Goal: Task Accomplishment & Management: Manage account settings

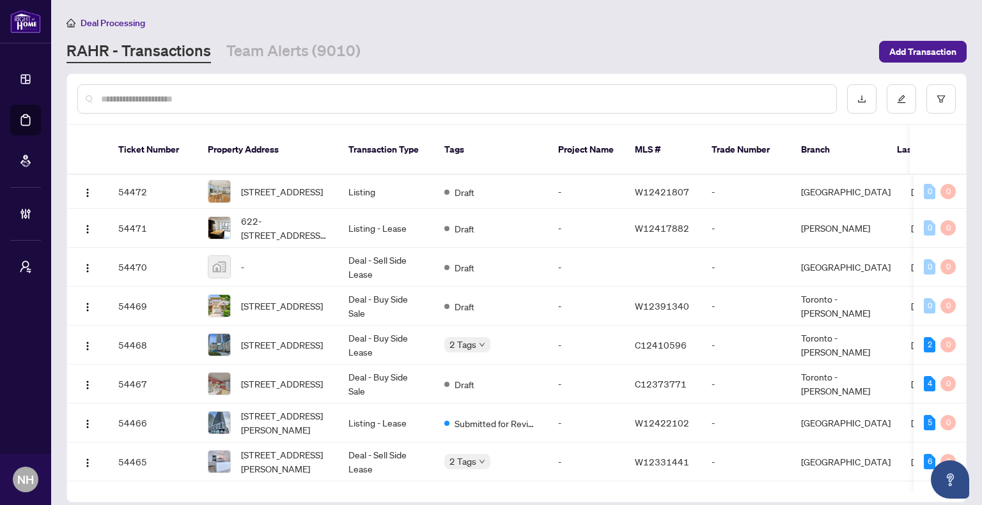
drag, startPoint x: 315, startPoint y: 60, endPoint x: 337, endPoint y: 63, distance: 22.6
click at [315, 60] on link "Team Alerts (9010)" at bounding box center [293, 51] width 134 height 23
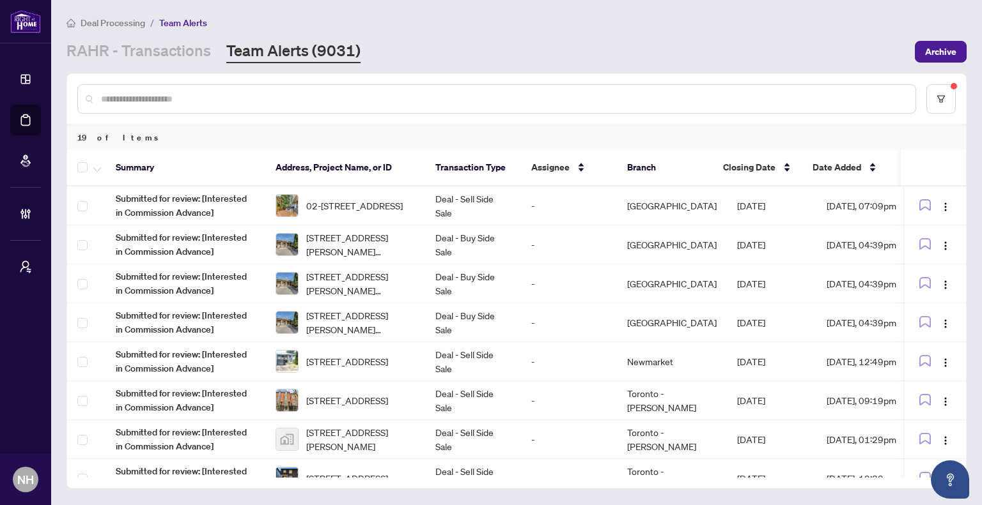
drag, startPoint x: 194, startPoint y: 54, endPoint x: 194, endPoint y: 70, distance: 15.3
click at [194, 54] on link "RAHR - Transactions" at bounding box center [138, 51] width 144 height 23
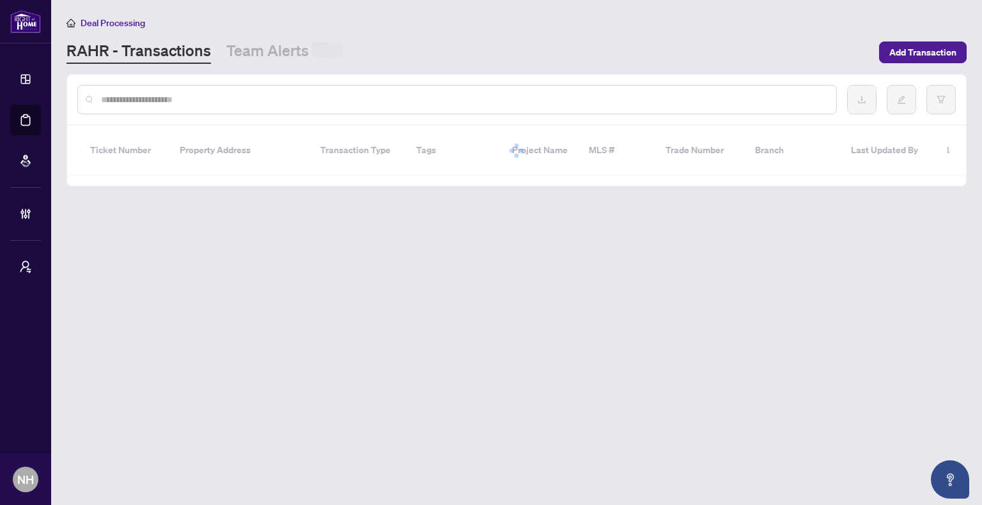
click at [194, 102] on input "text" at bounding box center [463, 100] width 725 height 14
paste input "**********"
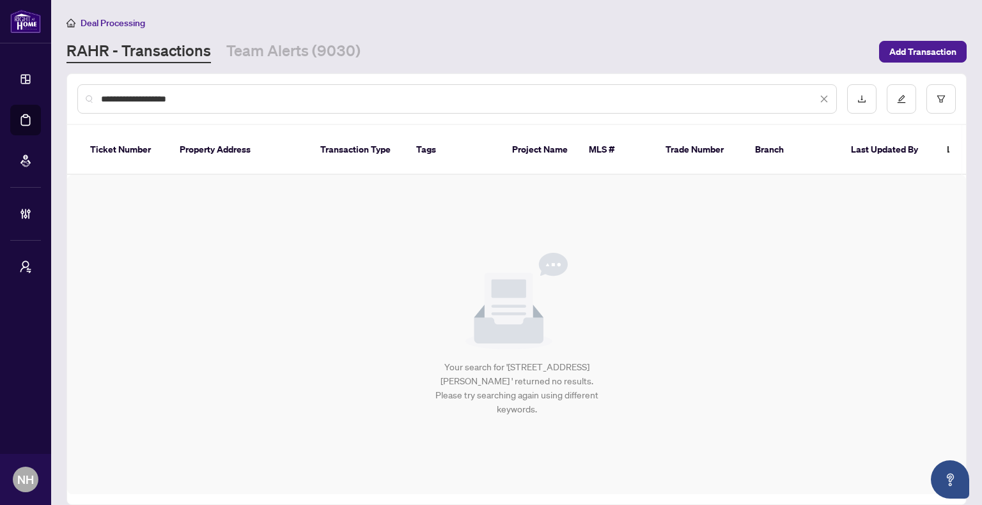
drag, startPoint x: 199, startPoint y: 100, endPoint x: 169, endPoint y: 99, distance: 30.7
click at [169, 99] on input "**********" at bounding box center [459, 99] width 716 height 14
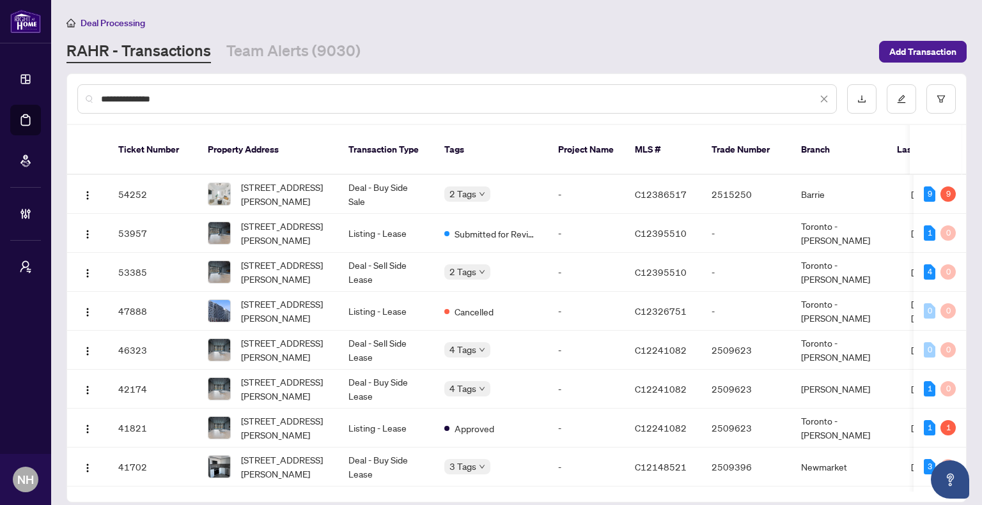
click at [102, 97] on input "**********" at bounding box center [459, 99] width 716 height 14
type input "**********"
click at [312, 187] on span "701-500 Wilson Ave, Toronto, Ontario M3H 0E5, Canada" at bounding box center [284, 194] width 87 height 28
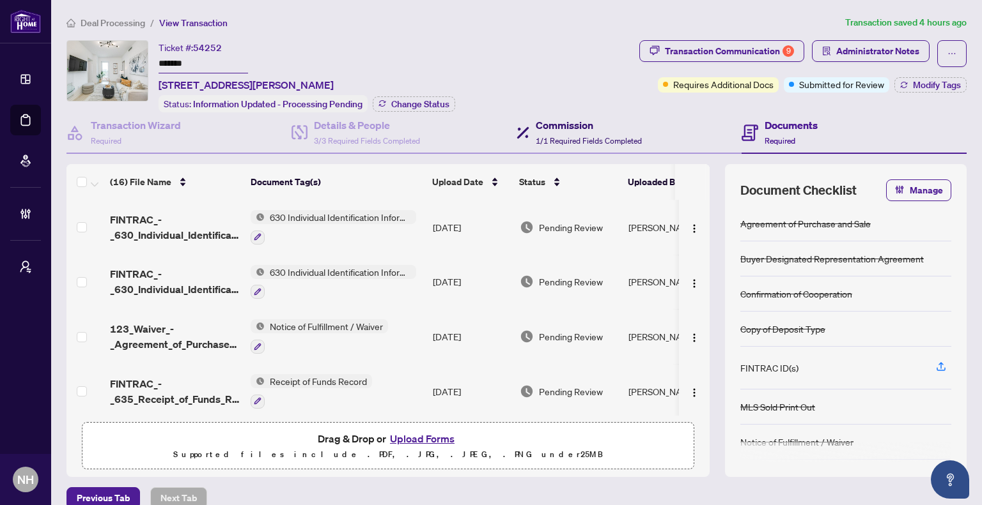
click at [541, 136] on span "1/1 Required Fields Completed" at bounding box center [588, 141] width 106 height 10
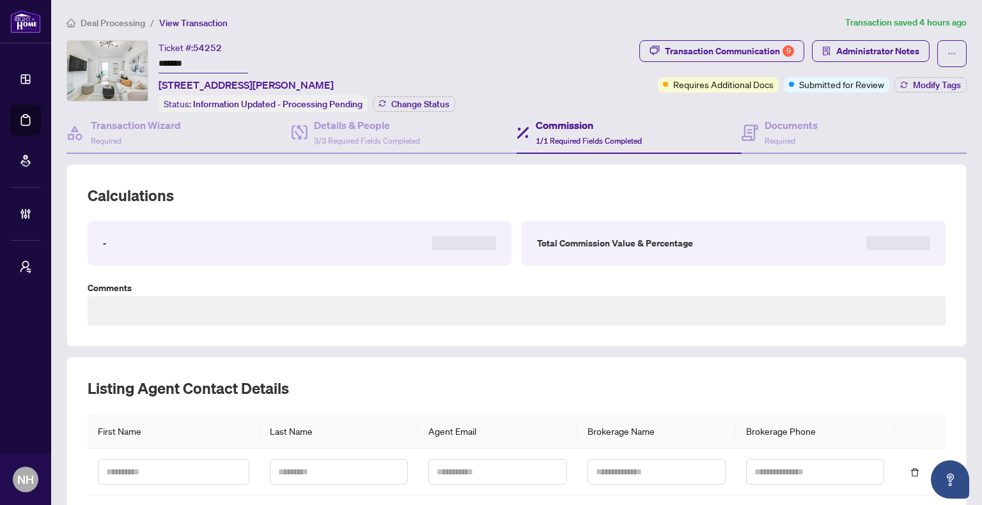
type textarea "**********"
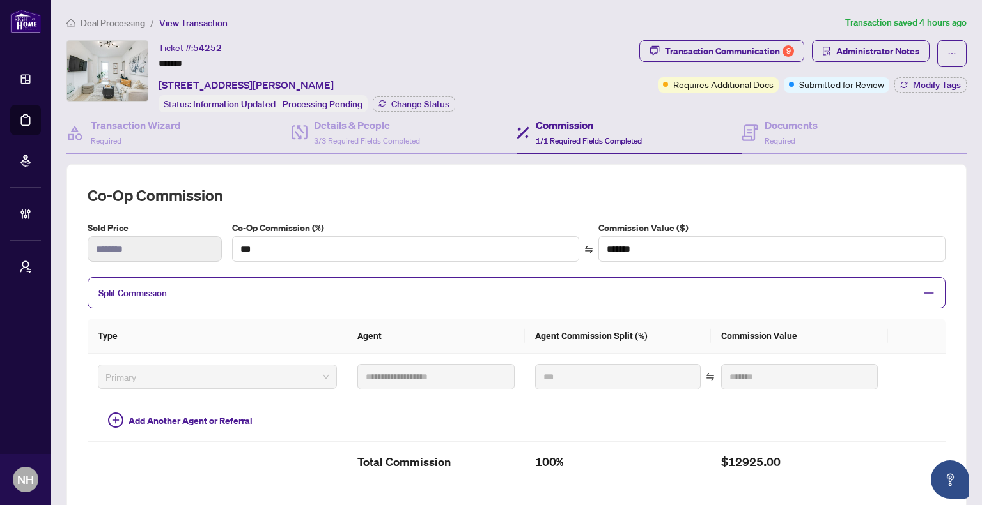
drag, startPoint x: 192, startPoint y: 65, endPoint x: 150, endPoint y: 66, distance: 42.8
click at [150, 66] on div "Ticket #: 54252 ******* 701-500 Wilson Ave, Toronto, Ontario M3H 0E5, Canada St…" at bounding box center [349, 76] width 567 height 72
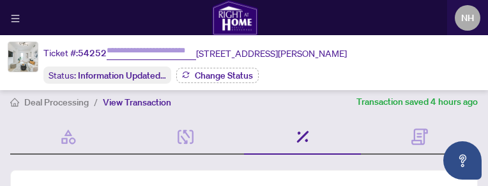
type input "*******"
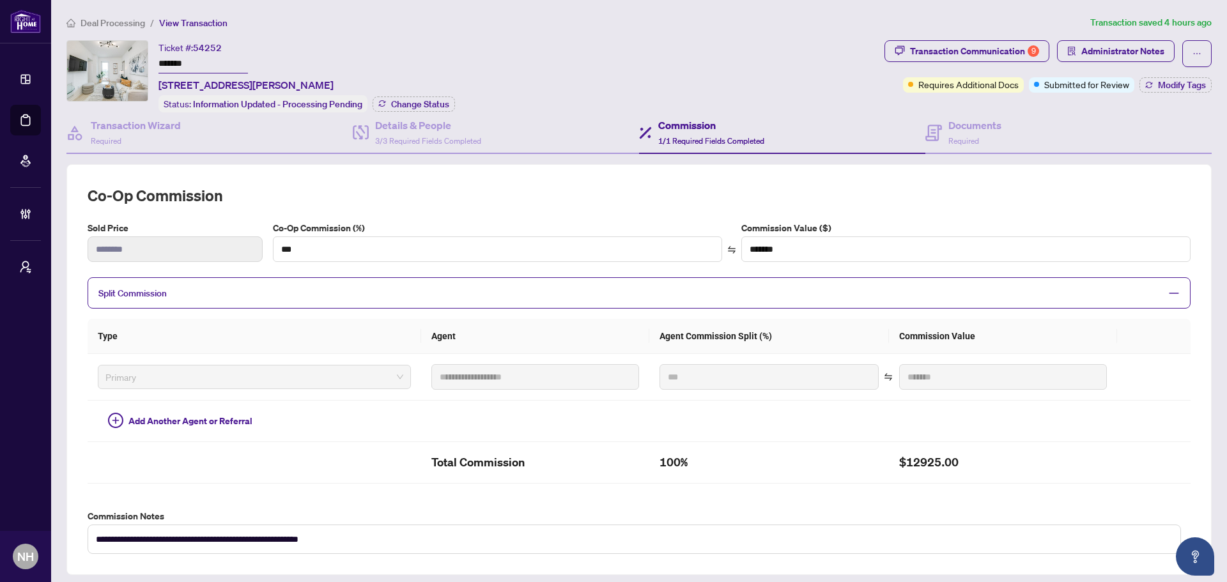
click at [212, 71] on input "*******" at bounding box center [202, 64] width 89 height 19
drag, startPoint x: 205, startPoint y: 63, endPoint x: 149, endPoint y: 63, distance: 56.2
click at [149, 63] on div "Ticket #: 54252 ******* 701-500 Wilson Ave, Toronto, Ontario M3H 0E5, Canada St…" at bounding box center [472, 76] width 813 height 72
click at [66, 25] on icon "home" at bounding box center [70, 23] width 9 height 9
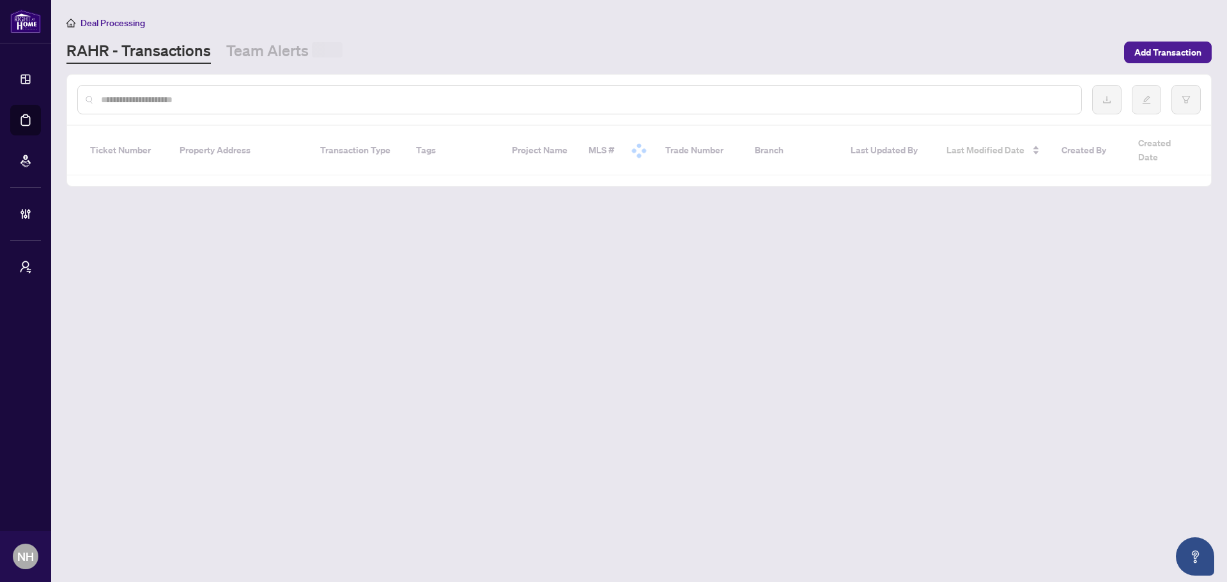
click at [89, 18] on span "Deal Processing" at bounding box center [113, 23] width 65 height 12
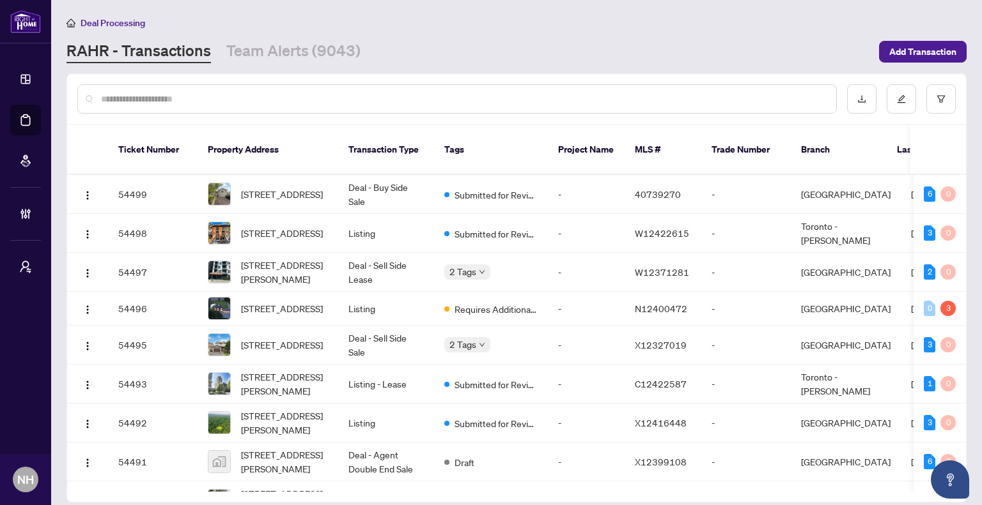
click at [366, 43] on div "RAHR - Transactions Team Alerts (9043)" at bounding box center [468, 51] width 805 height 23
click at [332, 48] on link "Team Alerts (9043)" at bounding box center [293, 51] width 134 height 23
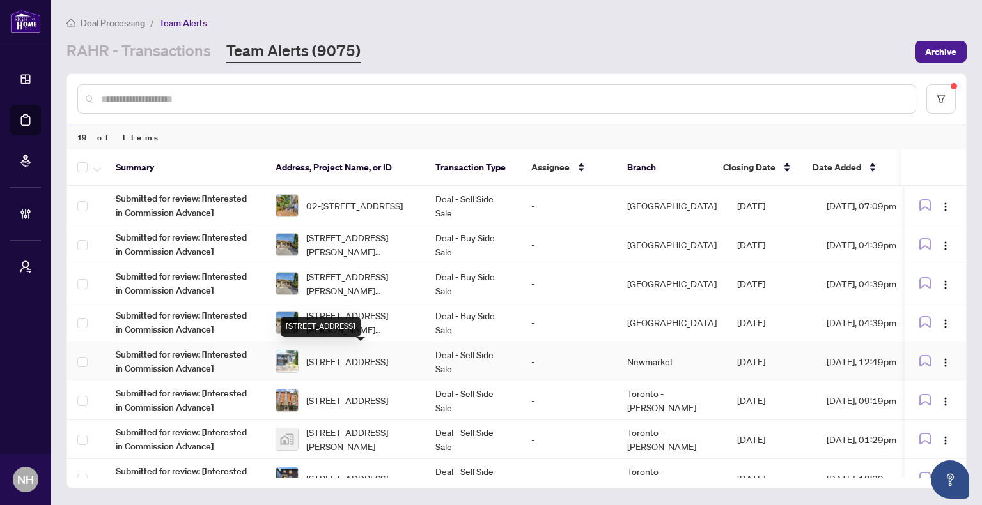
click at [375, 355] on span "627 Green Meadow Cres, Mississauga, Ontario L5A 2V3, Canada" at bounding box center [347, 362] width 82 height 14
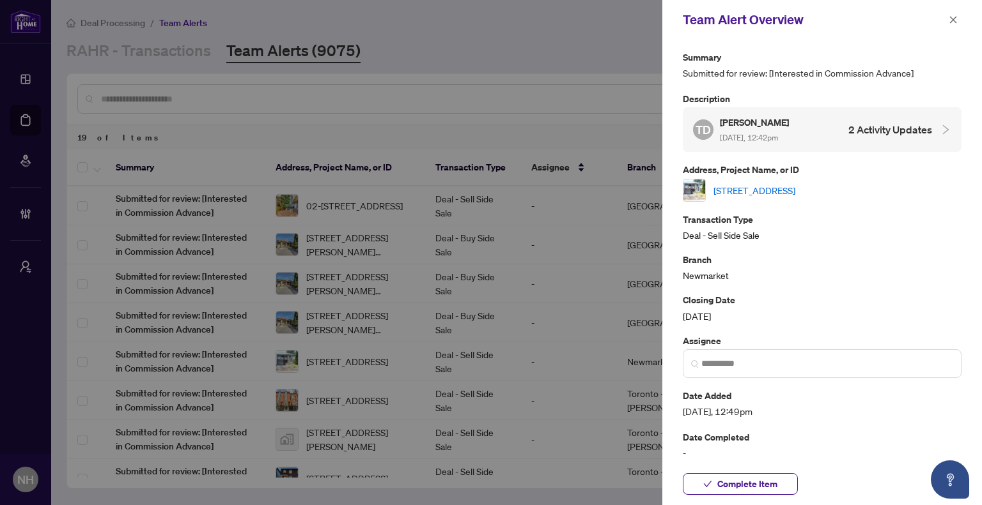
click at [795, 187] on link "627 Green Meadow Cres, Mississauga, Ontario L5A 2V3, Canada" at bounding box center [754, 190] width 82 height 14
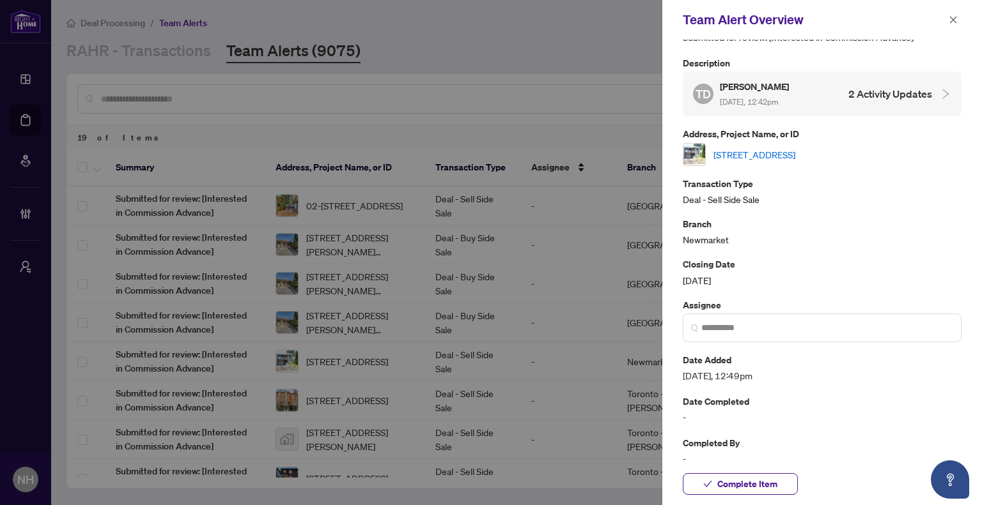
scroll to position [52, 0]
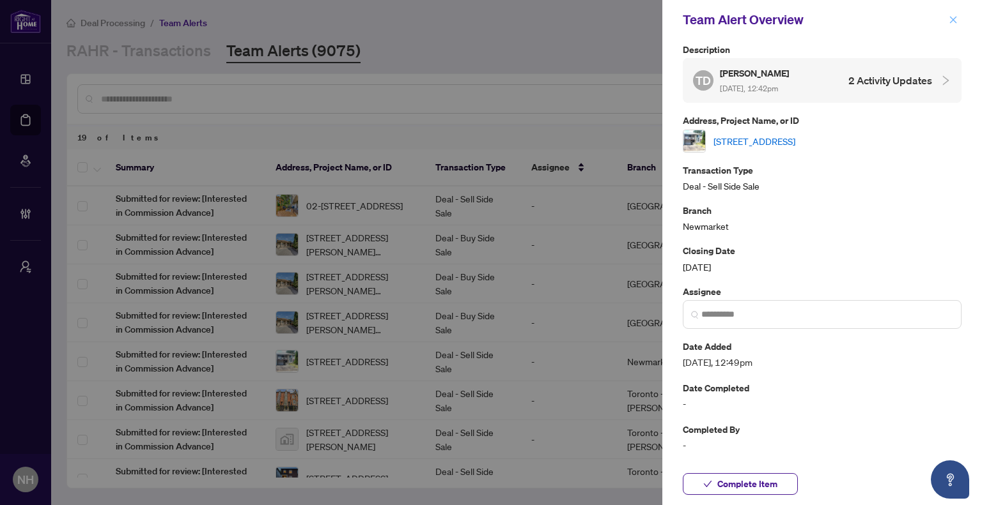
click at [948, 22] on icon "close" at bounding box center [952, 19] width 9 height 9
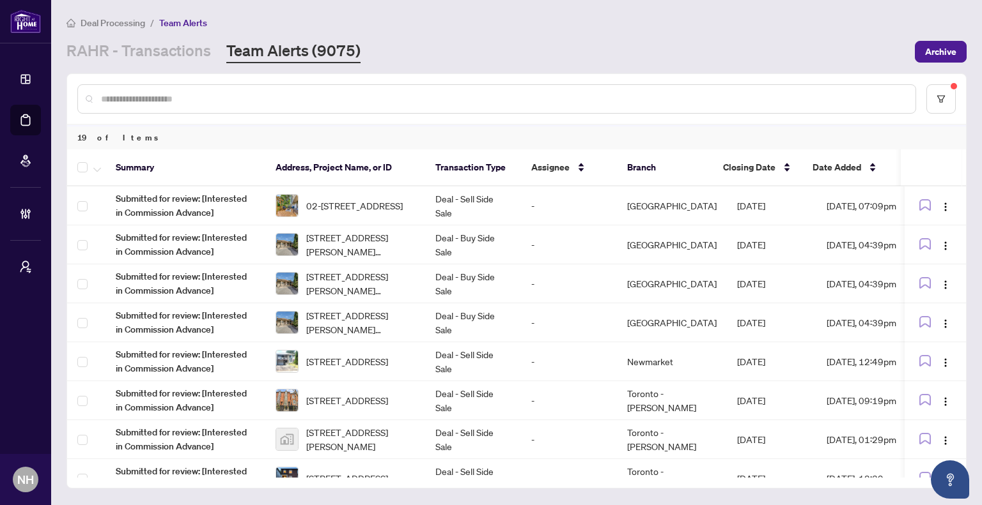
click at [335, 107] on div at bounding box center [496, 98] width 838 height 29
click at [341, 99] on input "text" at bounding box center [503, 99] width 804 height 14
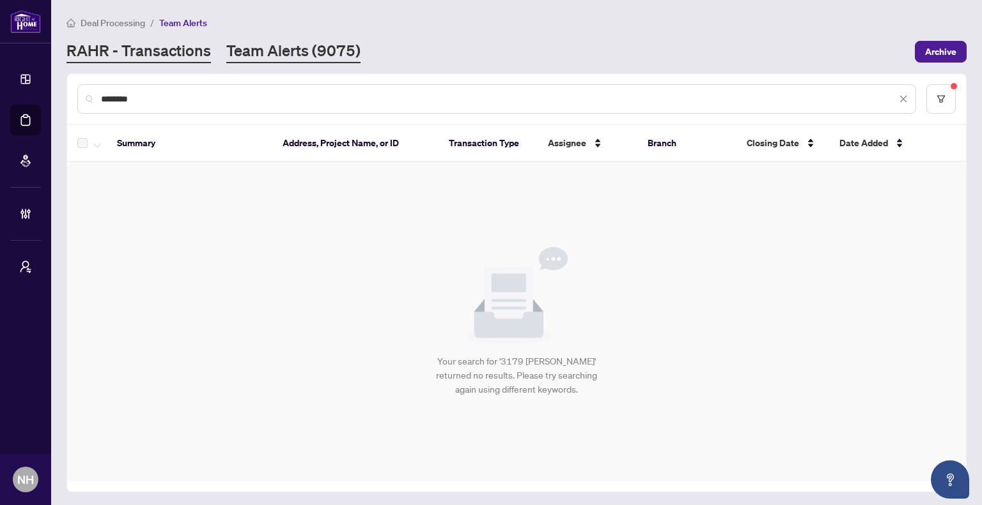
type input "********"
click at [186, 45] on link "RAHR - Transactions" at bounding box center [138, 51] width 144 height 23
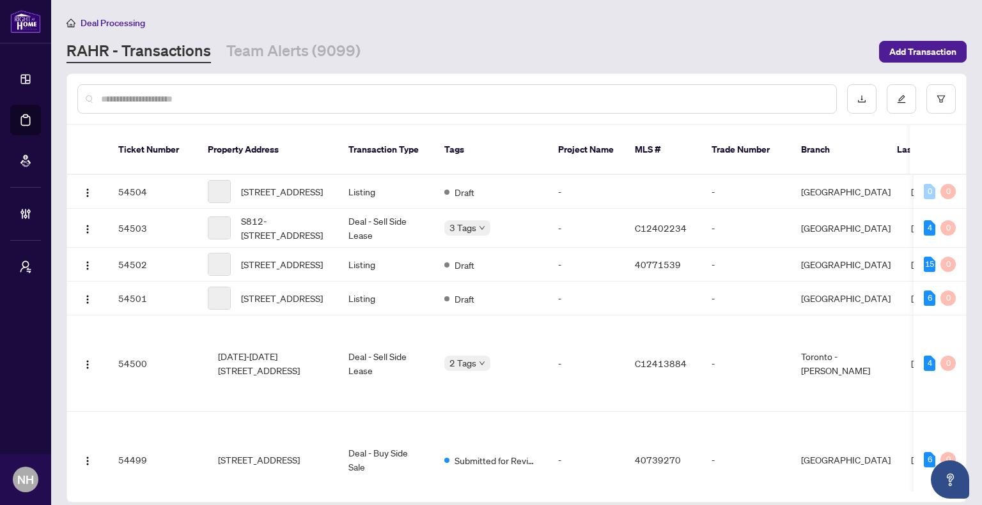
click at [158, 96] on input "text" at bounding box center [463, 99] width 725 height 14
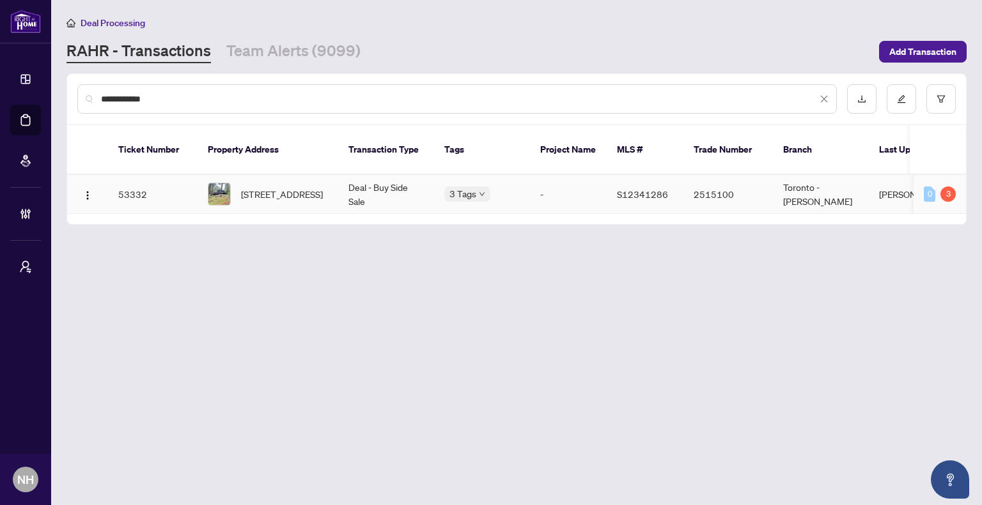
type input "**********"
click at [286, 187] on span "3179 Pioneer Rd, Severn, Ontario K0K 1E0, Canada" at bounding box center [282, 194] width 82 height 14
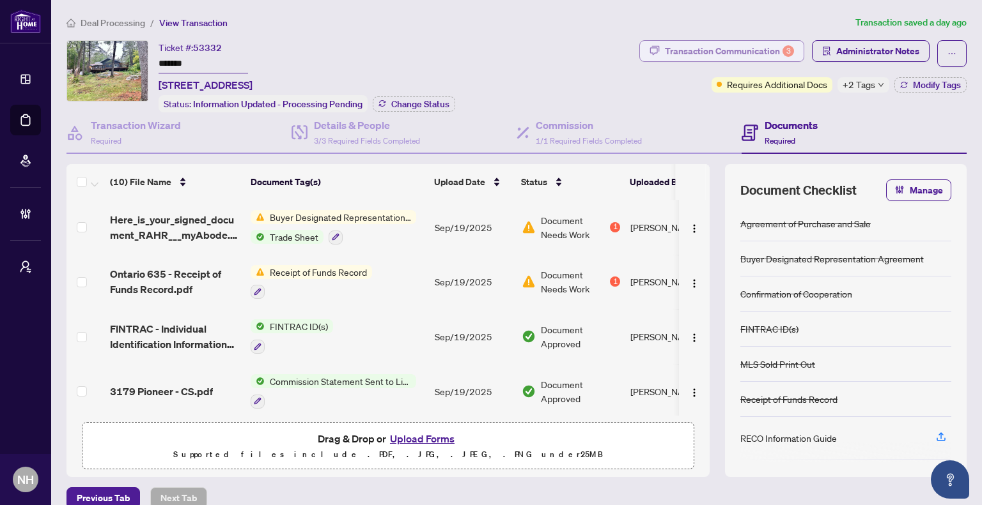
click at [703, 52] on div "Transaction Communication 3" at bounding box center [729, 51] width 129 height 20
type textarea "**********"
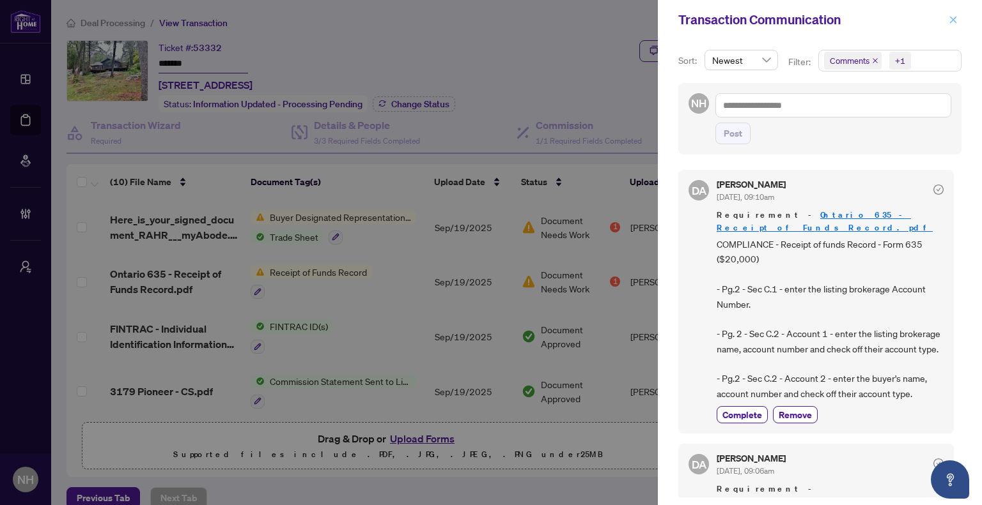
click at [948, 20] on icon "close" at bounding box center [952, 19] width 9 height 9
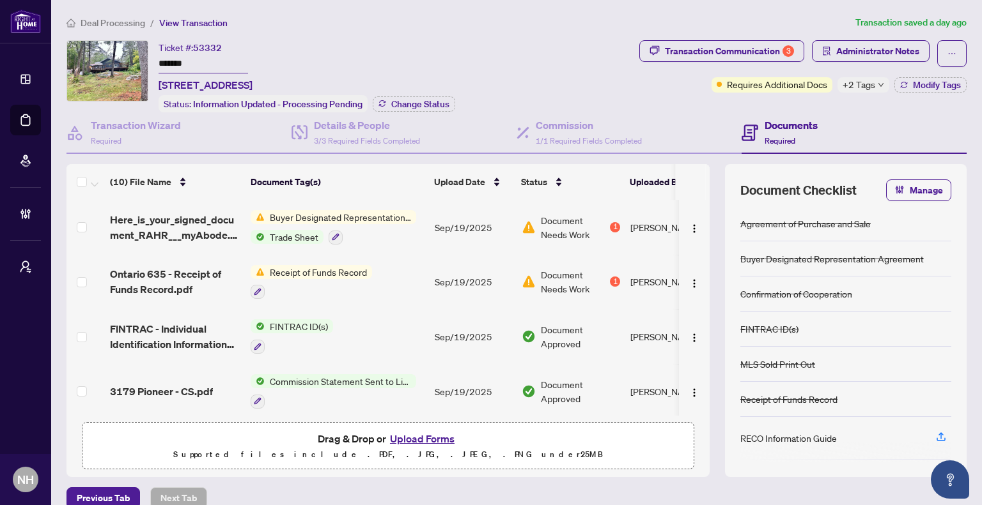
drag, startPoint x: 206, startPoint y: 58, endPoint x: 111, endPoint y: 49, distance: 95.6
click at [111, 49] on div "Ticket #: 53332 ******* 3179 Pioneer Rd, Severn, Ontario K0K 1E0, Canada Status…" at bounding box center [349, 76] width 567 height 72
click at [112, 17] on span "Deal Processing" at bounding box center [113, 23] width 65 height 12
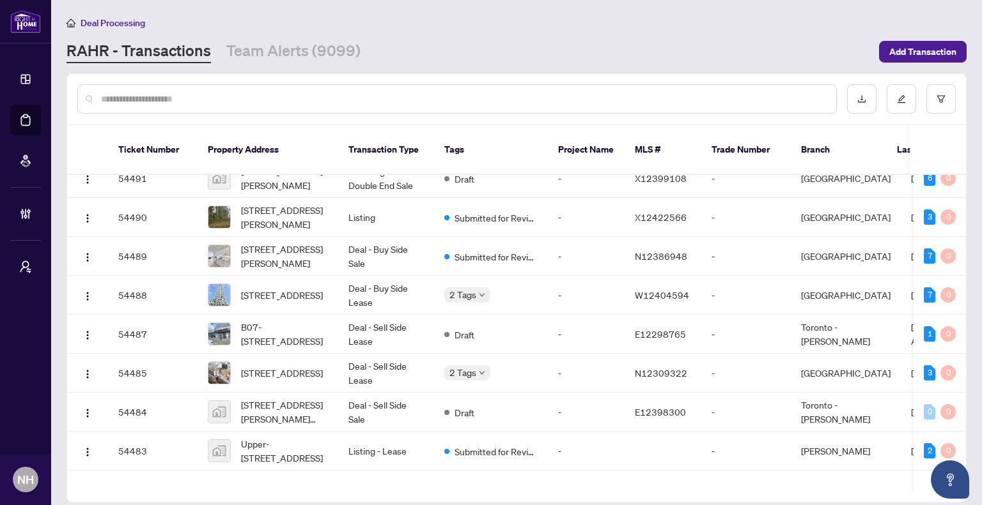
scroll to position [578, 0]
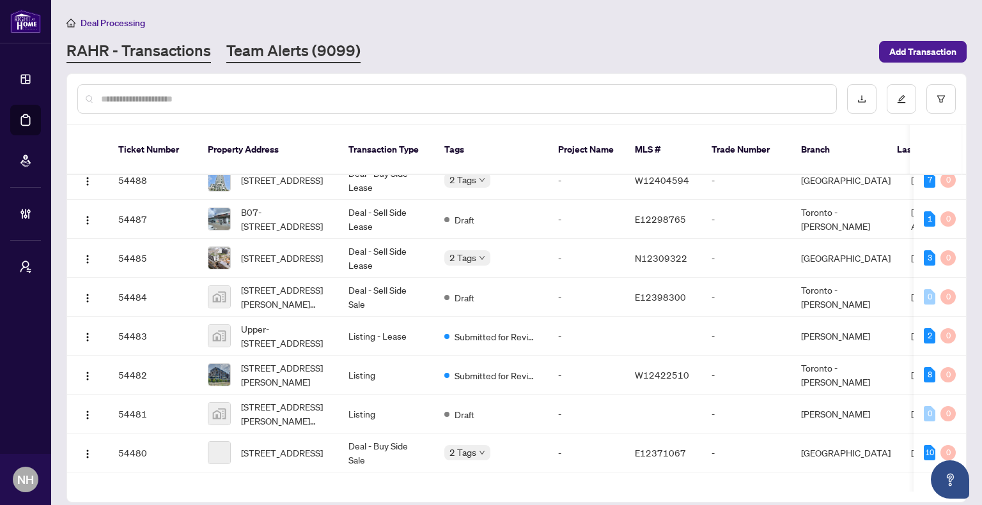
click at [312, 50] on link "Team Alerts (9099)" at bounding box center [293, 51] width 134 height 23
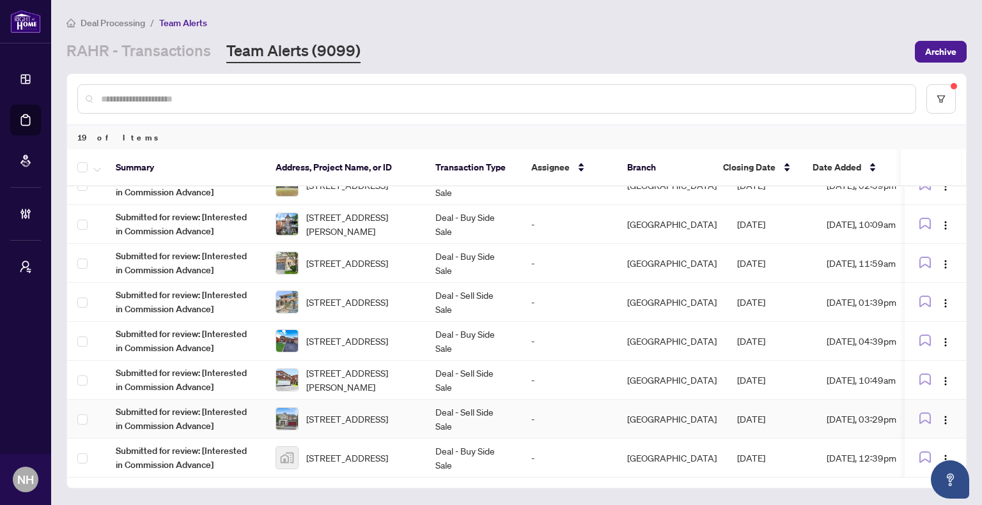
scroll to position [450, 0]
click at [371, 337] on span "52 Donaghedy Dr, Halton Hills, Ontario L7G 5H1, Canada" at bounding box center [347, 341] width 82 height 14
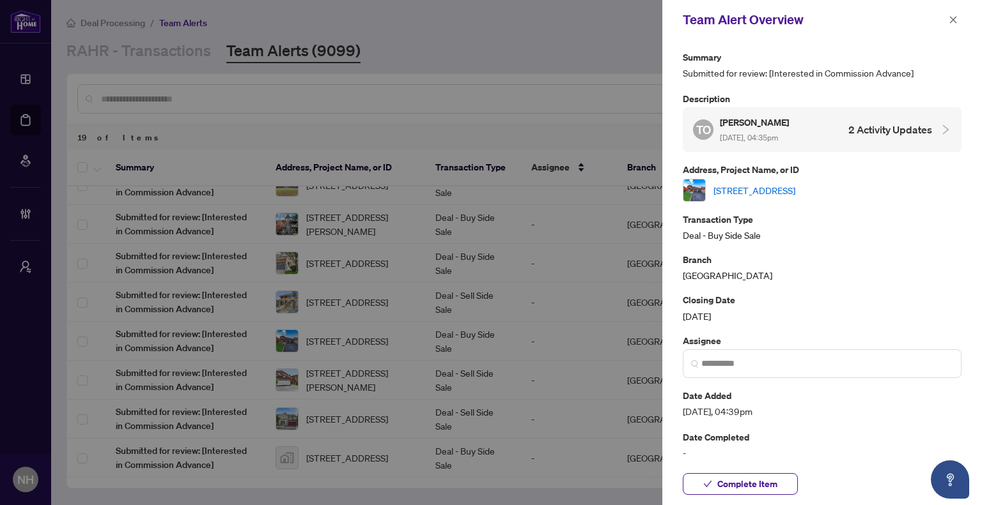
click at [774, 190] on link "52 Donaghedy Dr, Halton Hills, Ontario L7G 5H1, Canada" at bounding box center [754, 190] width 82 height 14
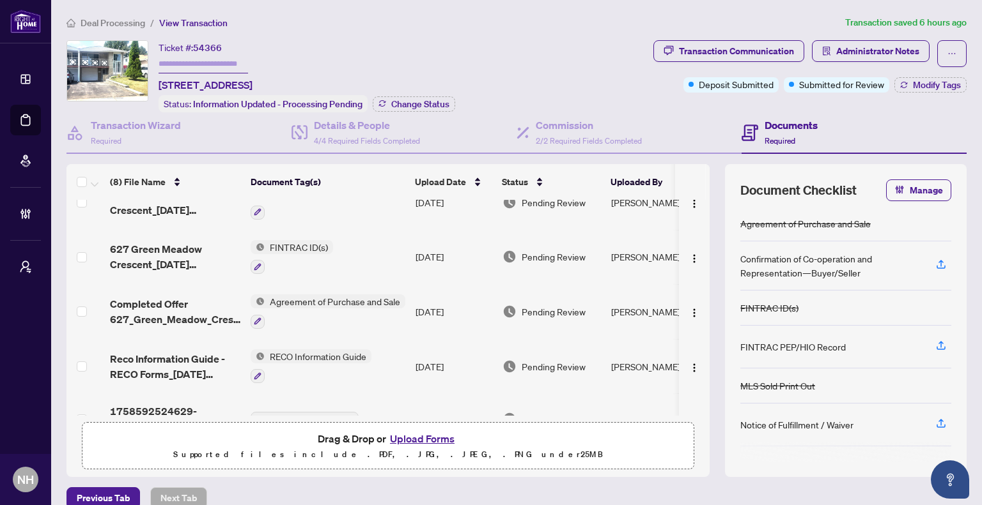
scroll to position [215, 0]
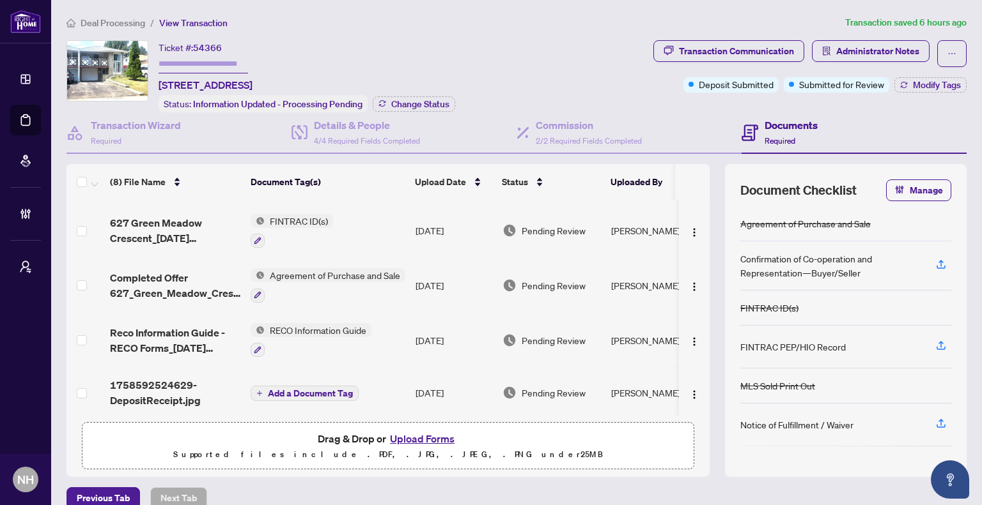
click at [202, 279] on span "Completed Offer 627_Green_Meadow_Cres 1.pdf" at bounding box center [175, 285] width 130 height 31
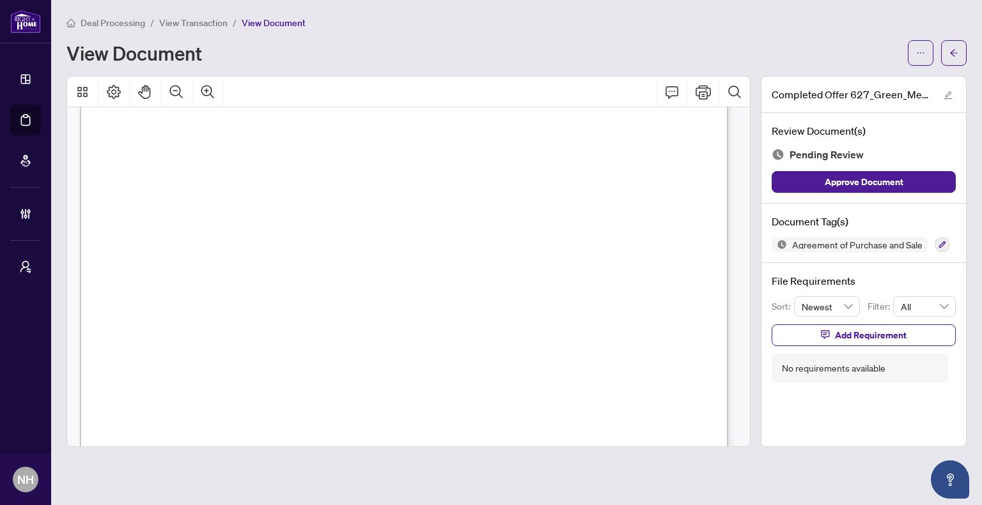
scroll to position [959, 0]
click at [955, 61] on span "button" at bounding box center [953, 53] width 9 height 20
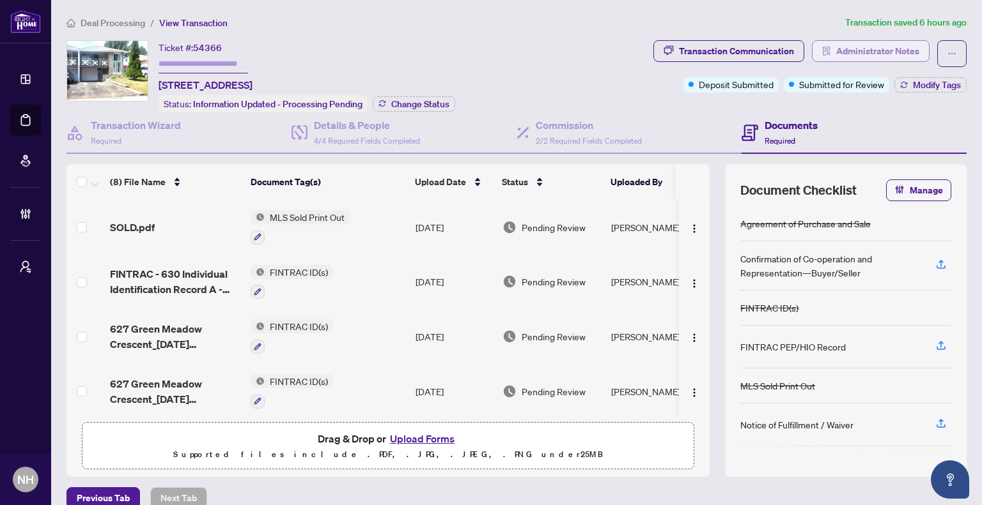
click at [875, 44] on span "Administrator Notes" at bounding box center [877, 51] width 83 height 20
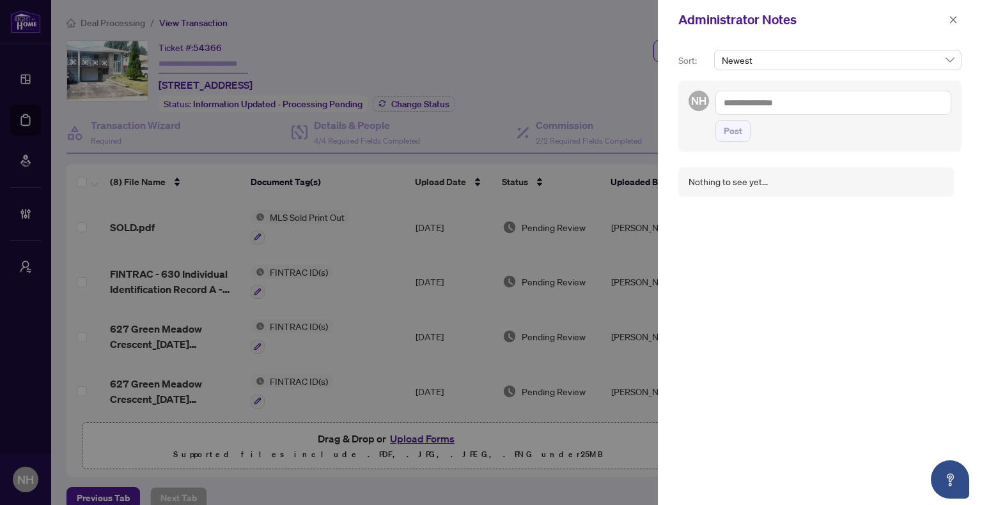
click at [817, 99] on textarea at bounding box center [833, 103] width 236 height 24
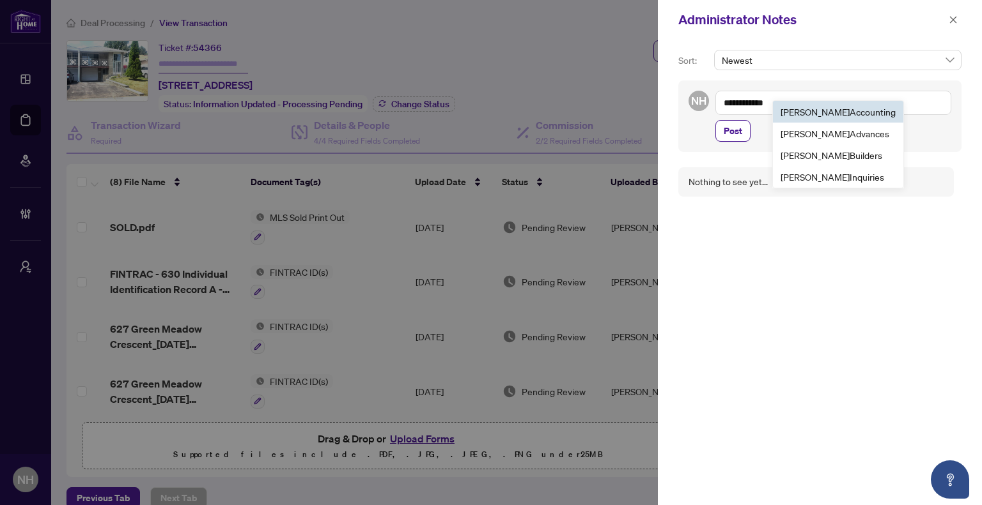
click at [817, 115] on span "RAHR Accounting" at bounding box center [837, 112] width 115 height 12
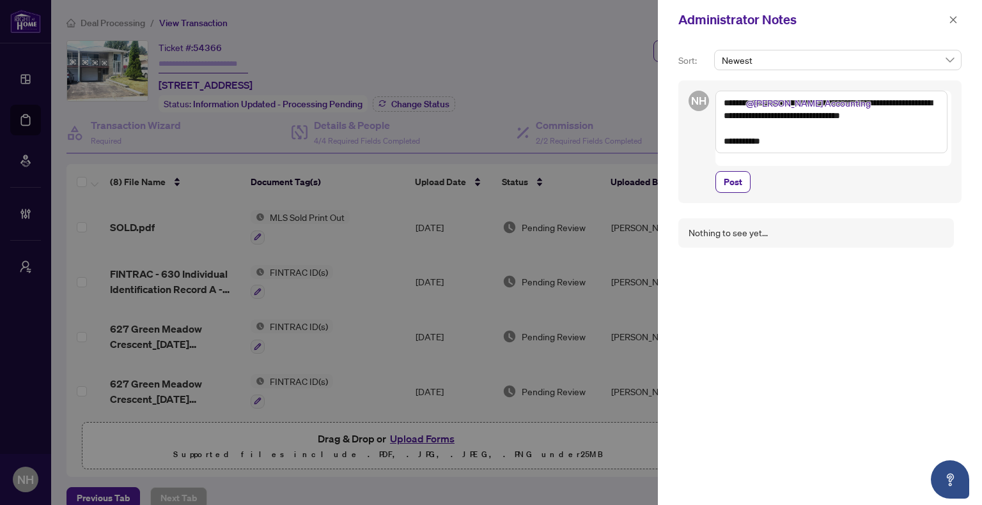
drag, startPoint x: 862, startPoint y: 112, endPoint x: 917, endPoint y: 121, distance: 55.8
click at [917, 121] on textarea "**********" at bounding box center [831, 122] width 232 height 63
drag, startPoint x: 846, startPoint y: 112, endPoint x: 862, endPoint y: 134, distance: 27.5
click at [886, 171] on span "Post" at bounding box center [833, 182] width 236 height 22
drag, startPoint x: 872, startPoint y: 116, endPoint x: 854, endPoint y: 116, distance: 17.9
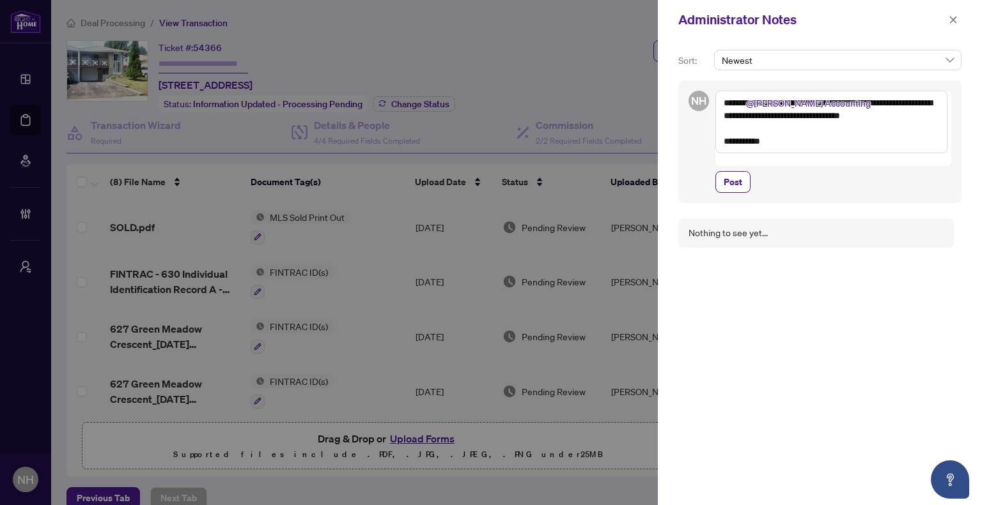
click at [854, 116] on textarea "**********" at bounding box center [831, 122] width 232 height 63
click at [774, 145] on textarea "**********" at bounding box center [831, 128] width 232 height 75
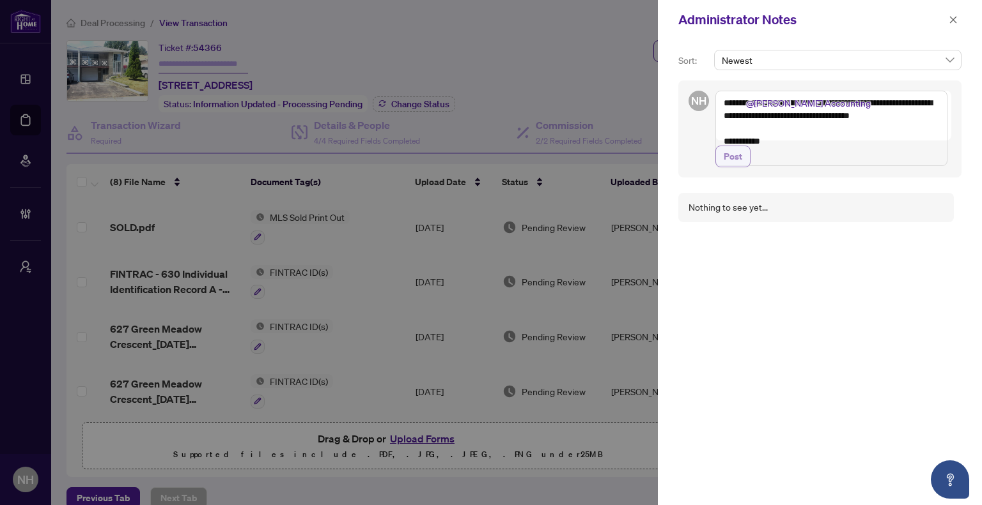
type textarea "**********"
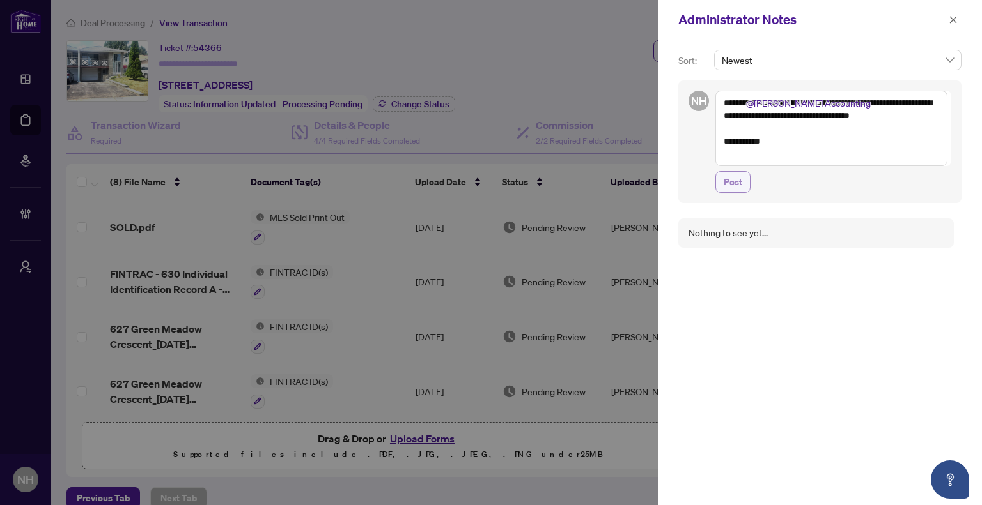
click at [739, 185] on span "Post" at bounding box center [732, 182] width 19 height 20
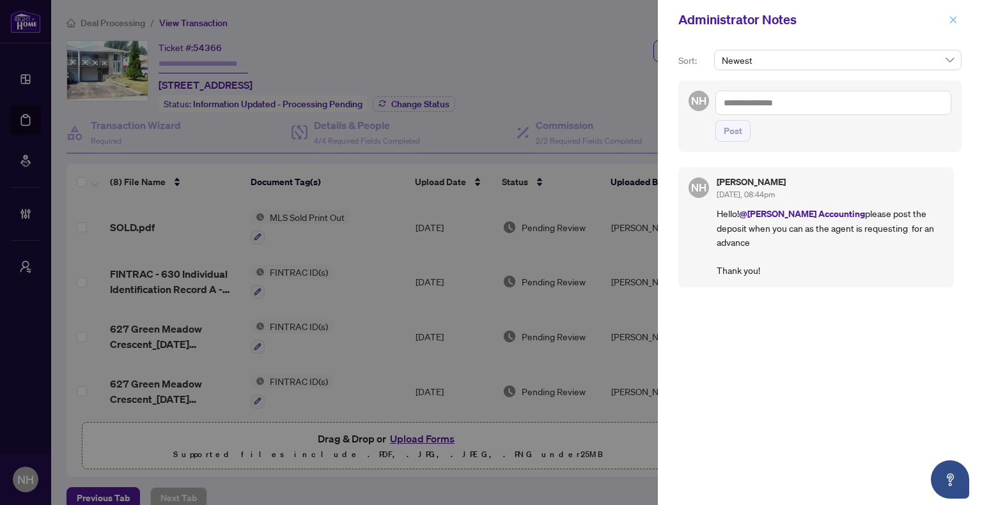
click at [952, 19] on icon "close" at bounding box center [953, 19] width 7 height 7
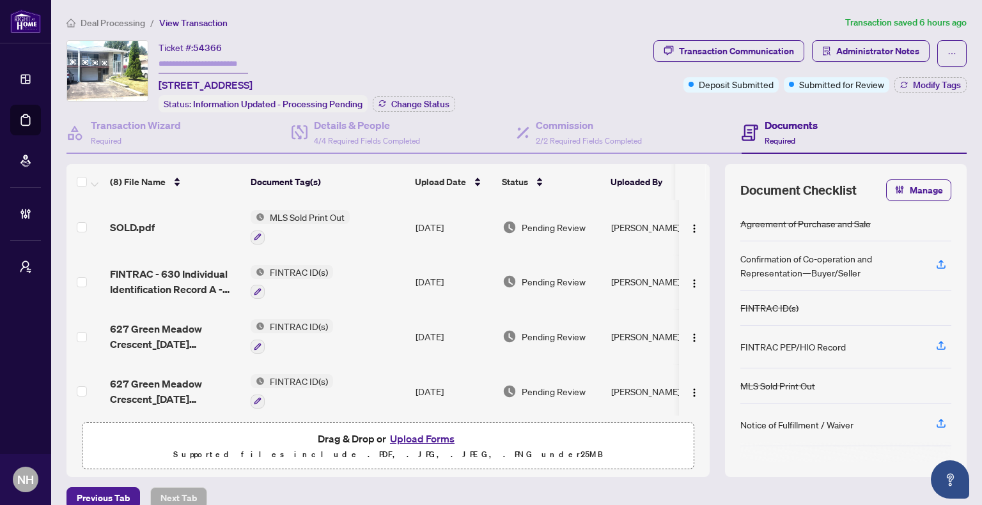
click at [95, 20] on span "Deal Processing" at bounding box center [113, 23] width 65 height 12
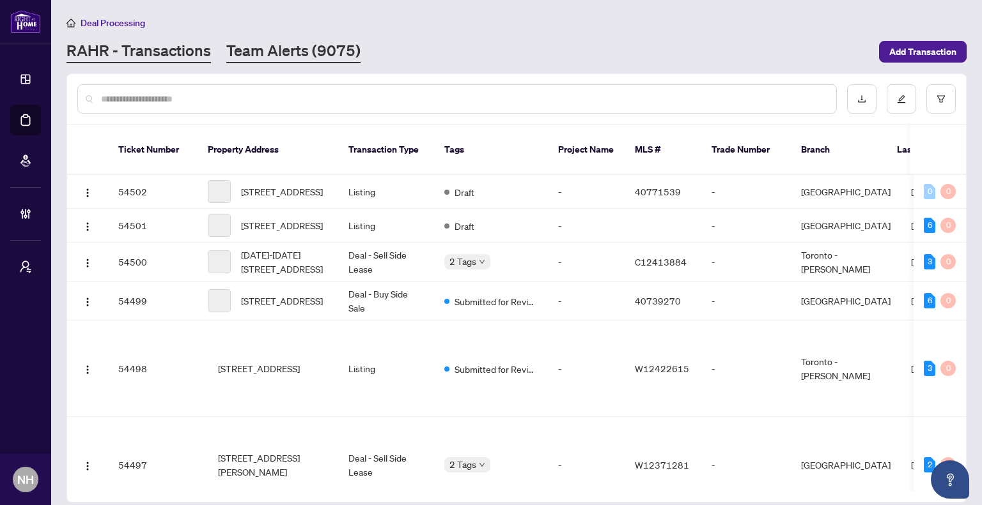
click at [252, 53] on link "Team Alerts (9075)" at bounding box center [293, 51] width 134 height 23
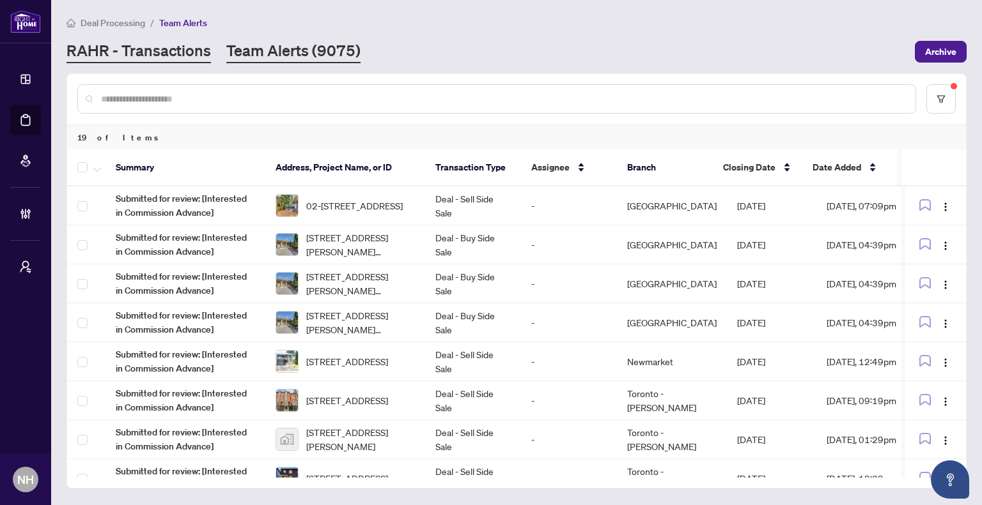
click at [194, 55] on link "RAHR - Transactions" at bounding box center [138, 51] width 144 height 23
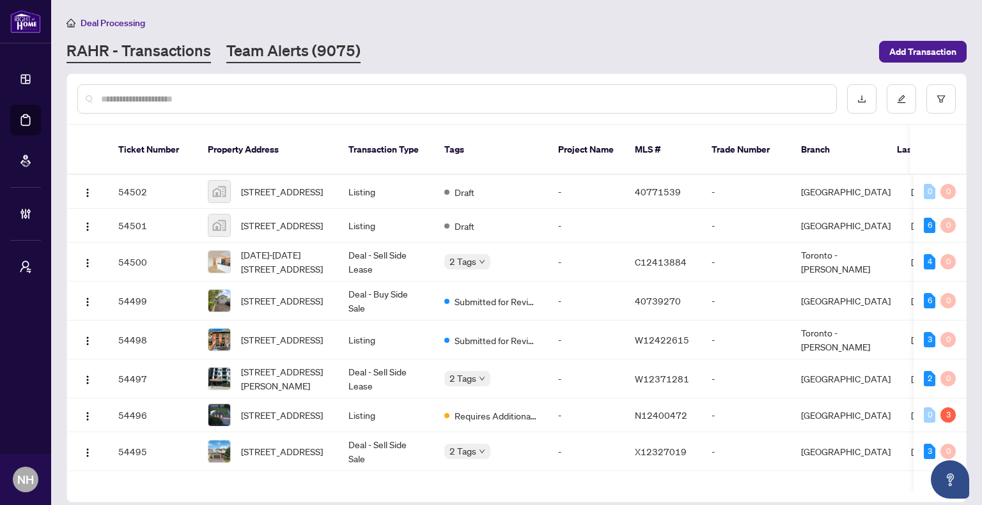
click at [332, 50] on link "Team Alerts (9075)" at bounding box center [293, 51] width 134 height 23
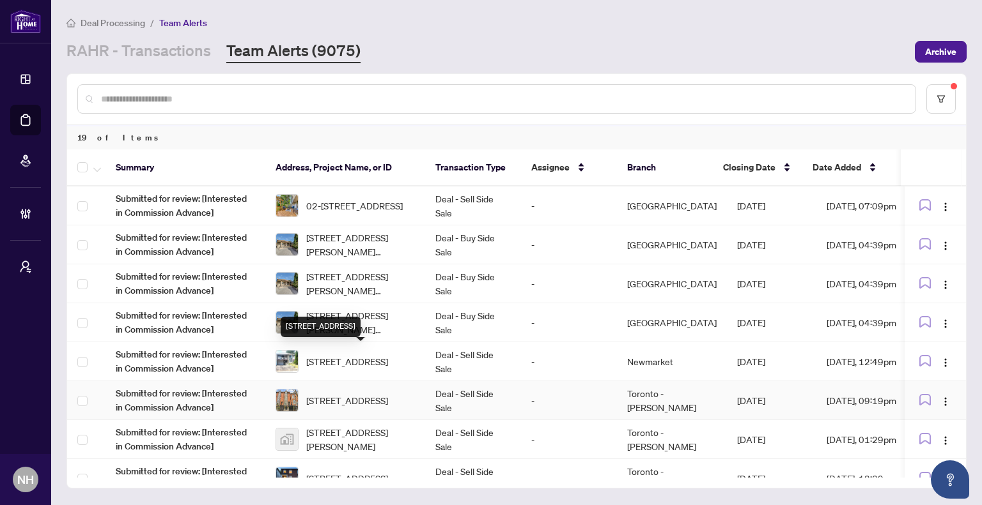
click at [357, 406] on span "[STREET_ADDRESS]" at bounding box center [347, 401] width 82 height 14
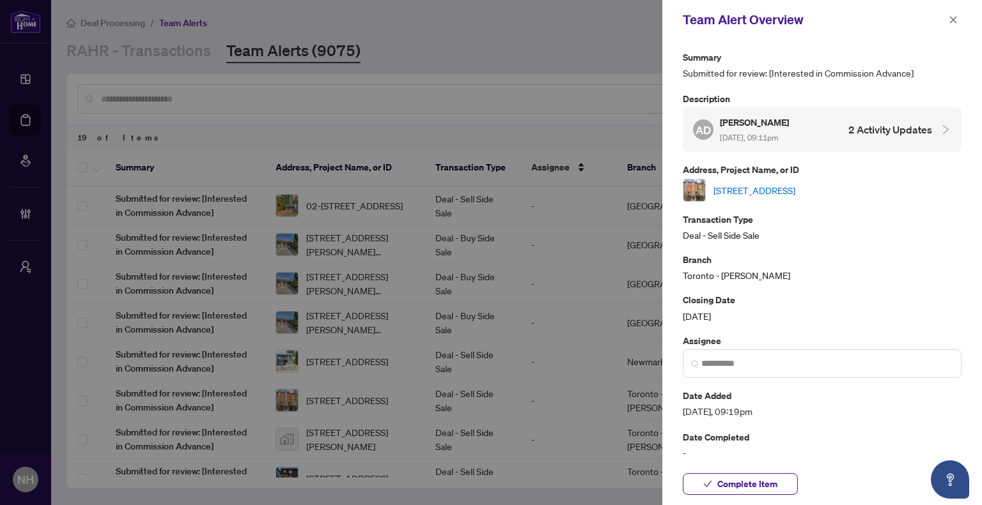
click at [794, 187] on link "[STREET_ADDRESS]" at bounding box center [754, 190] width 82 height 14
click at [955, 19] on icon "close" at bounding box center [952, 19] width 9 height 9
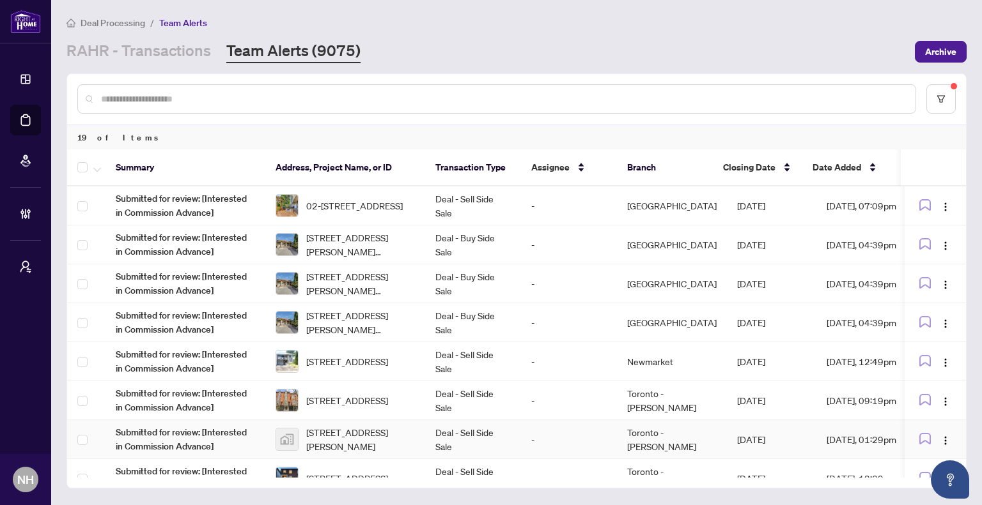
click at [353, 429] on span "11753 Sheppard Avenue East #1110, Scarborough, Toronto, Ontario M1B 5M3, Canada" at bounding box center [360, 440] width 109 height 28
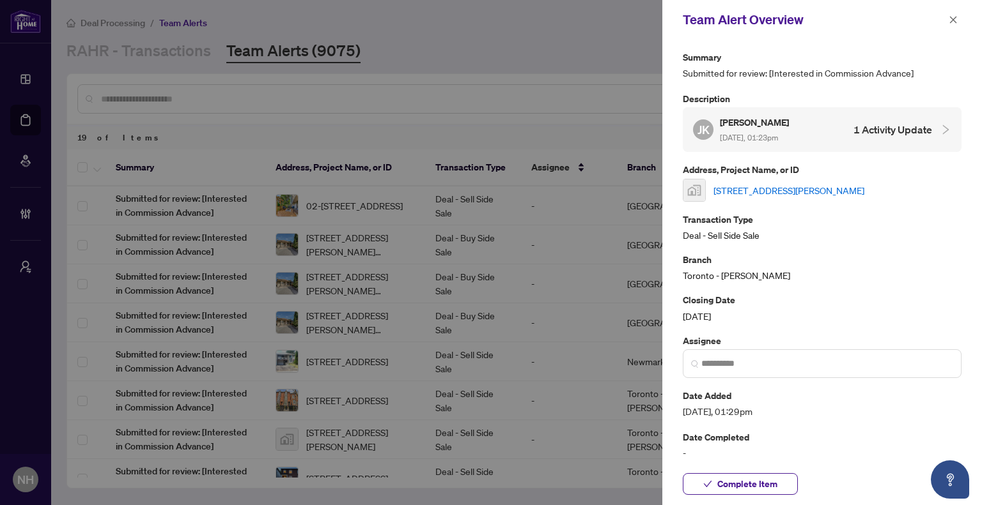
click at [837, 183] on link "11753 Sheppard Avenue East #1110, Scarborough, Toronto, Ontario M1B 5M3, Canada" at bounding box center [788, 190] width 151 height 14
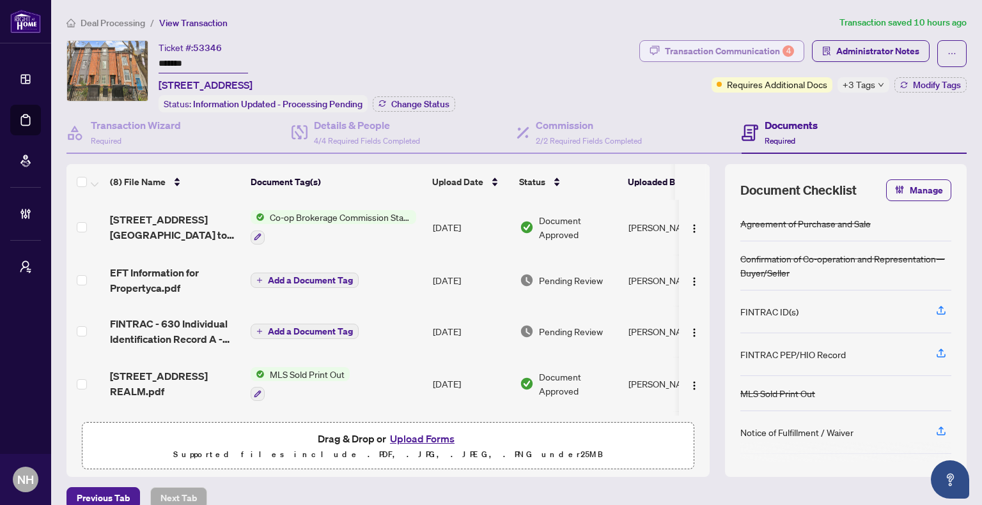
click at [666, 46] on div "Transaction Communication 4" at bounding box center [729, 51] width 129 height 20
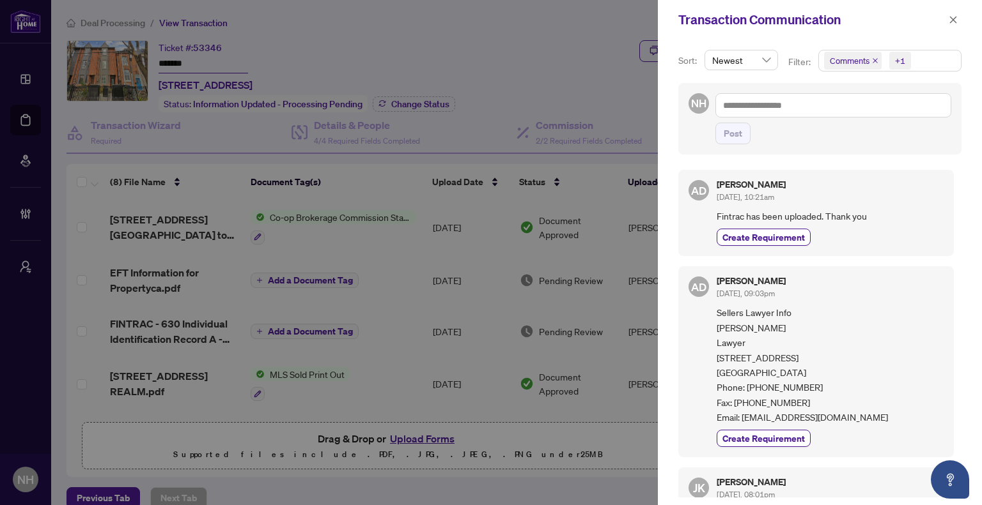
click at [875, 59] on icon "close" at bounding box center [874, 60] width 5 height 5
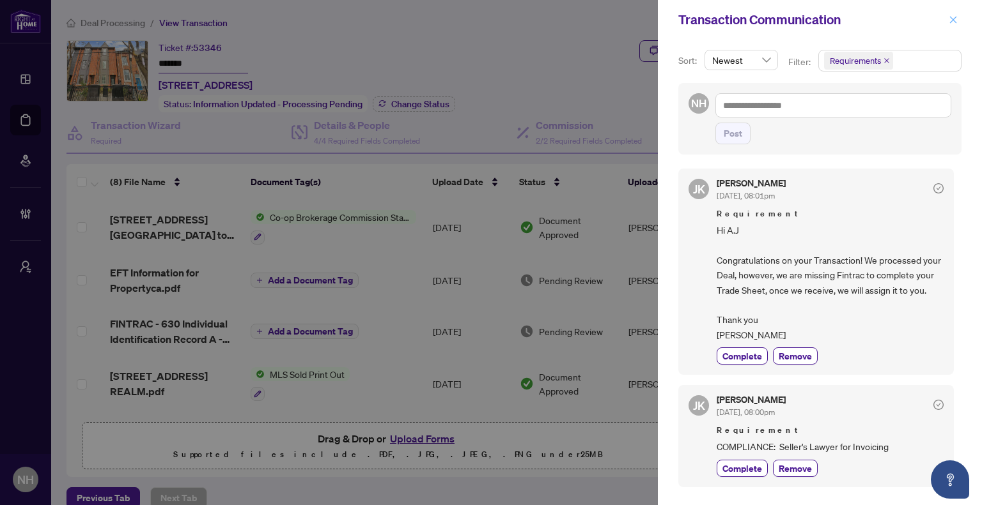
click at [951, 15] on icon "close" at bounding box center [952, 19] width 9 height 9
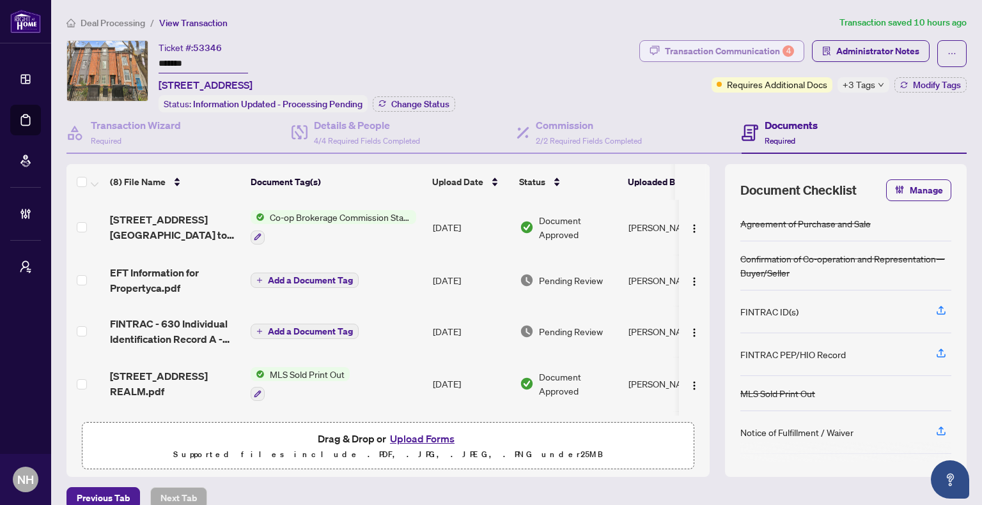
click at [718, 43] on div "Transaction Communication 4" at bounding box center [729, 51] width 129 height 20
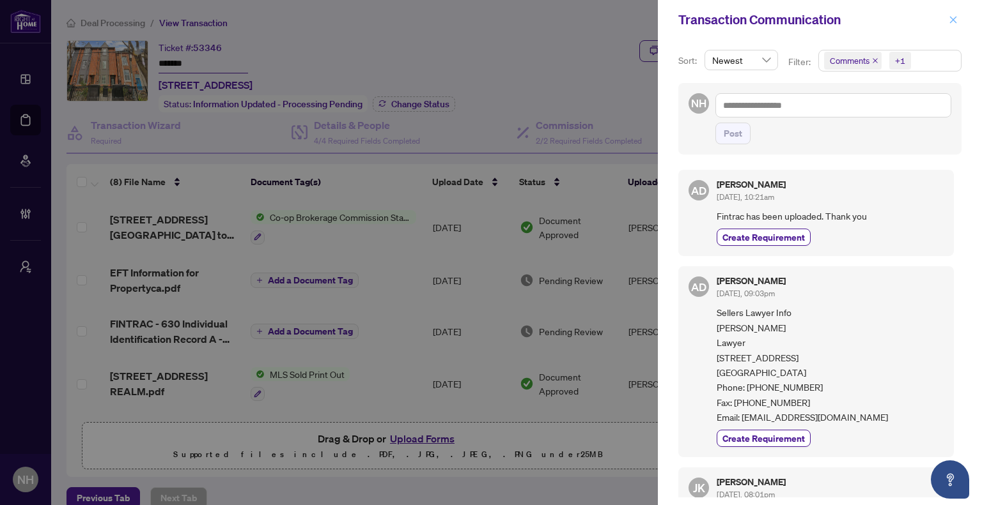
click at [946, 22] on button "button" at bounding box center [952, 19] width 17 height 15
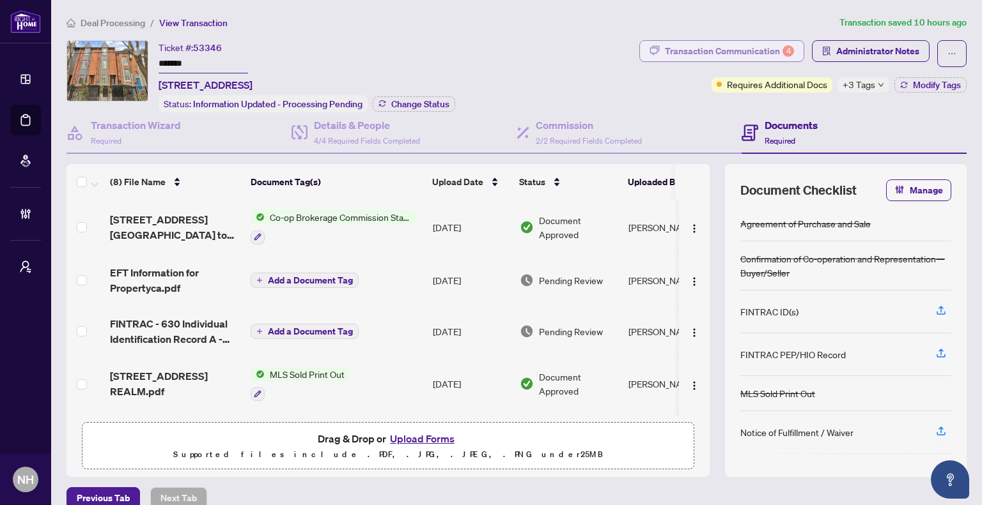
click at [700, 41] on div "Transaction Communication 4" at bounding box center [729, 51] width 129 height 20
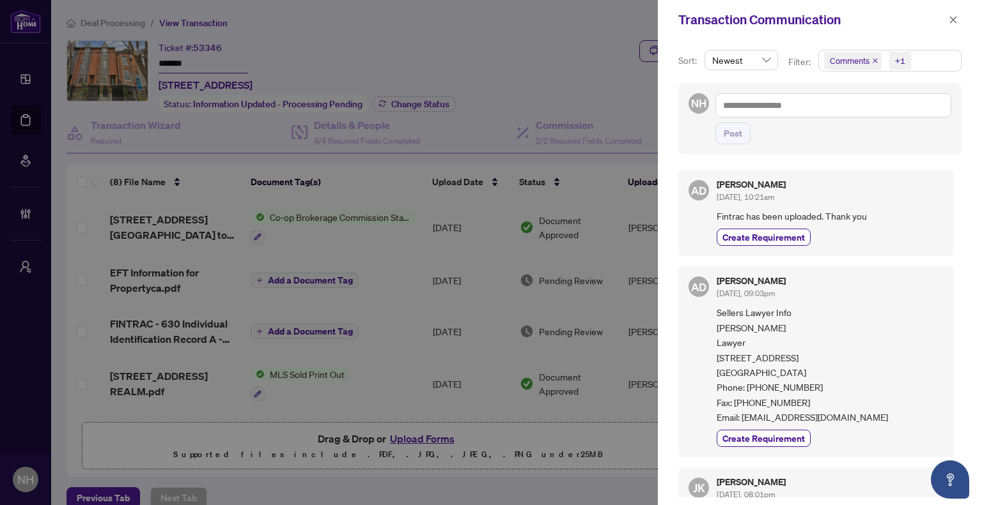
click at [874, 58] on icon "close" at bounding box center [875, 61] width 6 height 6
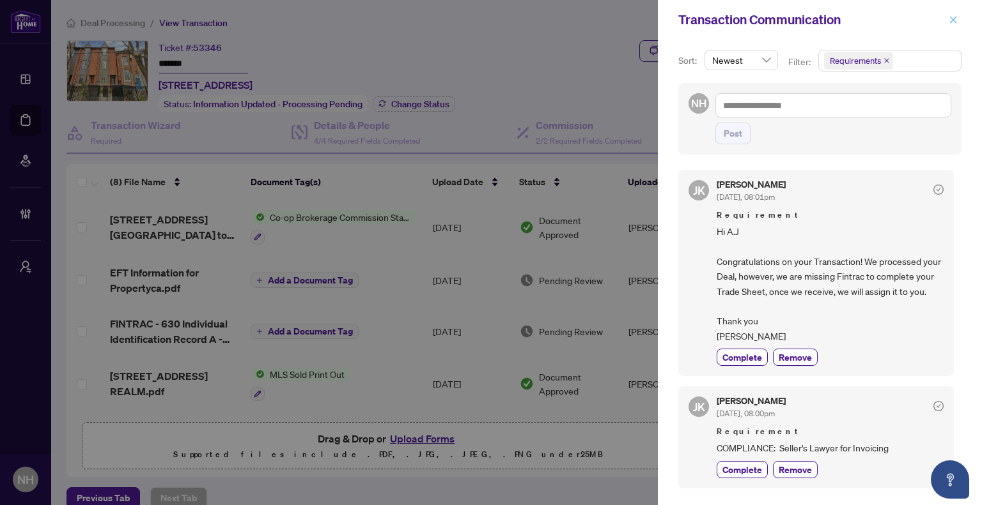
click at [951, 20] on icon "close" at bounding box center [952, 19] width 9 height 9
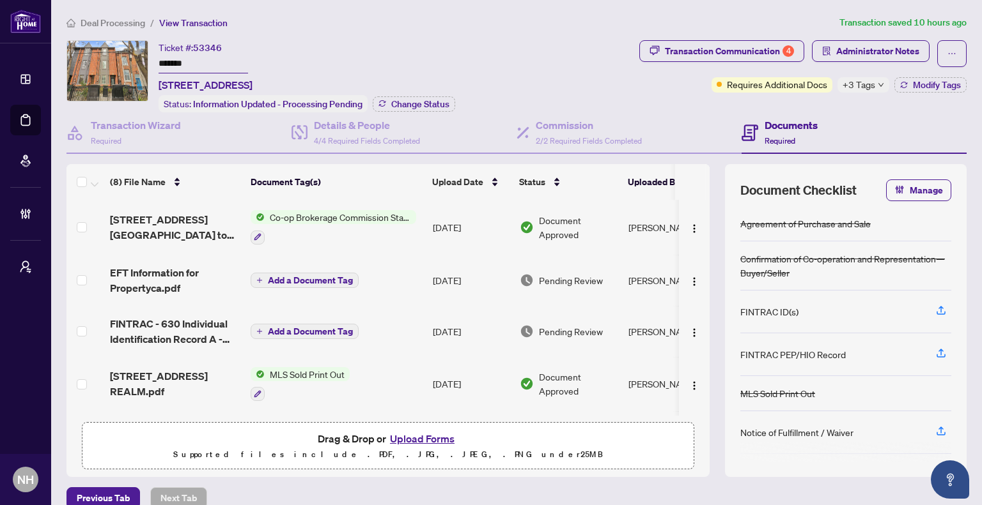
drag, startPoint x: 208, startPoint y: 65, endPoint x: 157, endPoint y: 63, distance: 51.8
click at [157, 63] on div "Ticket #: 53346 ******* 636 Wellington St, Toronto, Ontario M5V 1G4, Canada Sta…" at bounding box center [349, 76] width 567 height 72
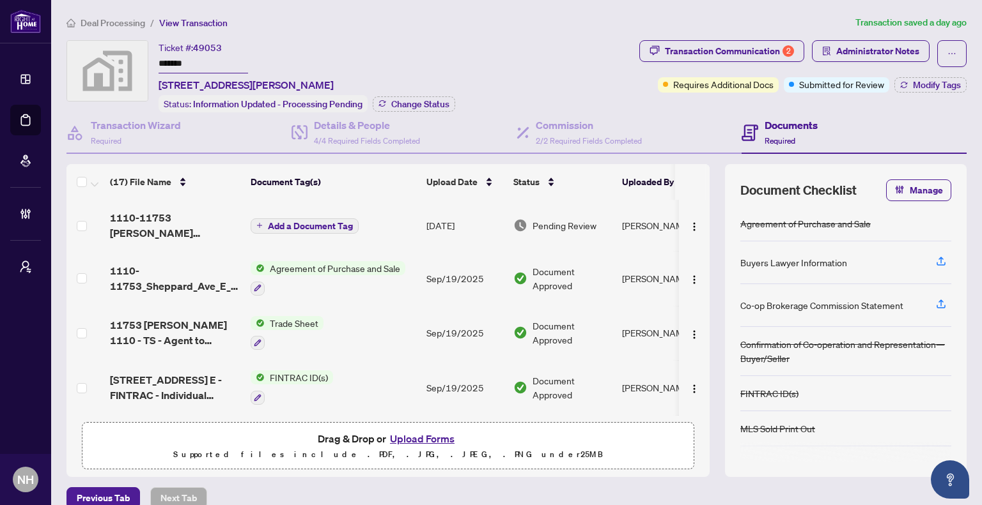
drag, startPoint x: 443, startPoint y: 21, endPoint x: 567, endPoint y: 107, distance: 151.2
click at [443, 21] on ol "Deal Processing / View Transaction" at bounding box center [457, 22] width 783 height 15
drag, startPoint x: 197, startPoint y: 63, endPoint x: 128, endPoint y: 53, distance: 69.8
click at [128, 53] on div "Ticket #: 49053 ******* 11753 Sheppard Avenue East #1110, Scarborough, Toronto,…" at bounding box center [349, 76] width 567 height 72
click at [714, 47] on div "Transaction Communication 2" at bounding box center [729, 51] width 129 height 20
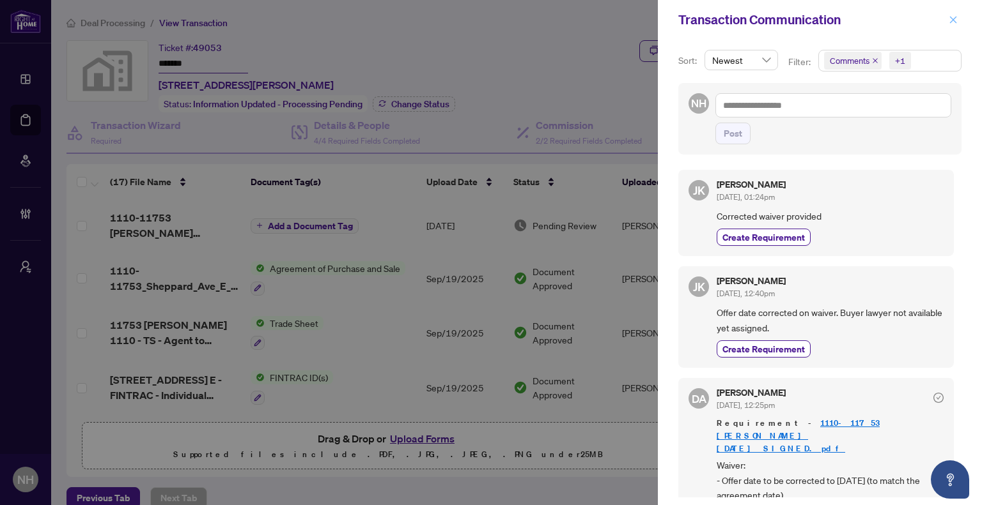
click at [955, 19] on icon "close" at bounding box center [952, 19] width 9 height 9
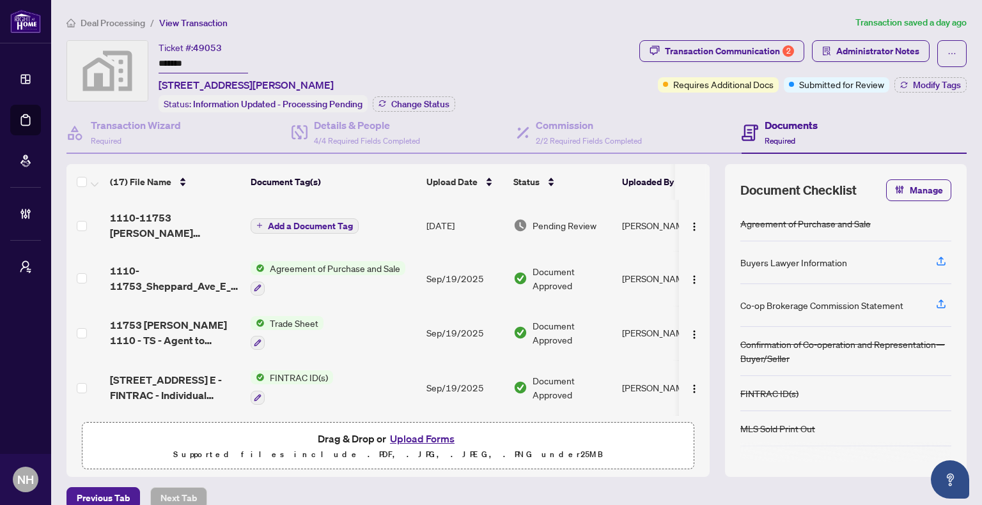
click at [105, 25] on span "Deal Processing" at bounding box center [113, 23] width 65 height 12
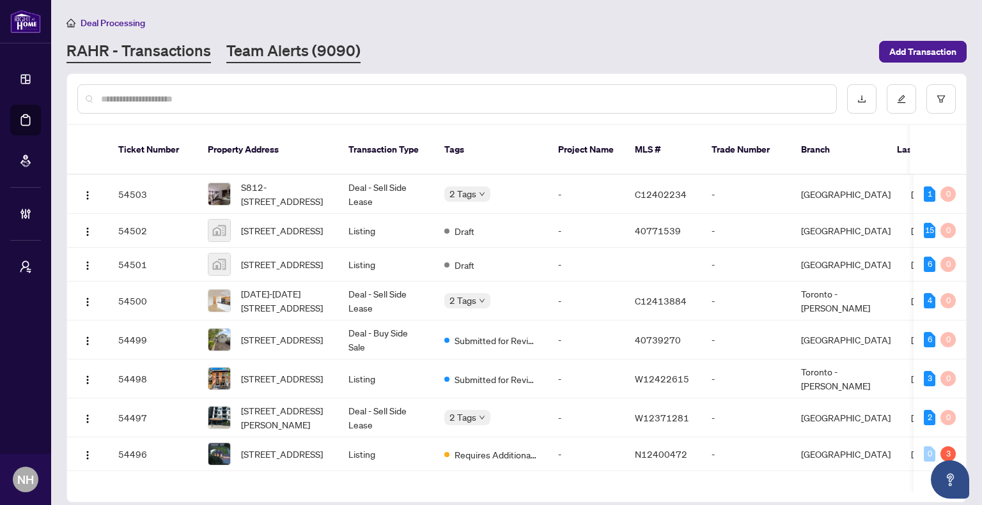
click at [266, 59] on link "Team Alerts (9090)" at bounding box center [293, 51] width 134 height 23
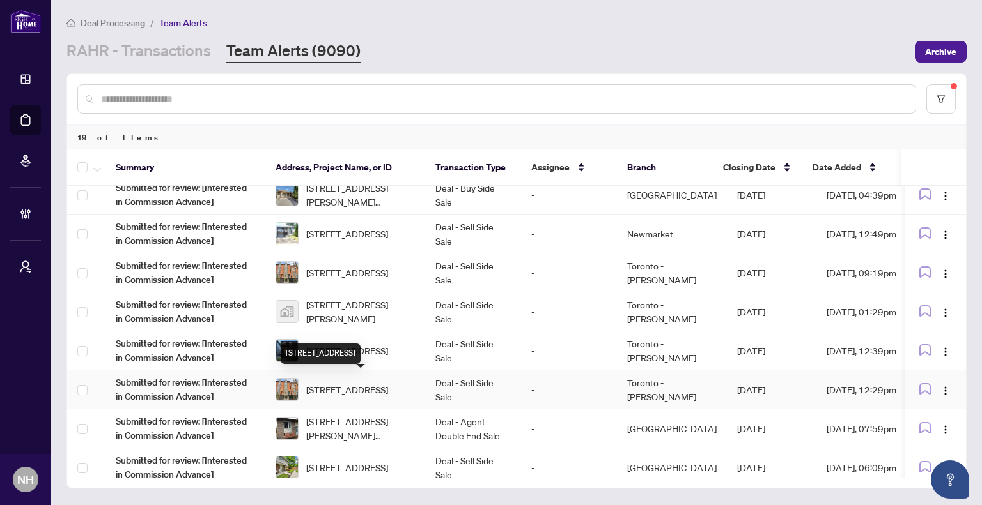
scroll to position [192, 0]
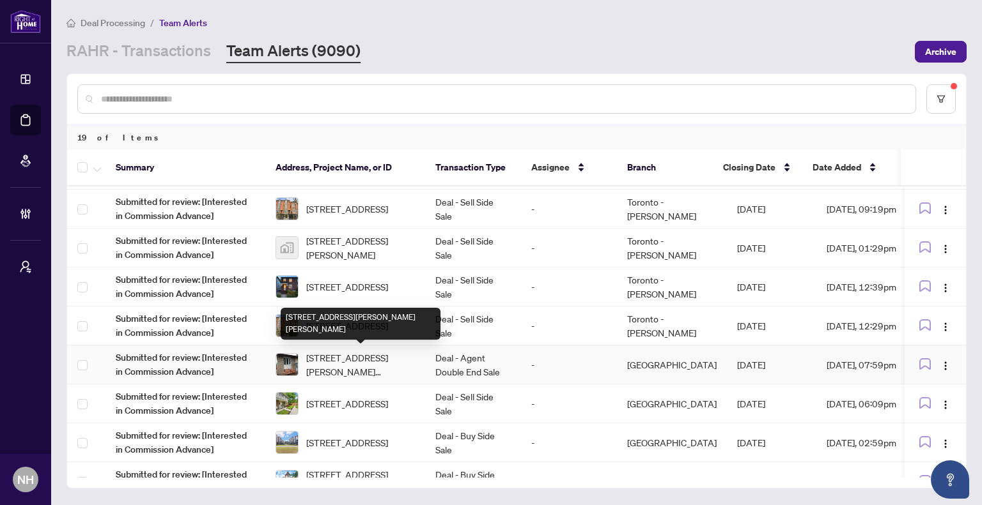
click at [379, 364] on span "490 Dalrymple Dr, Clarence-Rockland, Ontario K4K 1G7, Canada" at bounding box center [360, 365] width 109 height 28
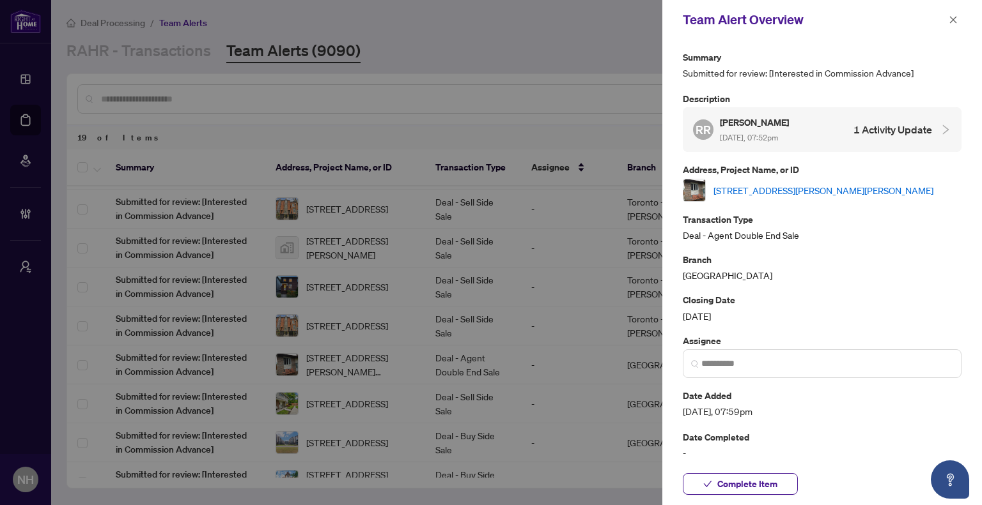
click at [796, 187] on link "490 Dalrymple Dr, Clarence-Rockland, Ontario K4K 1G7, Canada" at bounding box center [823, 190] width 220 height 14
click at [955, 18] on icon "close" at bounding box center [953, 19] width 7 height 7
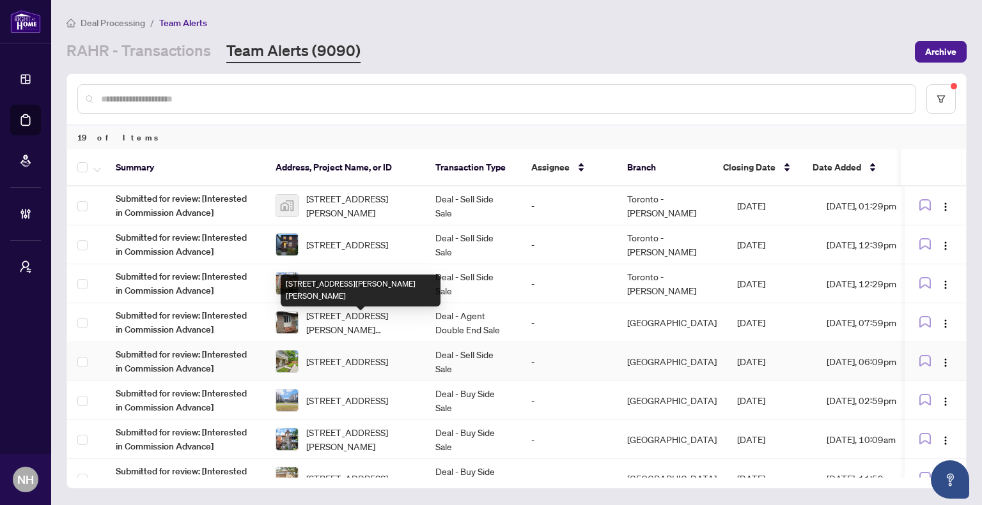
scroll to position [256, 0]
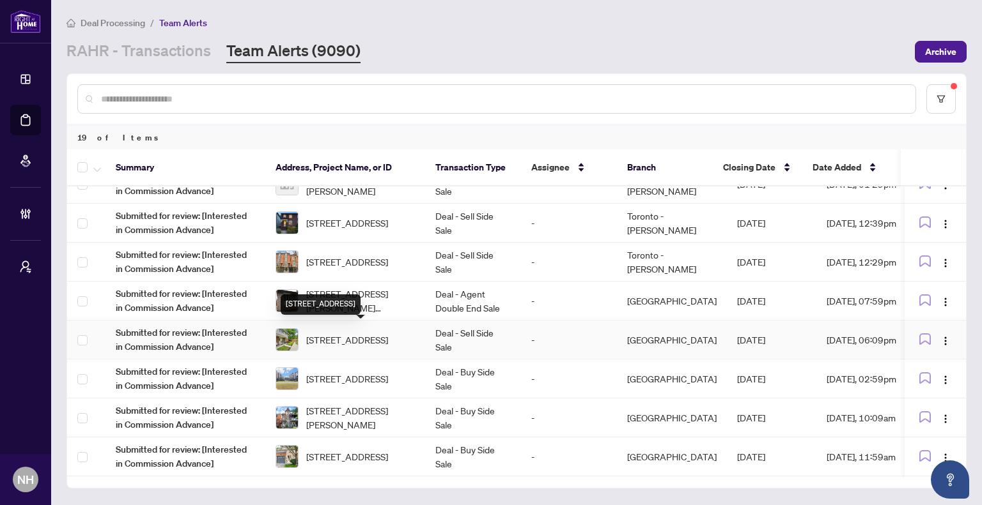
click at [388, 342] on span "30 Village Crt, Brampton, Ontario L6W 1A6, Canada" at bounding box center [347, 340] width 82 height 14
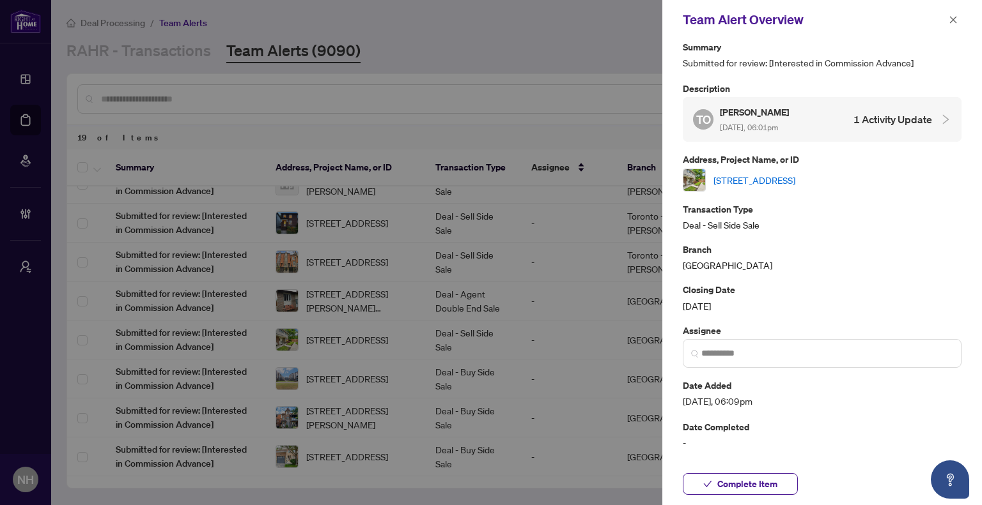
scroll to position [0, 0]
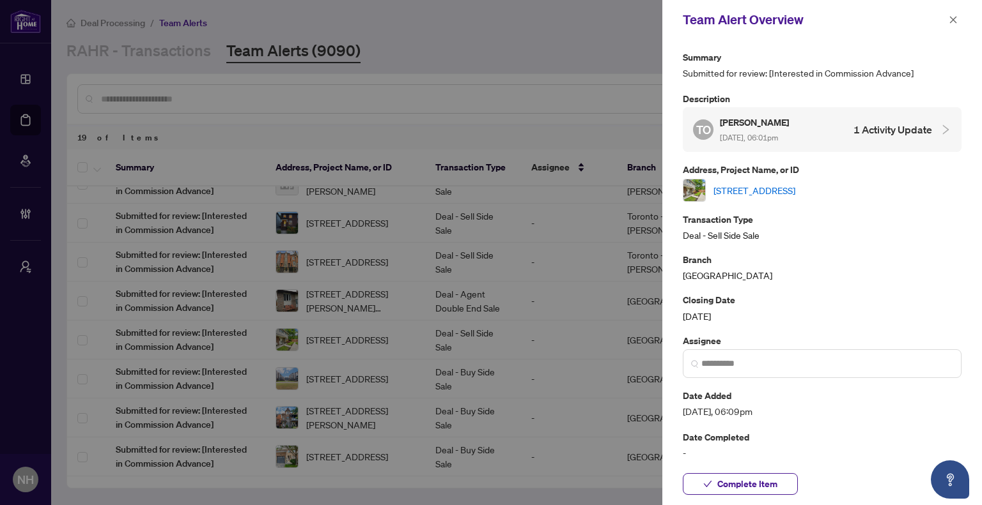
click at [964, 20] on div "Team Alert Overview" at bounding box center [822, 20] width 320 height 40
click at [956, 22] on icon "close" at bounding box center [952, 19] width 9 height 9
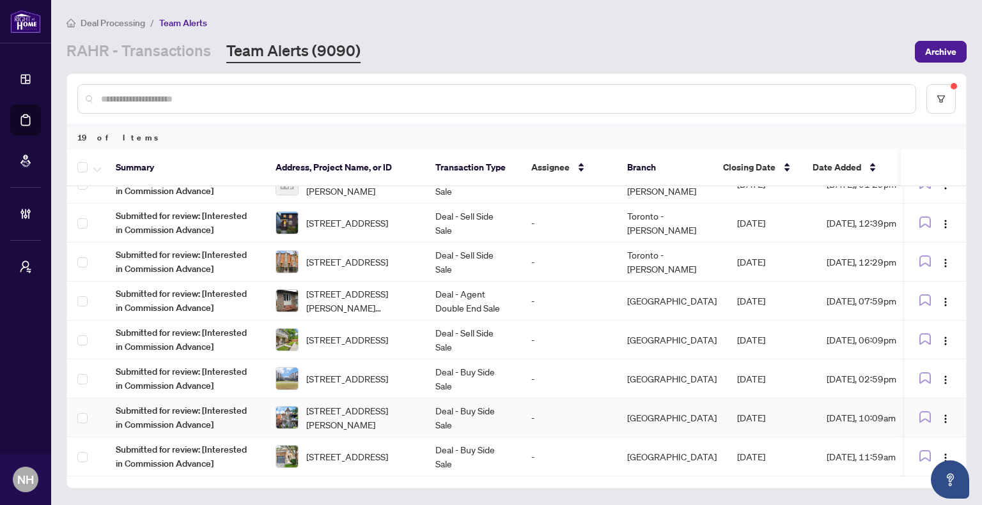
click at [330, 416] on span "78 Rory Rd, Toronto, Ontario M6L 3G1, Canada" at bounding box center [360, 418] width 109 height 28
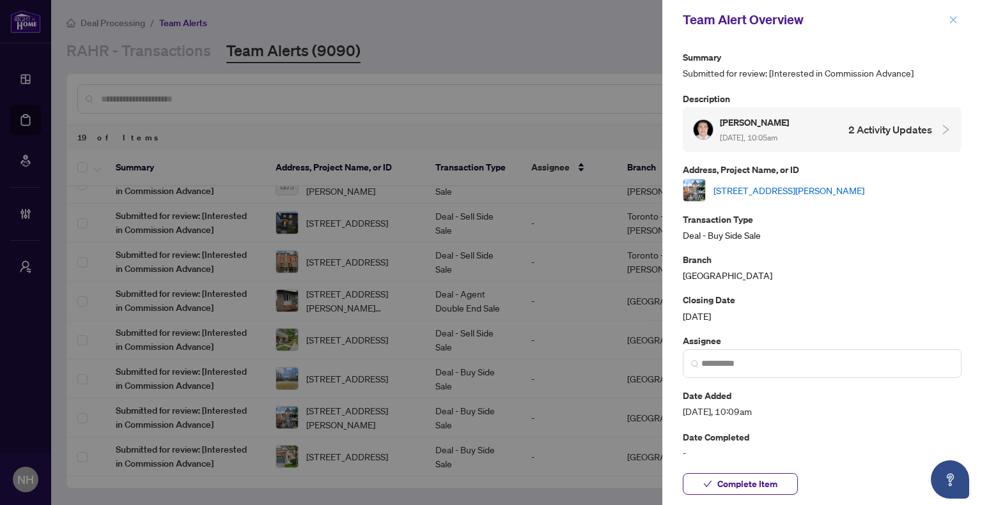
click at [948, 21] on icon "close" at bounding box center [952, 19] width 9 height 9
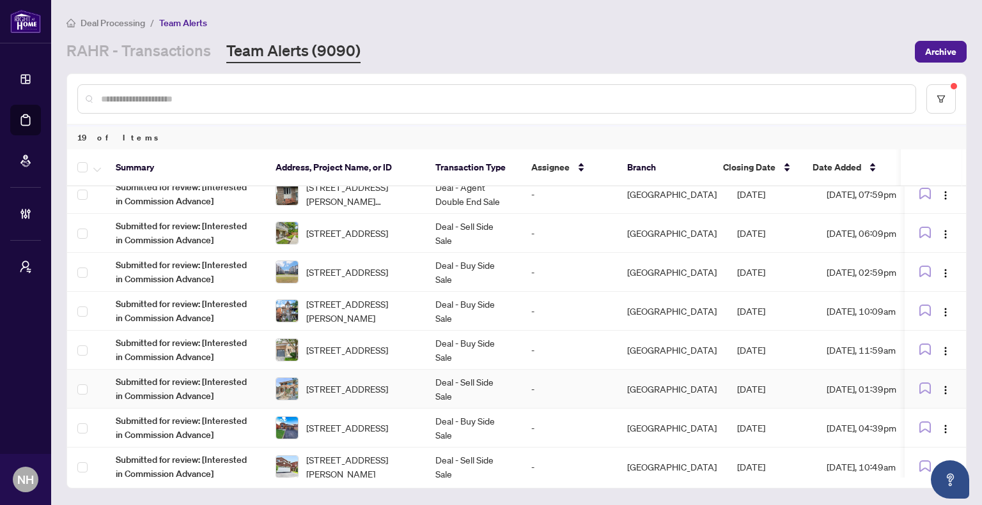
scroll to position [383, 0]
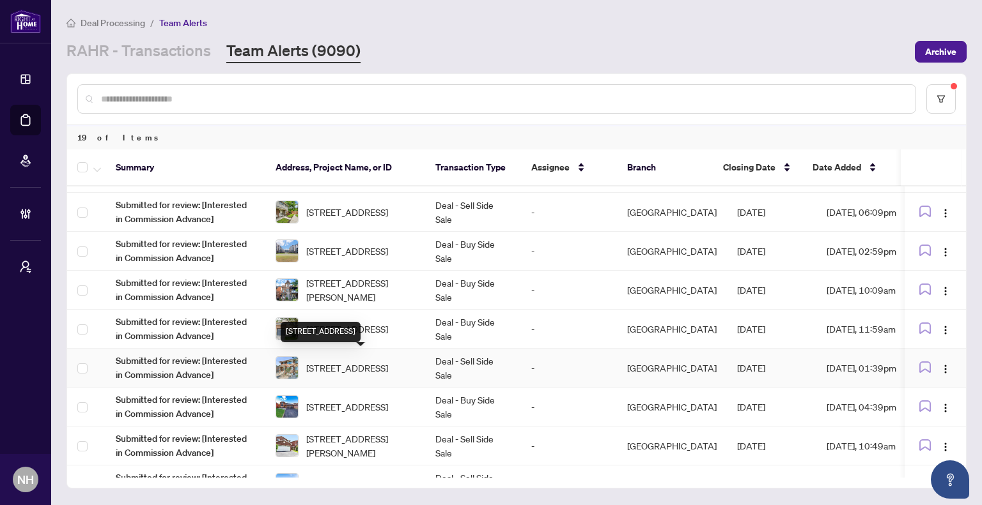
click at [360, 328] on div "1553 Northmount Ave, Mississauga, Ontario L5E 1Y9, Canada" at bounding box center [321, 332] width 80 height 20
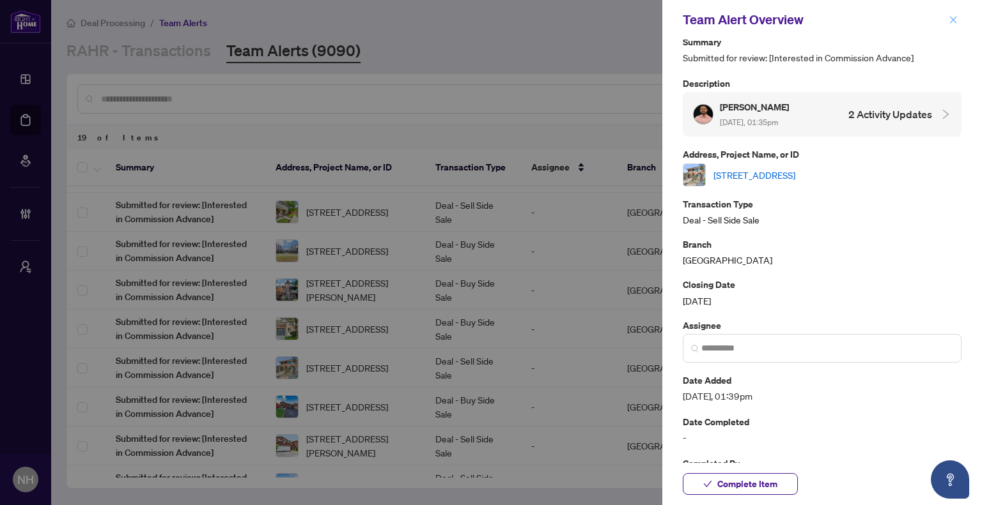
scroll to position [0, 0]
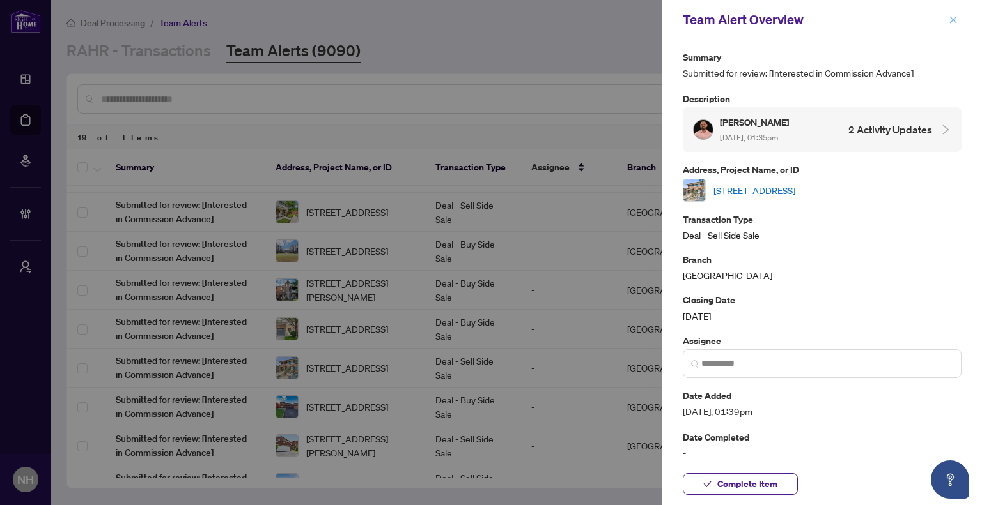
click at [957, 21] on icon "close" at bounding box center [952, 19] width 9 height 9
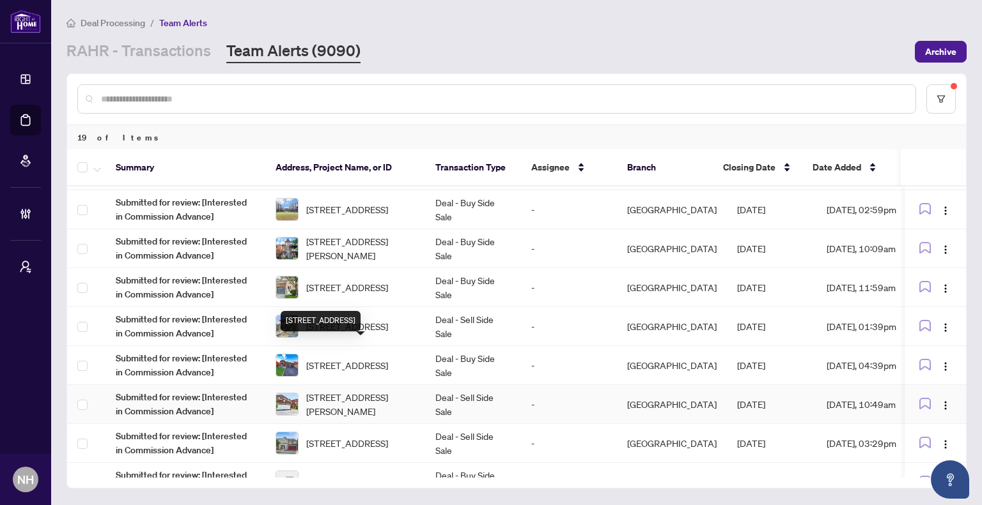
scroll to position [447, 0]
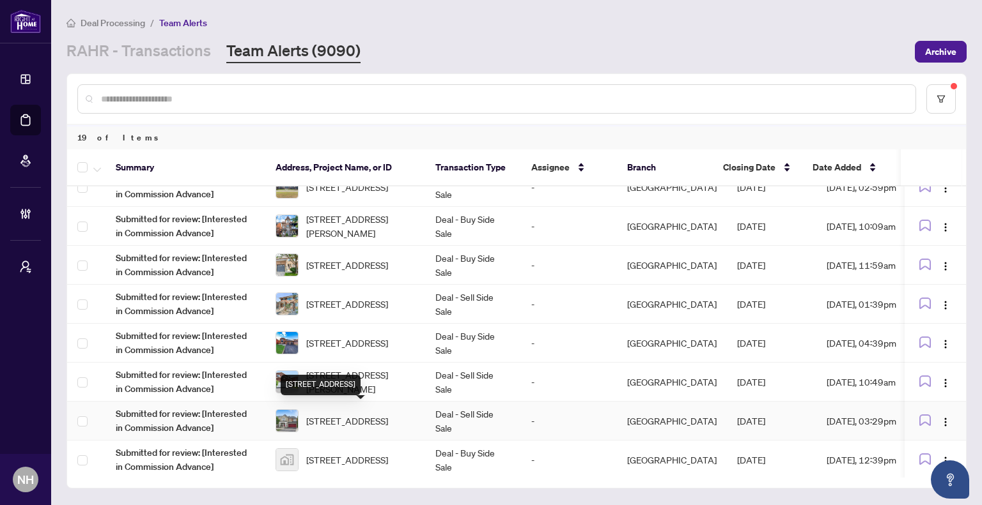
click at [348, 417] on span "65 Styles Cres, Ajax, Ontario L1Z 0A8, Canada" at bounding box center [347, 421] width 82 height 14
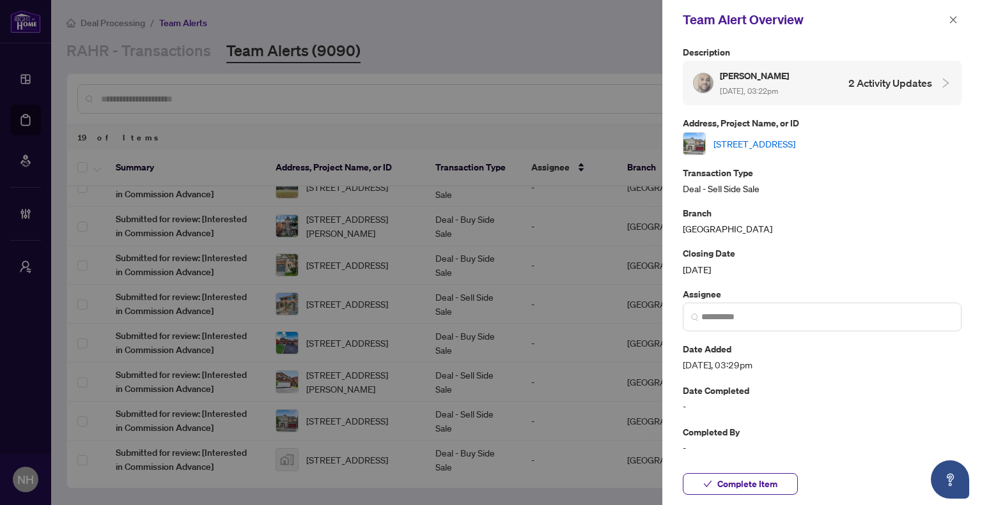
scroll to position [0, 0]
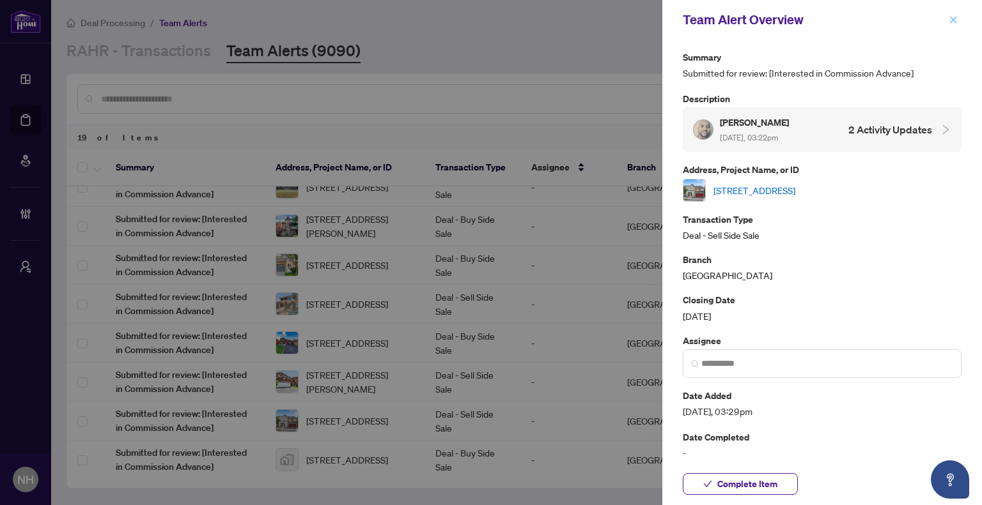
click at [952, 22] on icon "close" at bounding box center [952, 19] width 9 height 9
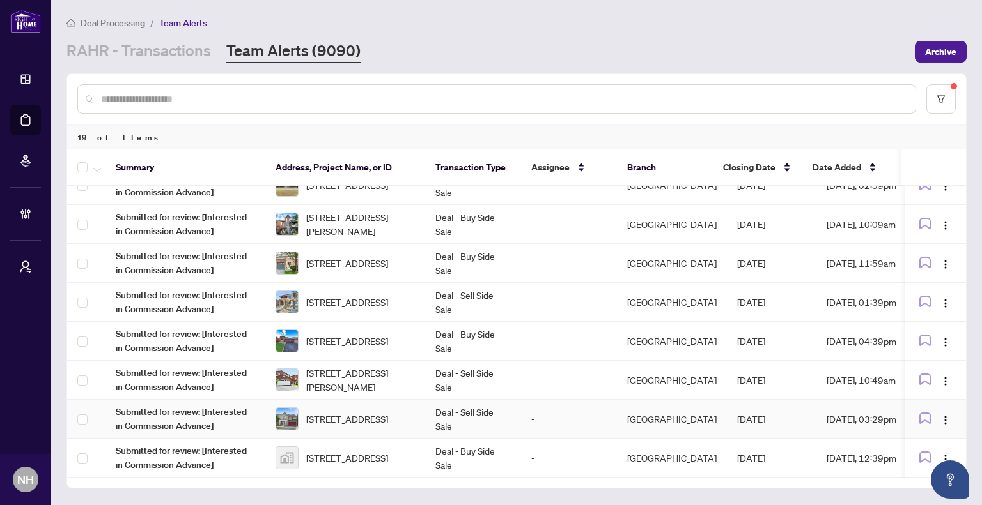
scroll to position [450, 0]
click at [358, 454] on span "[STREET_ADDRESS]" at bounding box center [347, 458] width 82 height 14
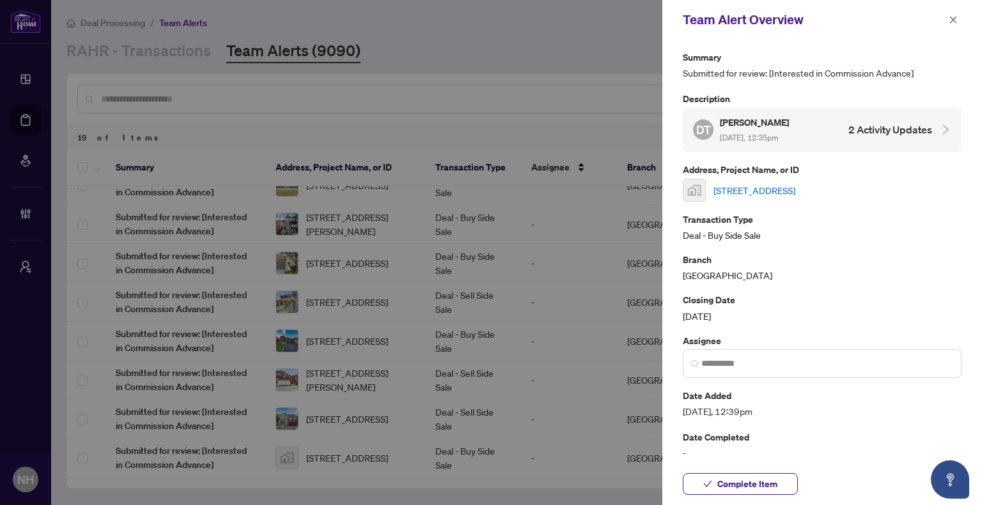
click at [795, 194] on link "[STREET_ADDRESS]" at bounding box center [754, 190] width 82 height 14
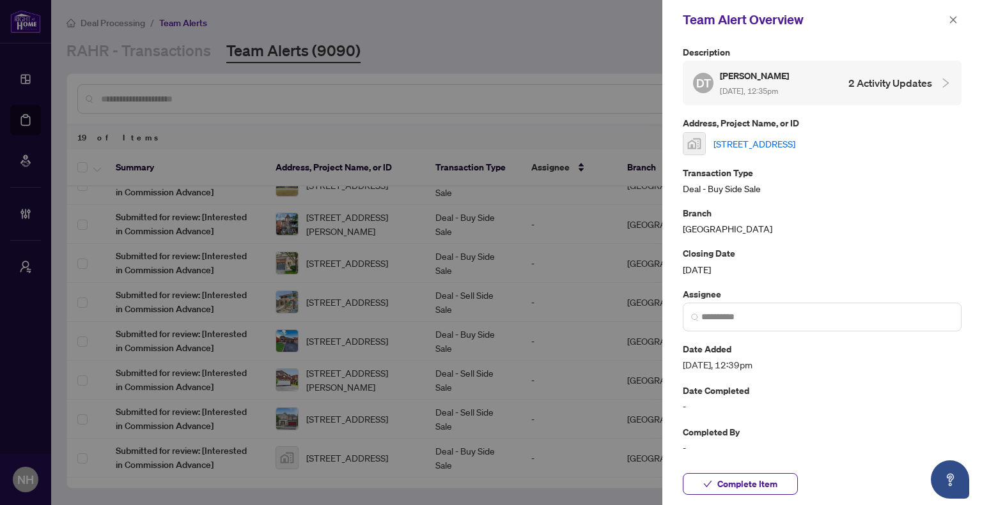
scroll to position [0, 0]
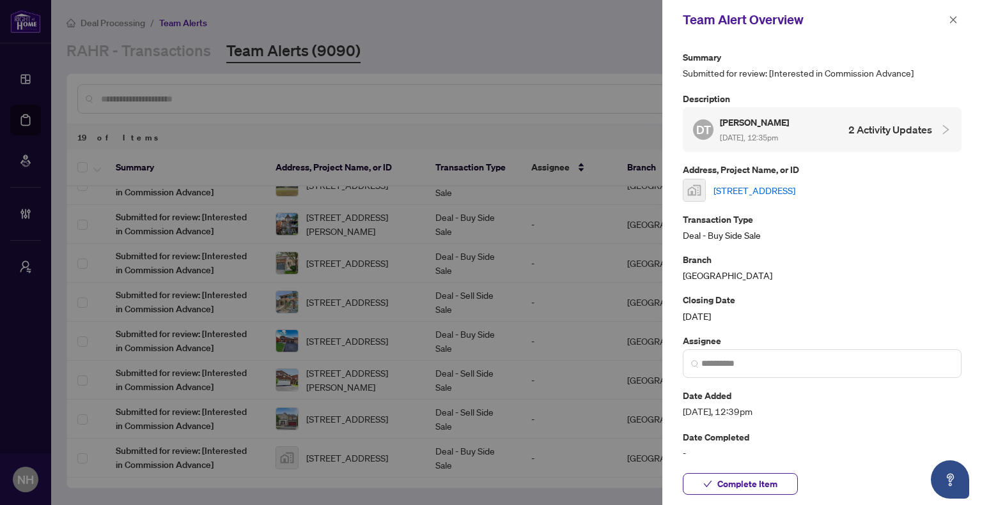
click at [951, 25] on span "button" at bounding box center [952, 20] width 9 height 20
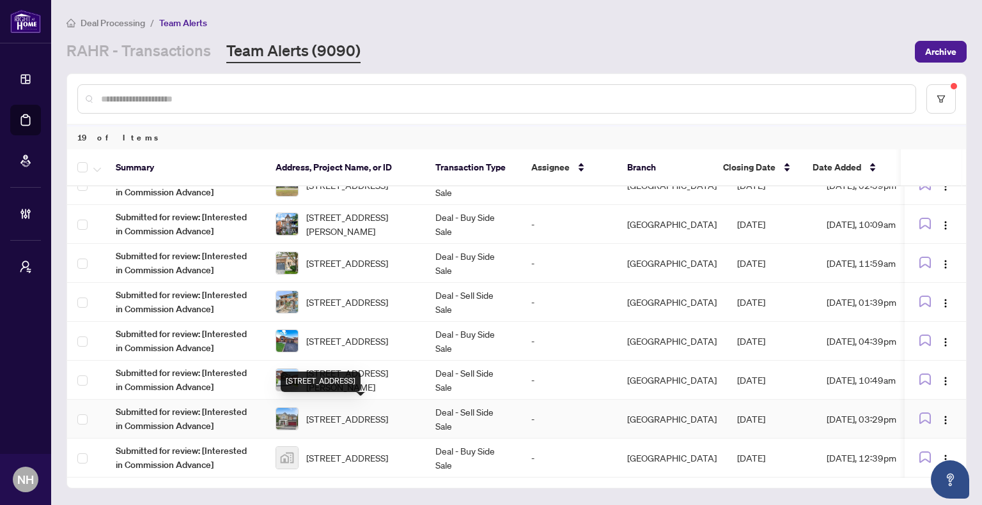
click at [356, 412] on span "[STREET_ADDRESS]" at bounding box center [347, 419] width 82 height 14
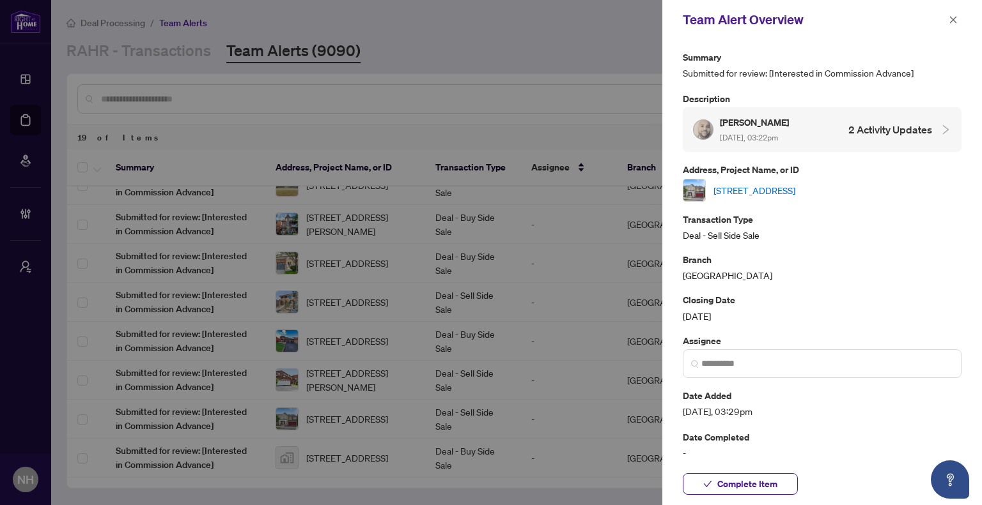
click at [759, 189] on link "65 Styles Cres, Ajax, Ontario L1Z 0A8, Canada" at bounding box center [754, 190] width 82 height 14
click at [955, 15] on icon "close" at bounding box center [952, 19] width 9 height 9
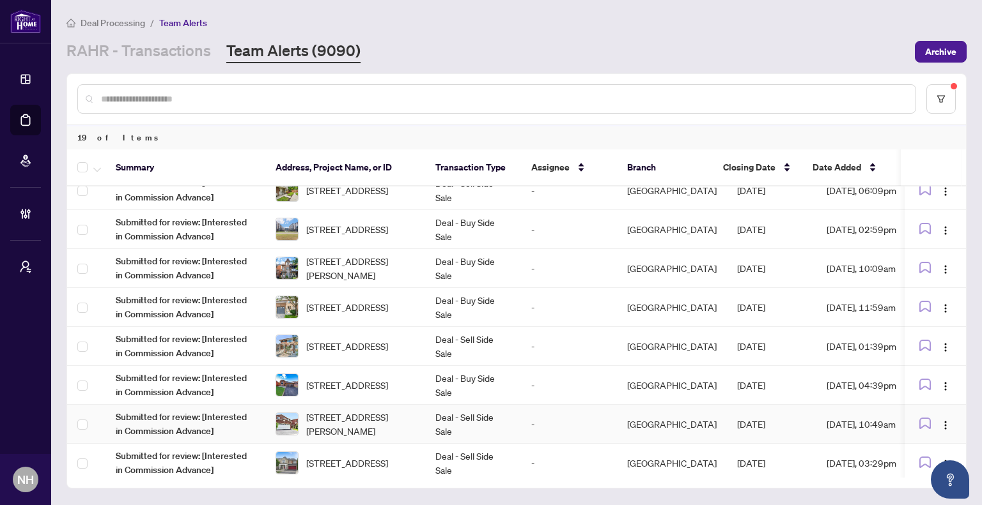
scroll to position [383, 0]
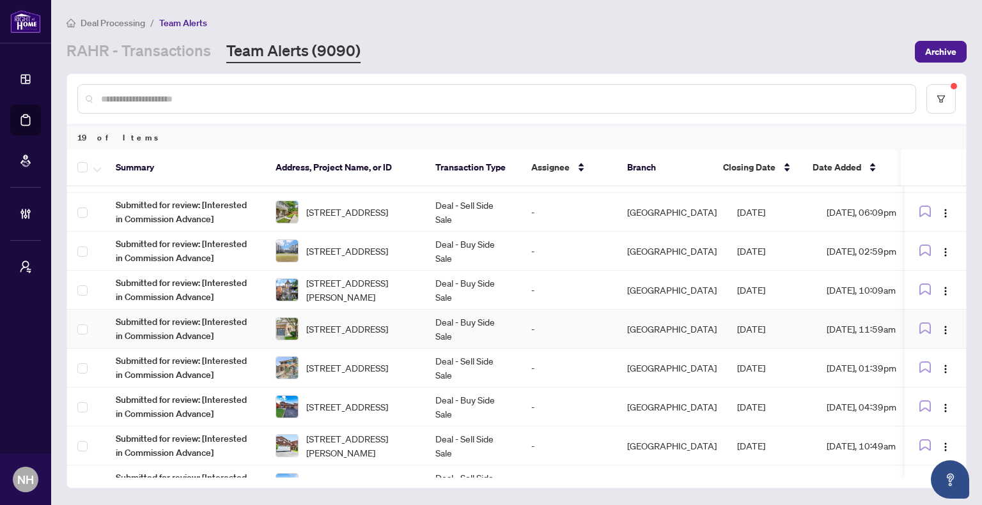
click at [341, 322] on span "[STREET_ADDRESS]" at bounding box center [347, 329] width 82 height 14
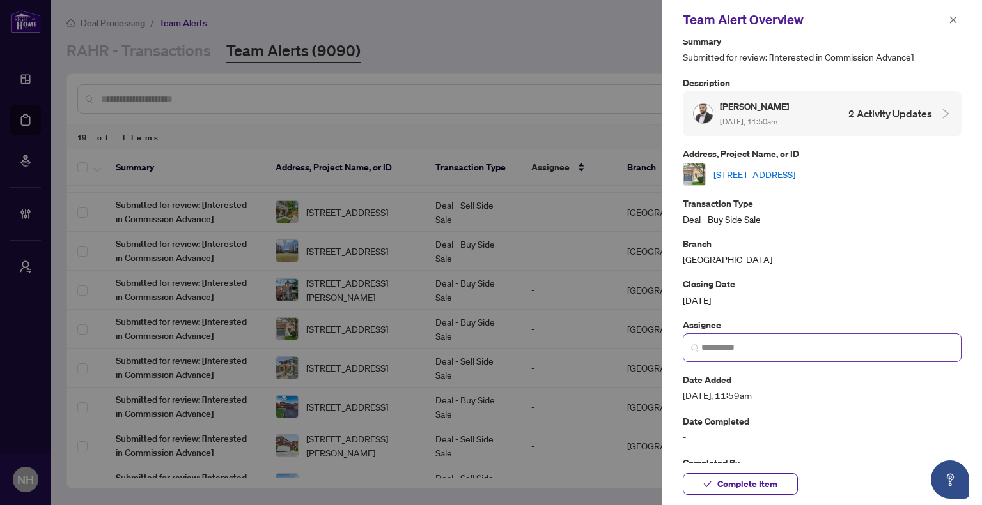
scroll to position [0, 0]
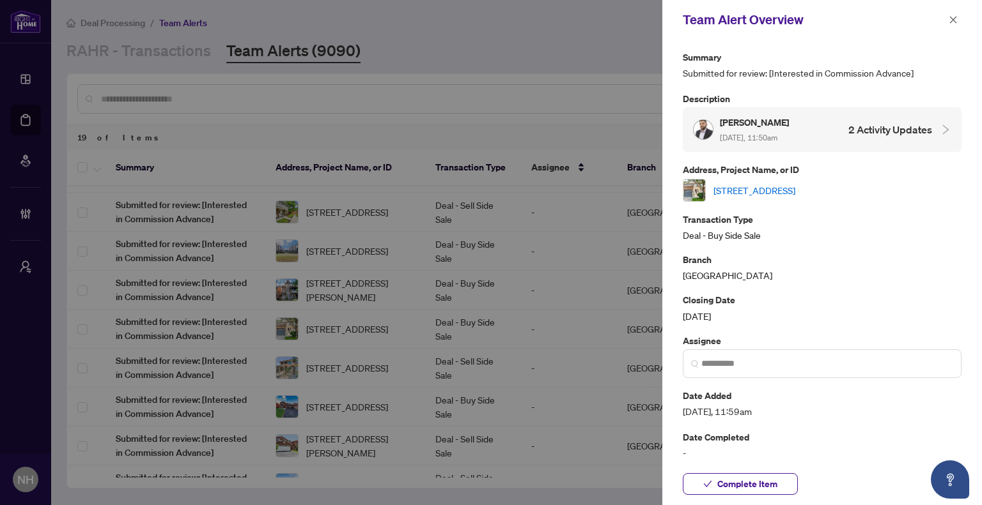
click at [795, 183] on link "[STREET_ADDRESS]" at bounding box center [754, 190] width 82 height 14
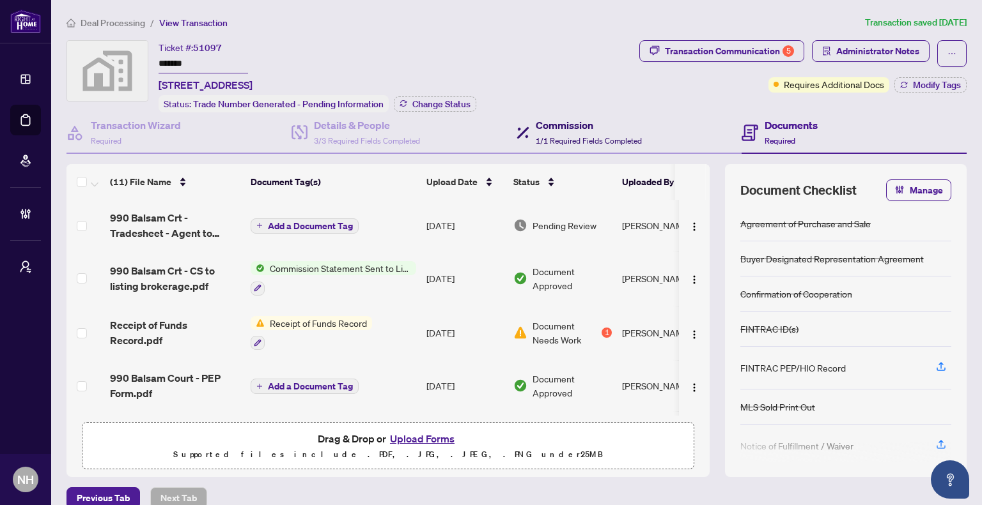
click at [535, 137] on span "1/1 Required Fields Completed" at bounding box center [588, 141] width 106 height 10
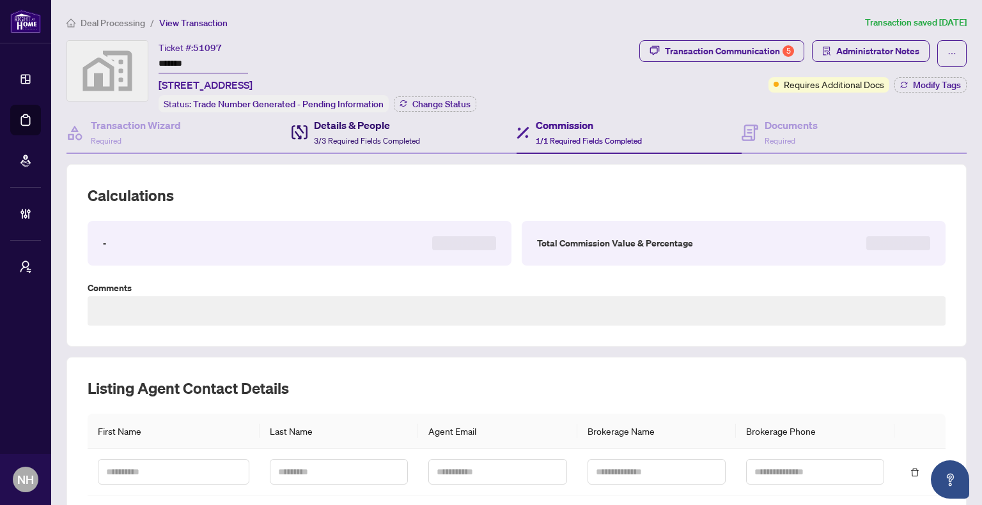
click at [373, 141] on span "3/3 Required Fields Completed" at bounding box center [367, 141] width 106 height 10
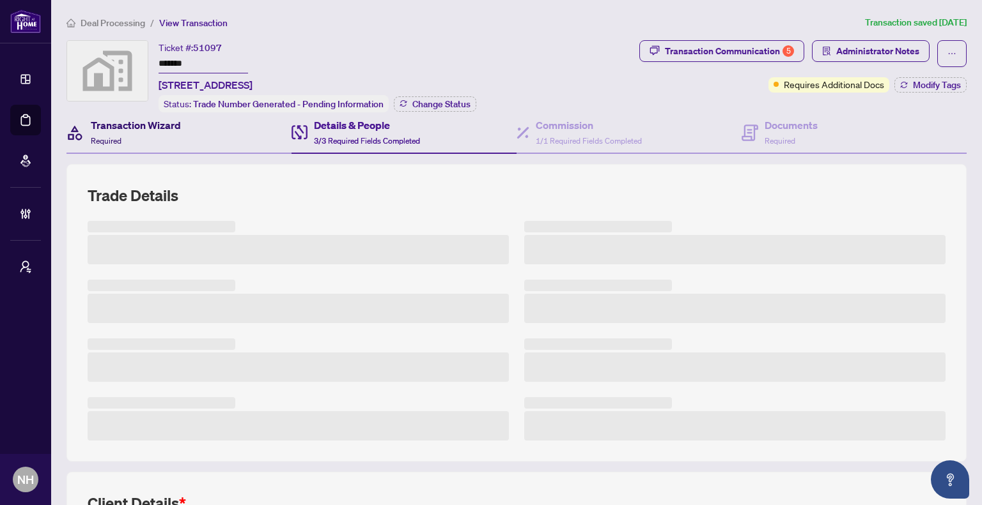
click at [108, 137] on span "Required" at bounding box center [106, 141] width 31 height 10
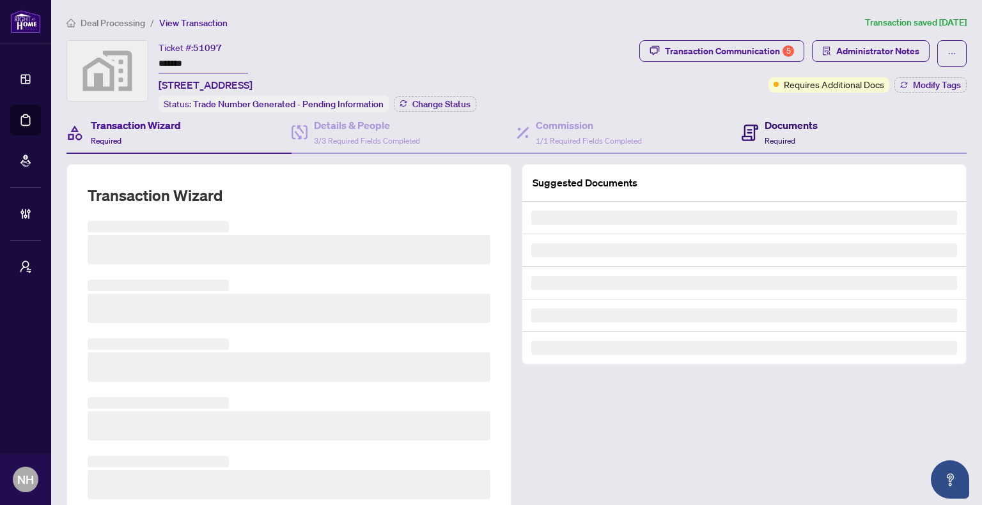
click at [792, 127] on h4 "Documents" at bounding box center [790, 125] width 53 height 15
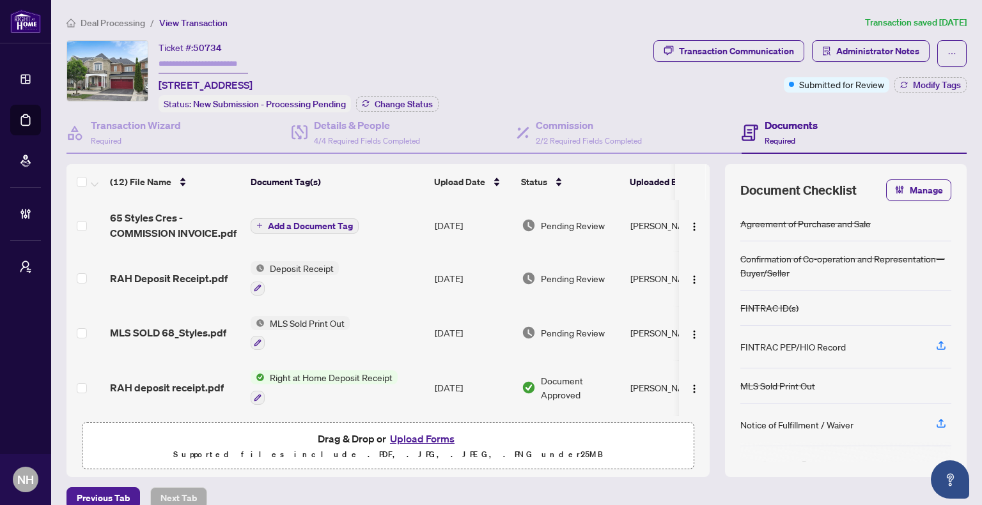
scroll to position [64, 0]
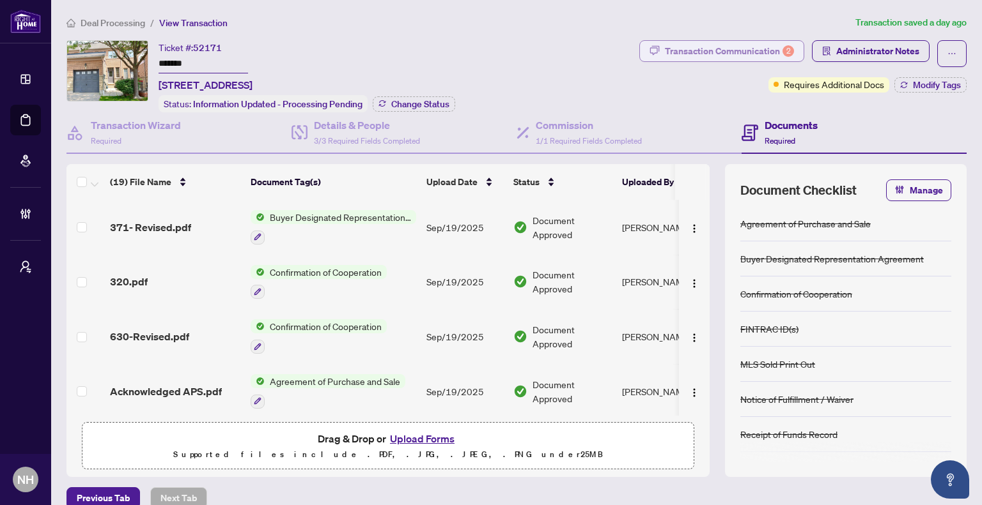
click at [705, 49] on div "Transaction Communication 2" at bounding box center [729, 51] width 129 height 20
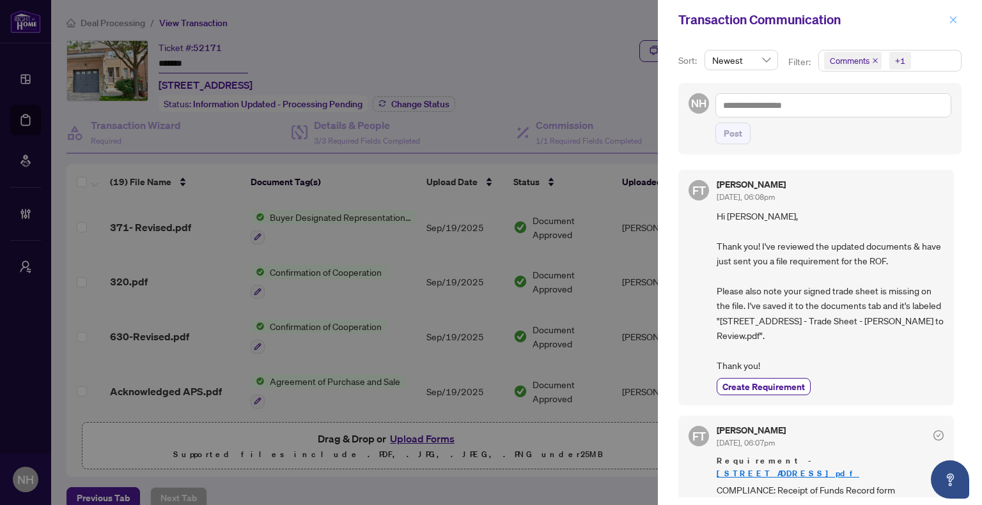
click at [951, 15] on icon "close" at bounding box center [952, 19] width 9 height 9
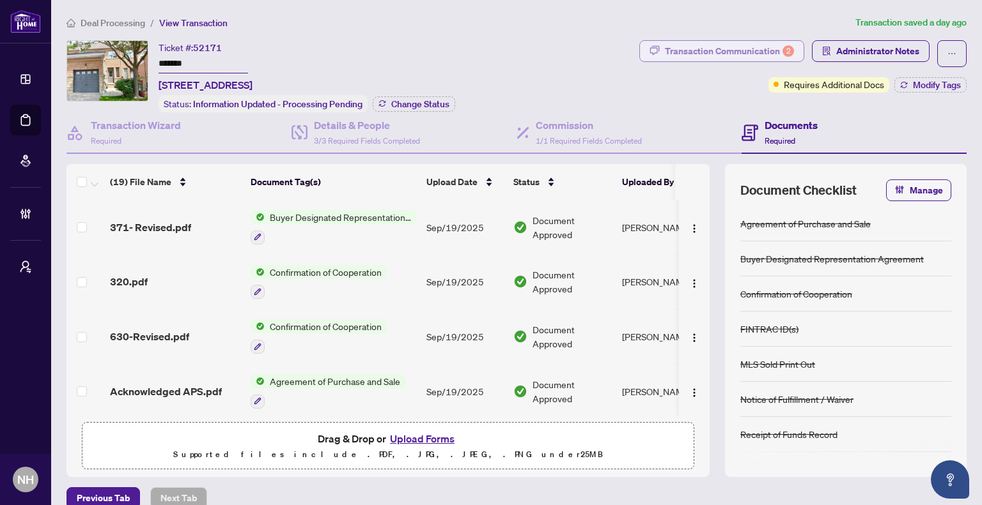
click at [697, 48] on div "Transaction Communication 2" at bounding box center [729, 51] width 129 height 20
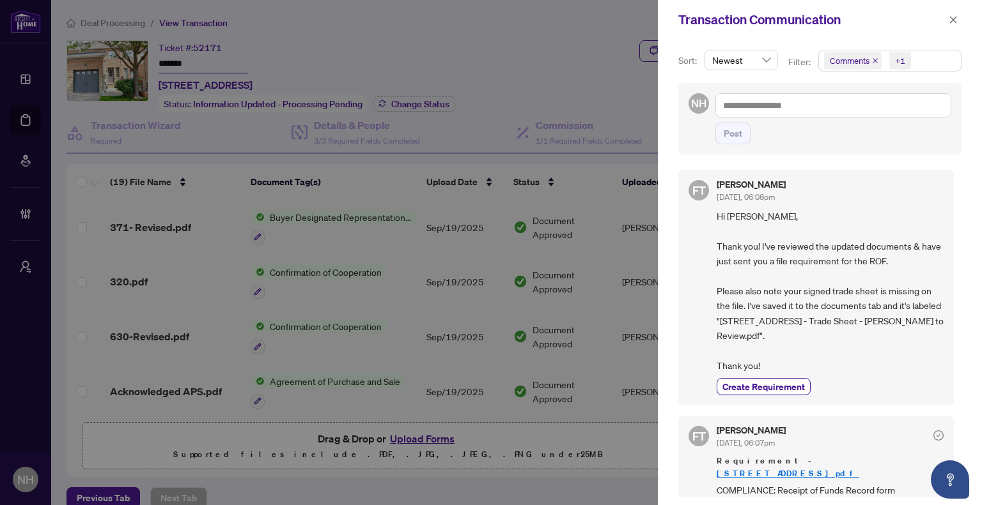
click at [875, 61] on icon "close" at bounding box center [875, 61] width 6 height 6
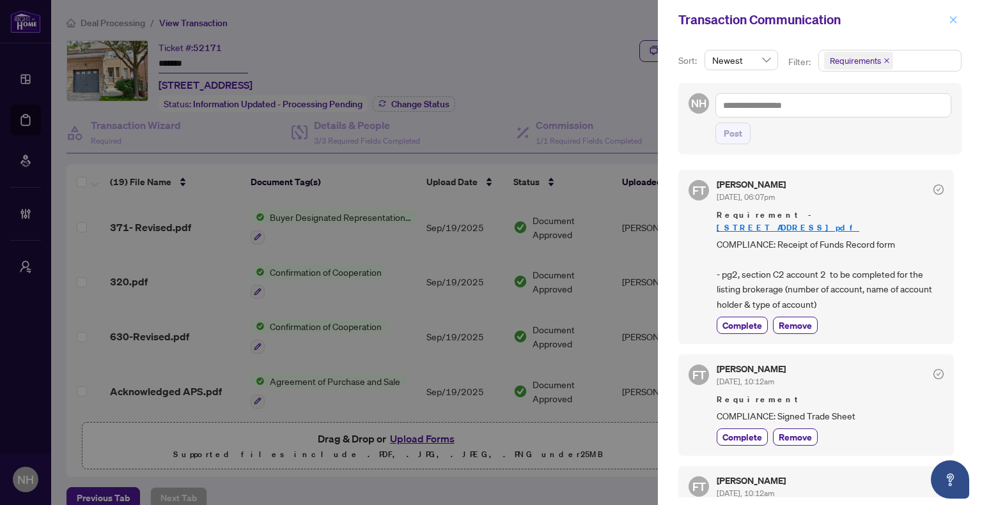
click at [953, 25] on span "button" at bounding box center [952, 20] width 9 height 20
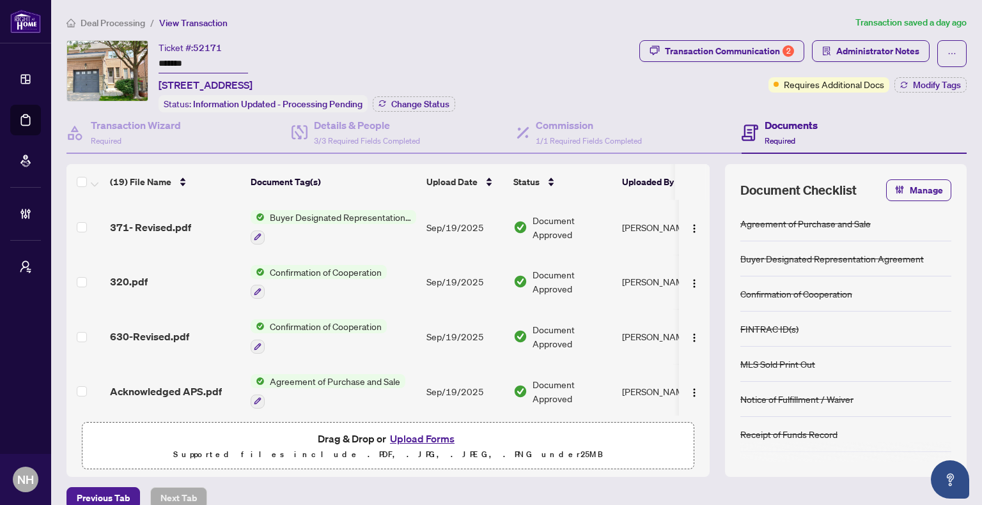
click at [120, 25] on span "Deal Processing" at bounding box center [113, 23] width 65 height 12
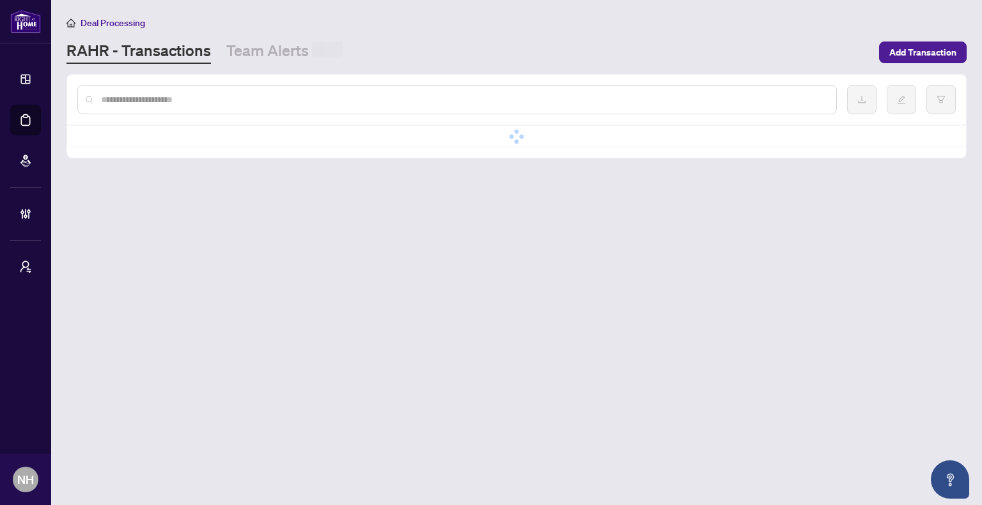
click at [192, 103] on input "text" at bounding box center [463, 100] width 725 height 14
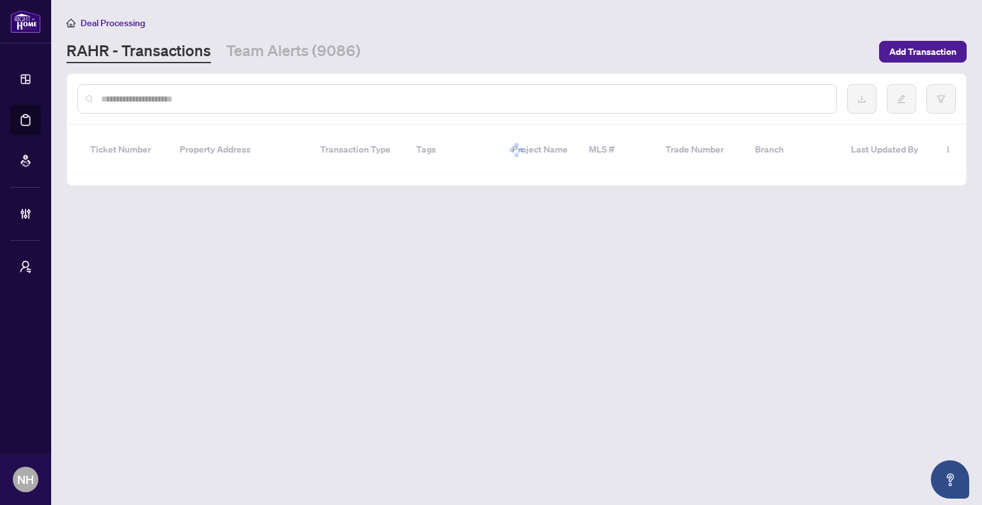
paste input "**********"
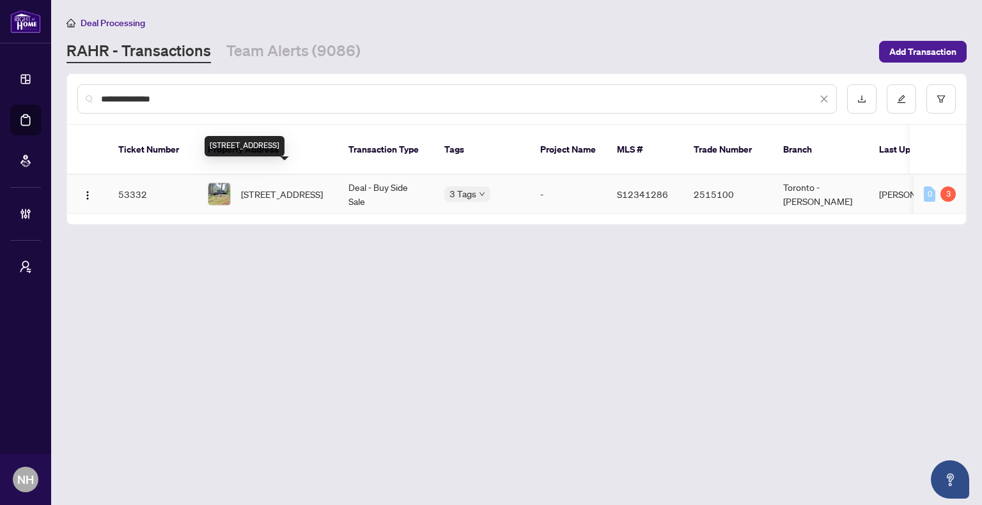
type input "**********"
click at [300, 187] on span "3179 Pioneer Rd, Severn, Ontario K0K 1E0, Canada" at bounding box center [282, 194] width 82 height 14
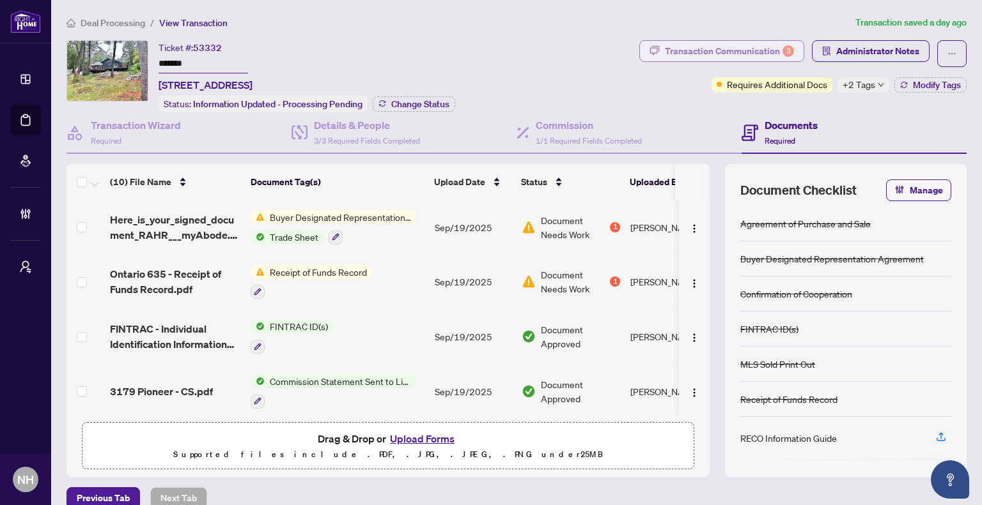
click at [676, 50] on div "Transaction Communication 3" at bounding box center [729, 51] width 129 height 20
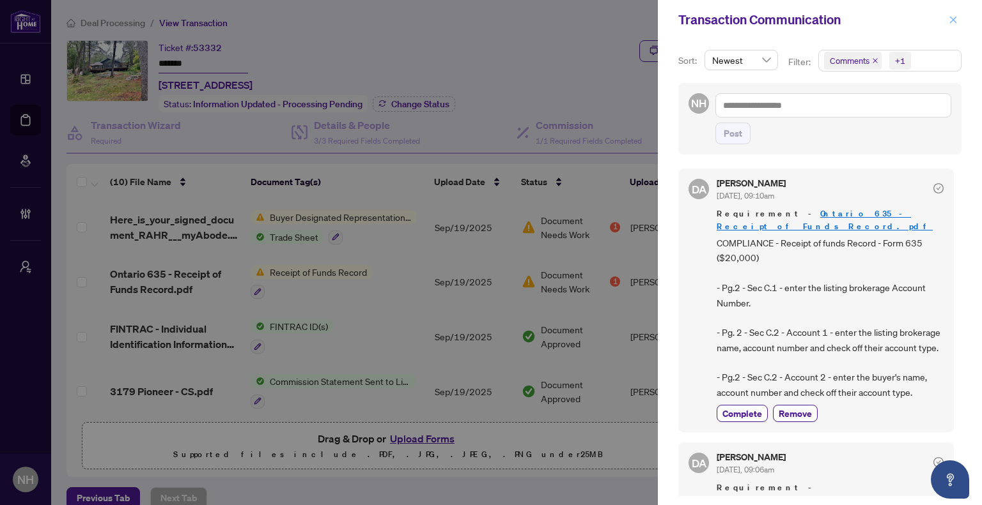
click at [960, 21] on button "button" at bounding box center [952, 19] width 17 height 15
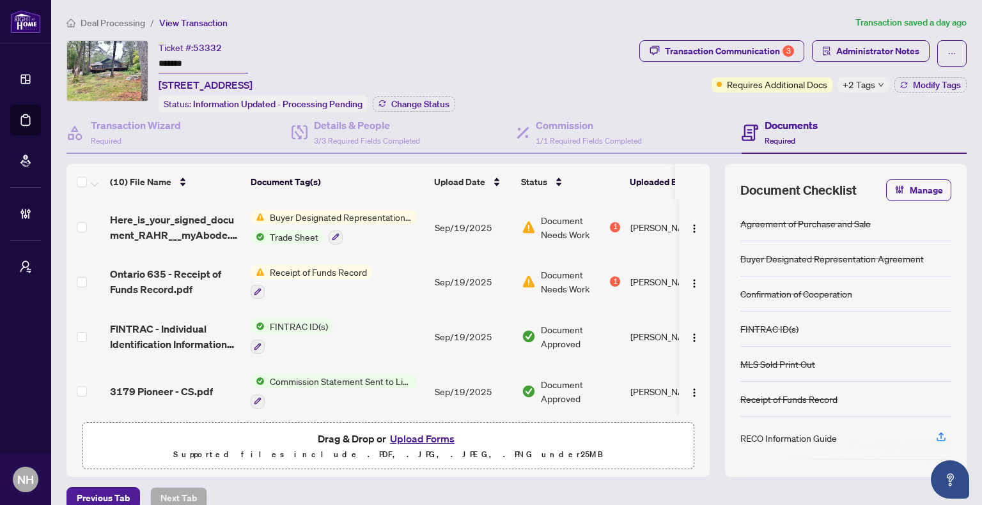
click at [144, 27] on span "Deal Processing" at bounding box center [113, 23] width 65 height 12
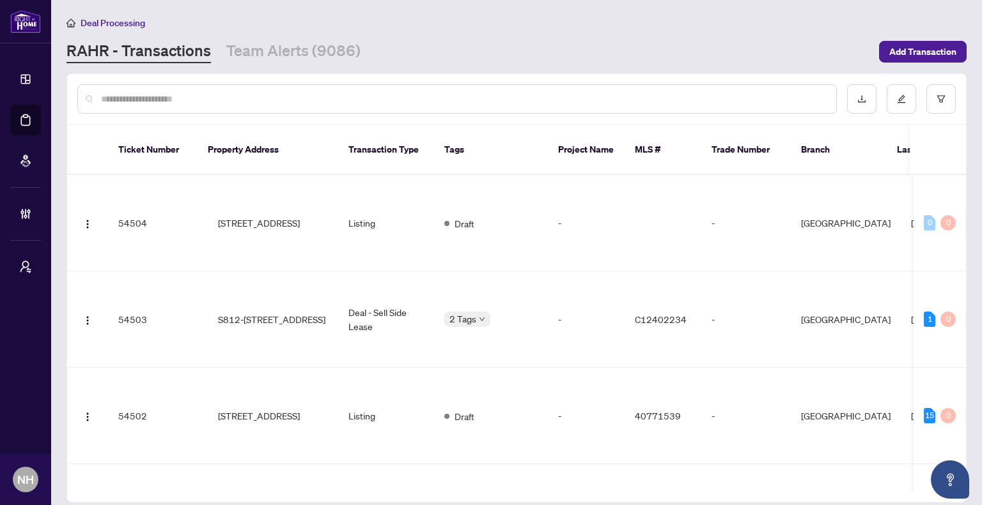
click at [158, 92] on input "text" at bounding box center [463, 99] width 725 height 14
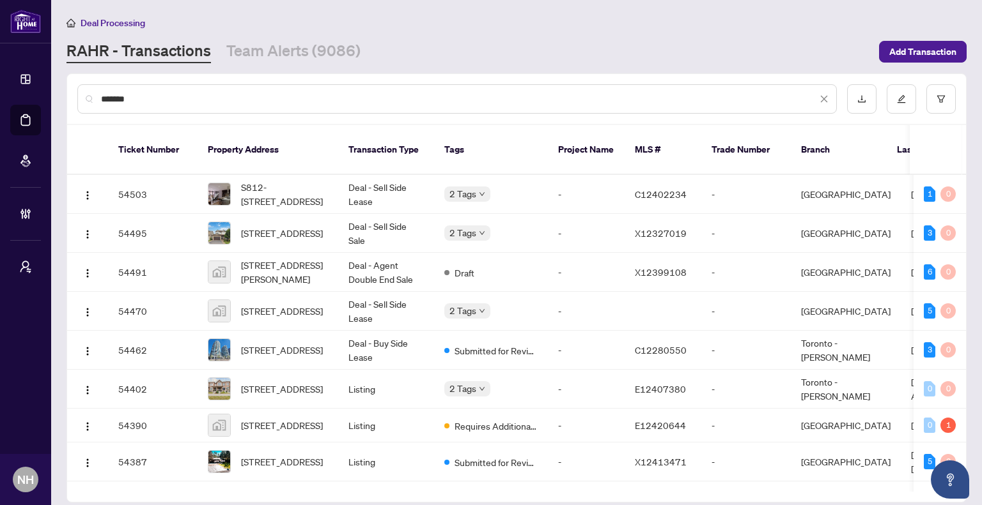
type input "********"
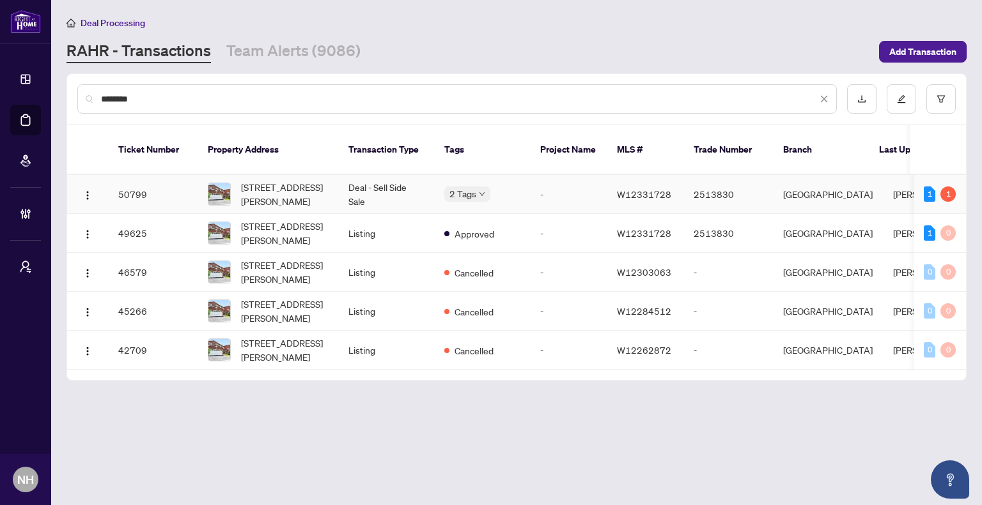
click at [291, 183] on span "22 Donna Dr, Brampton, Ontario L6Z 3T2, Canada" at bounding box center [284, 194] width 87 height 28
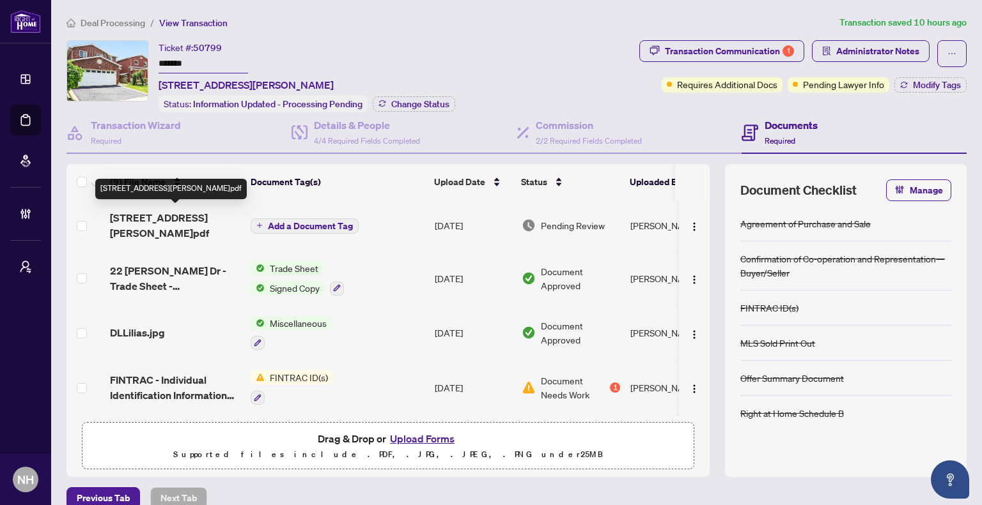
click at [132, 218] on span "22 Donna Dr Brampton Ontario L6Z 3T2.pdf" at bounding box center [175, 225] width 130 height 31
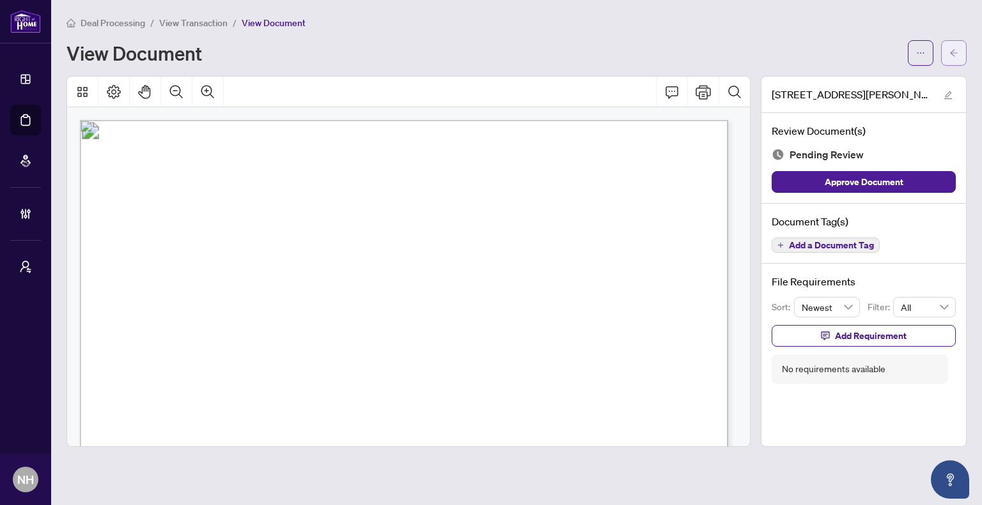
click at [953, 54] on icon "arrow-left" at bounding box center [953, 53] width 9 height 9
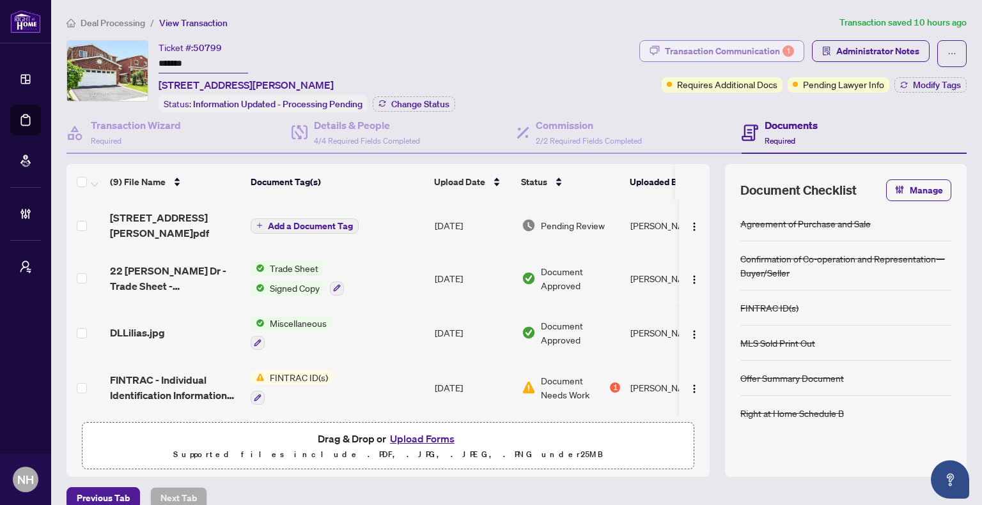
click at [707, 58] on div "Transaction Communication 1" at bounding box center [729, 51] width 129 height 20
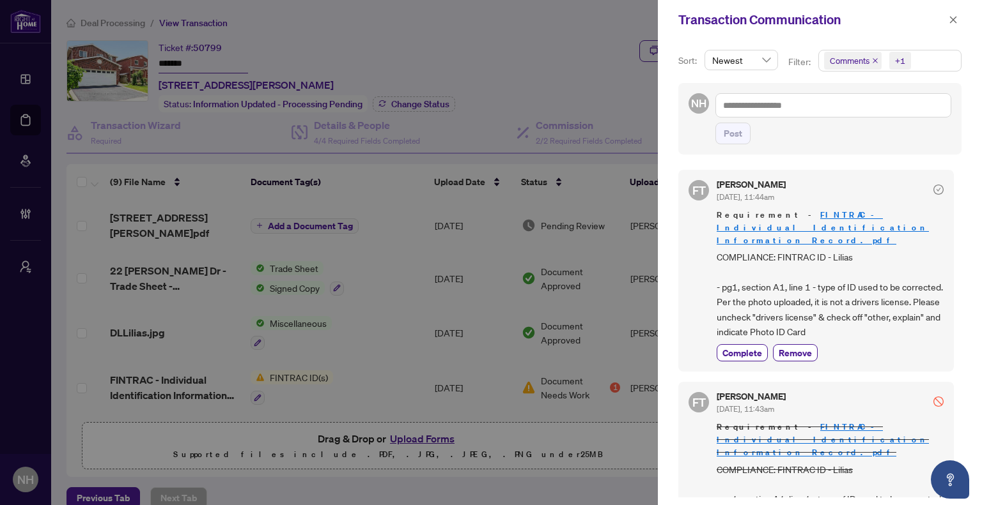
click at [957, 15] on icon "close" at bounding box center [952, 19] width 9 height 9
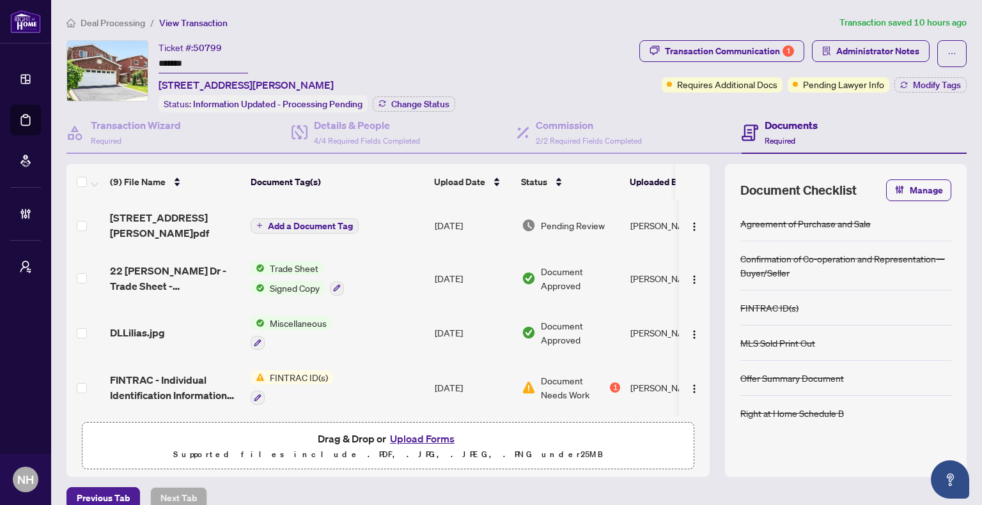
click at [101, 15] on li "Deal Processing" at bounding box center [105, 22] width 79 height 15
click at [80, 13] on main "Deal Processing / View Transaction Transaction saved 10 hours ago Ticket #: 507…" at bounding box center [516, 252] width 930 height 505
click at [86, 19] on span "Deal Processing" at bounding box center [113, 23] width 65 height 12
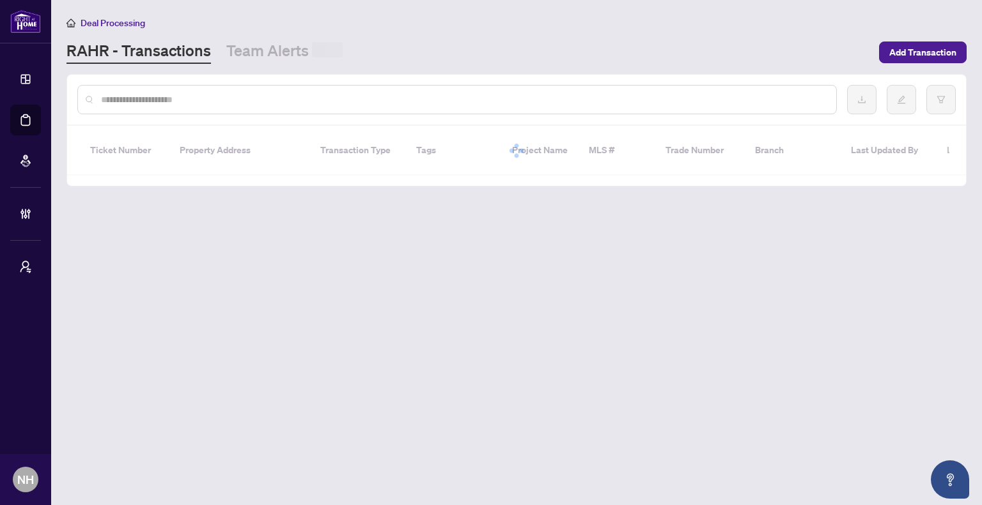
click at [160, 96] on input "text" at bounding box center [463, 100] width 725 height 14
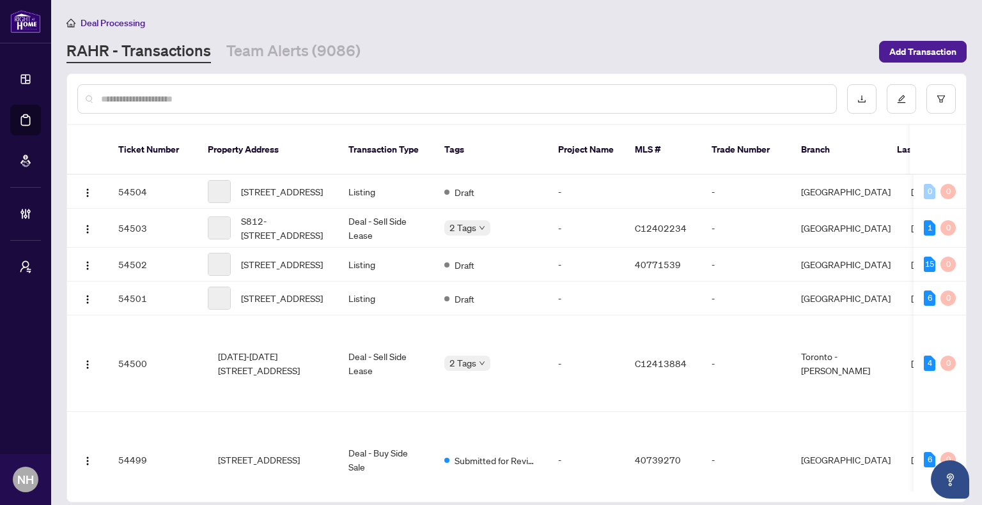
paste input "**********"
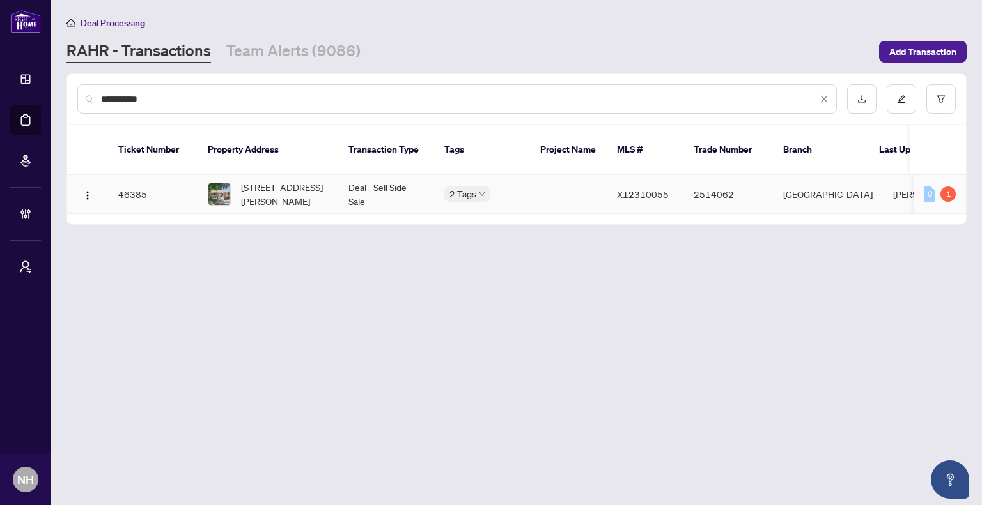
type input "**********"
click at [295, 191] on span "303 KRUG St, Kitchener, Ontario N2H 2Y9, Canada" at bounding box center [284, 194] width 87 height 28
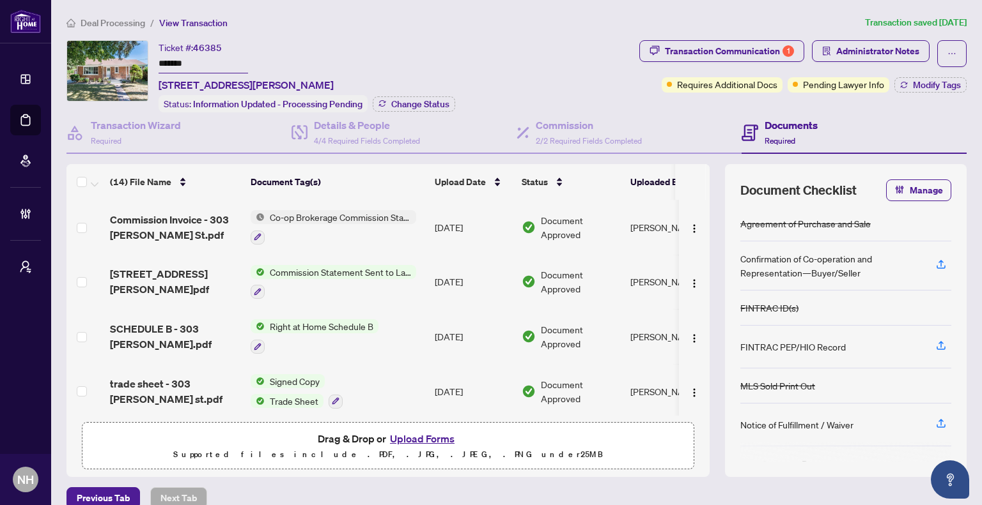
click at [171, 225] on span "Commission Invoice - 303 Krug St.pdf" at bounding box center [175, 227] width 130 height 31
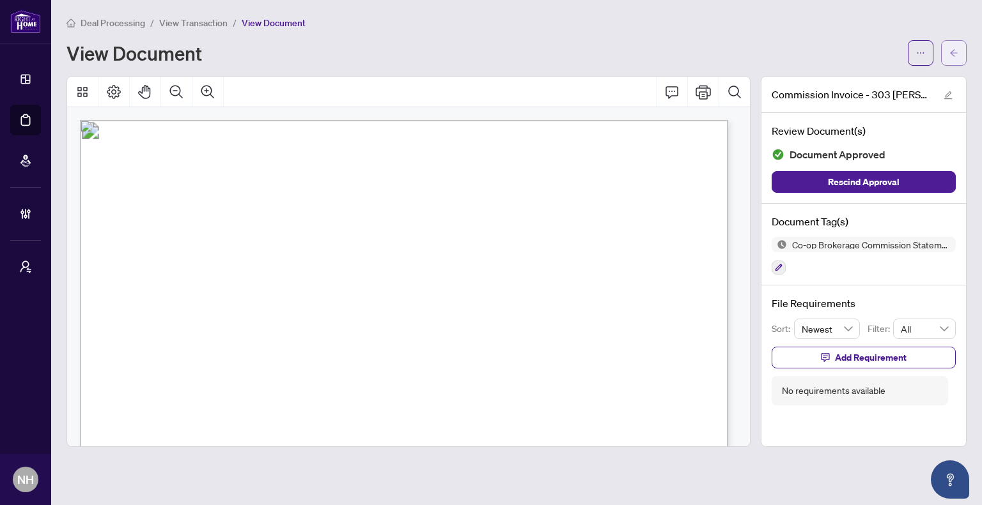
click at [953, 49] on icon "arrow-left" at bounding box center [953, 53] width 9 height 9
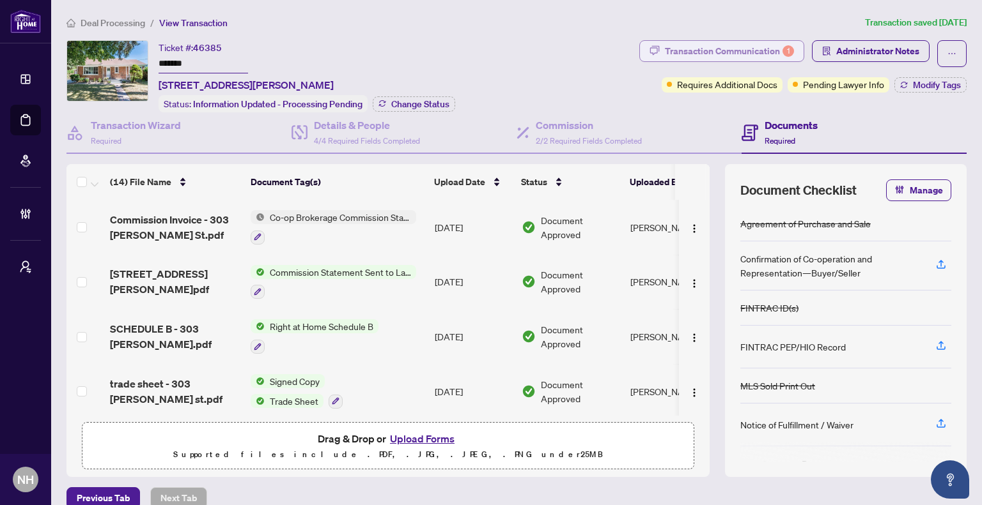
click at [700, 50] on div "Transaction Communication 1" at bounding box center [729, 51] width 129 height 20
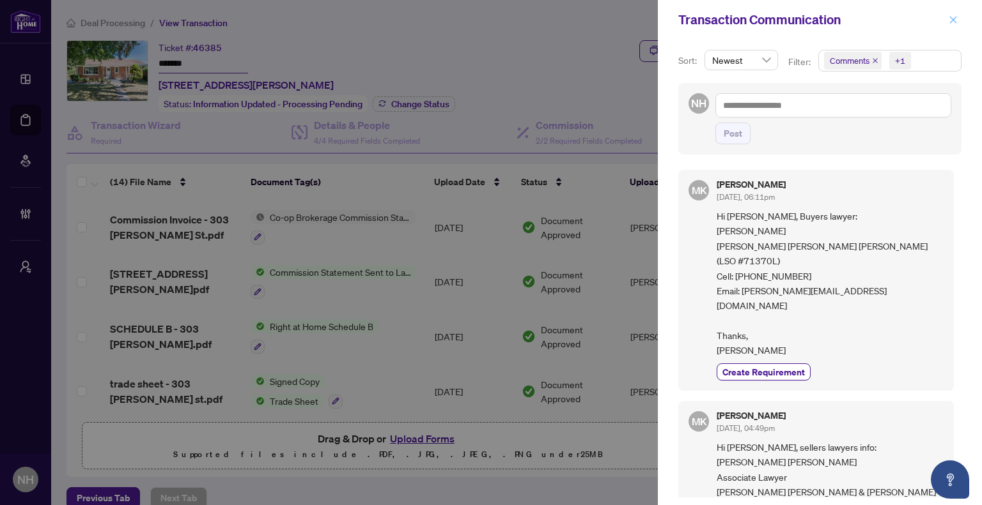
click at [959, 19] on button "button" at bounding box center [952, 19] width 17 height 15
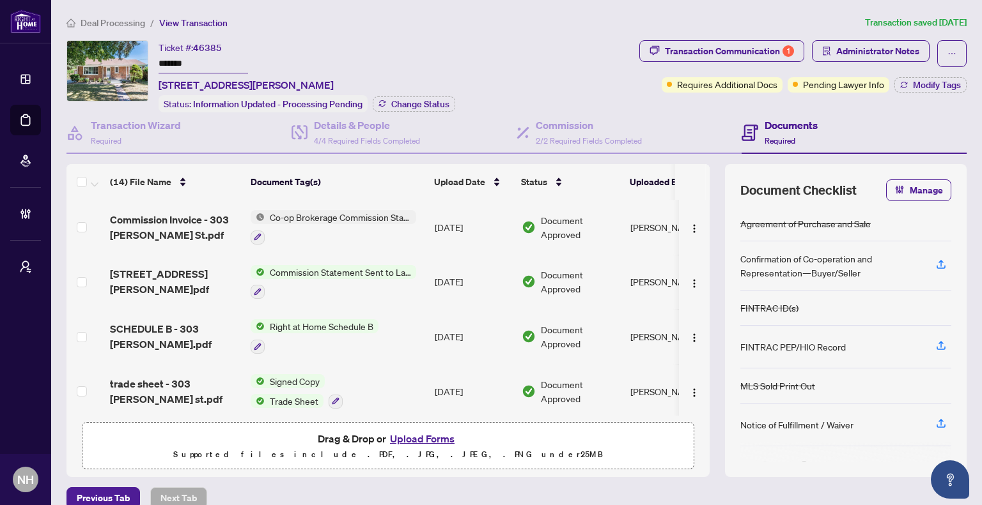
drag, startPoint x: 193, startPoint y: 65, endPoint x: 153, endPoint y: 61, distance: 39.9
click at [153, 61] on div "Ticket #: 46385 ******* 303 KRUG St, Kitchener, Ontario N2H 2Y9, Canada Status:…" at bounding box center [349, 76] width 567 height 72
click at [127, 20] on span "Deal Processing" at bounding box center [113, 23] width 65 height 12
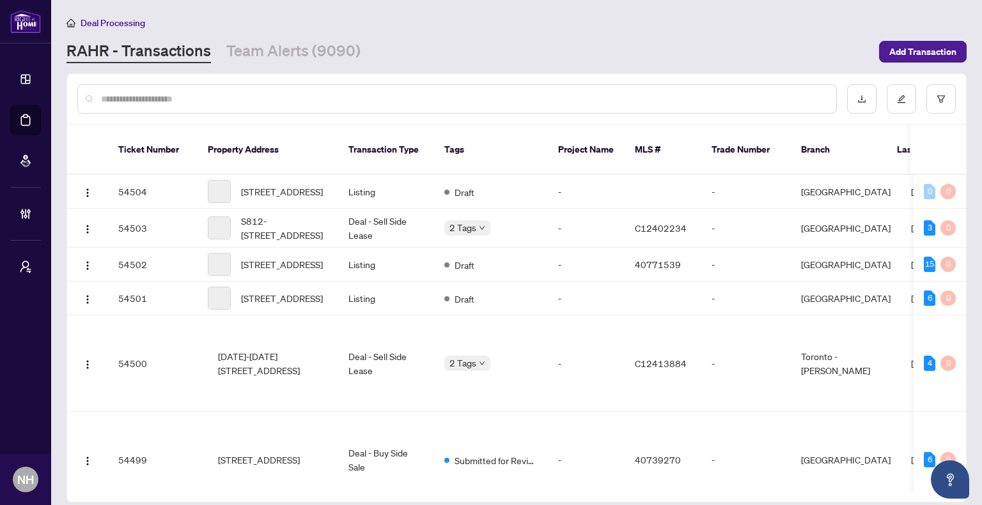
click at [164, 102] on input "text" at bounding box center [463, 99] width 725 height 14
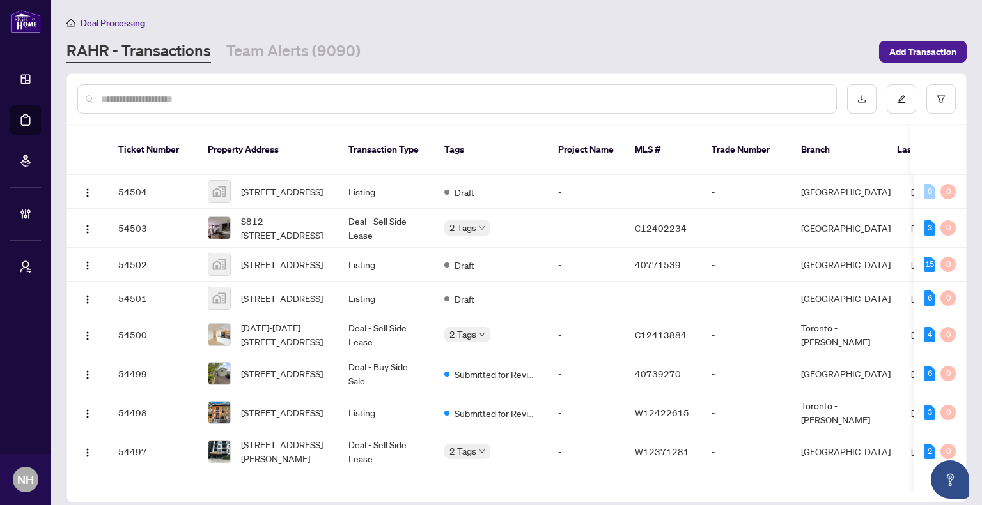
paste input "**********"
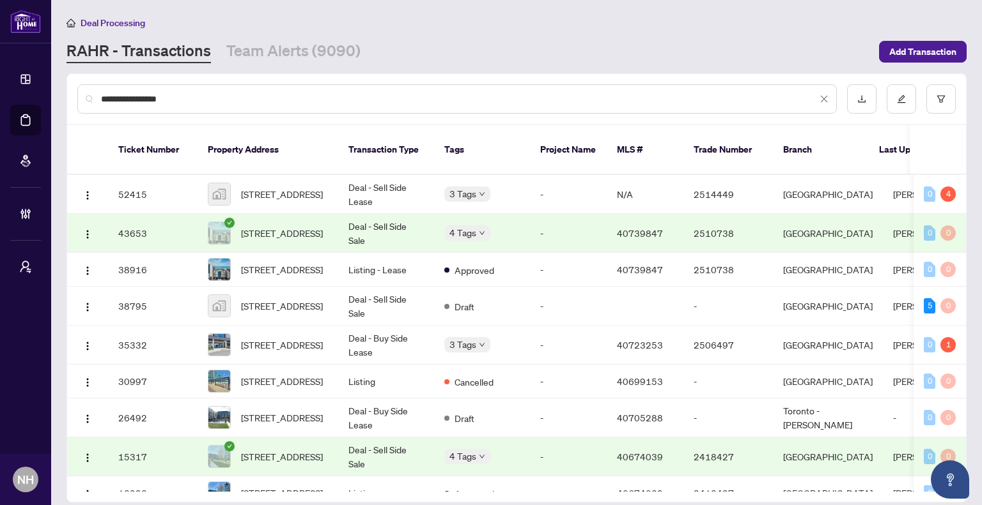
click at [100, 97] on div "**********" at bounding box center [456, 98] width 759 height 29
click at [102, 96] on input "**********" at bounding box center [459, 99] width 716 height 14
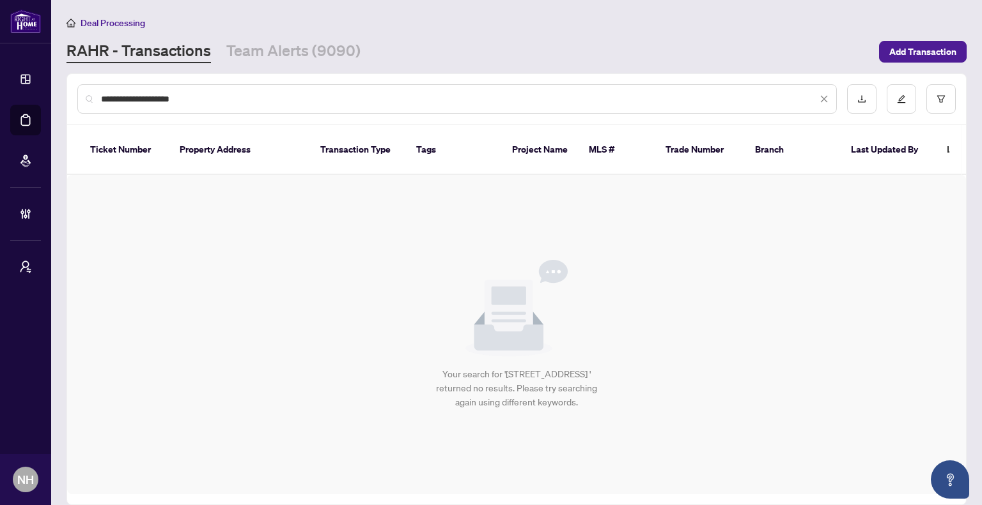
click at [227, 88] on div "**********" at bounding box center [456, 98] width 759 height 29
drag, startPoint x: 194, startPoint y: 99, endPoint x: 0, endPoint y: 90, distance: 193.8
click at [0, 90] on div "**********" at bounding box center [491, 252] width 982 height 505
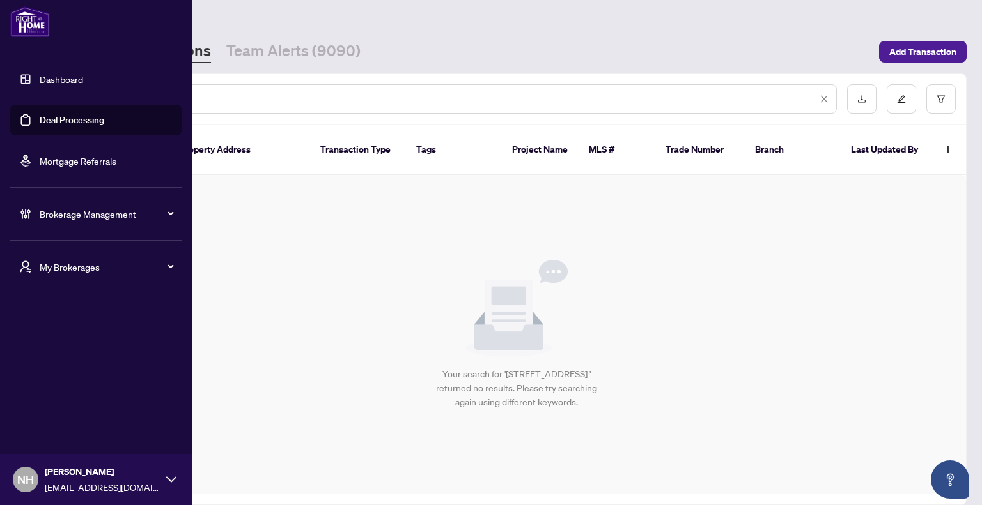
paste input "text"
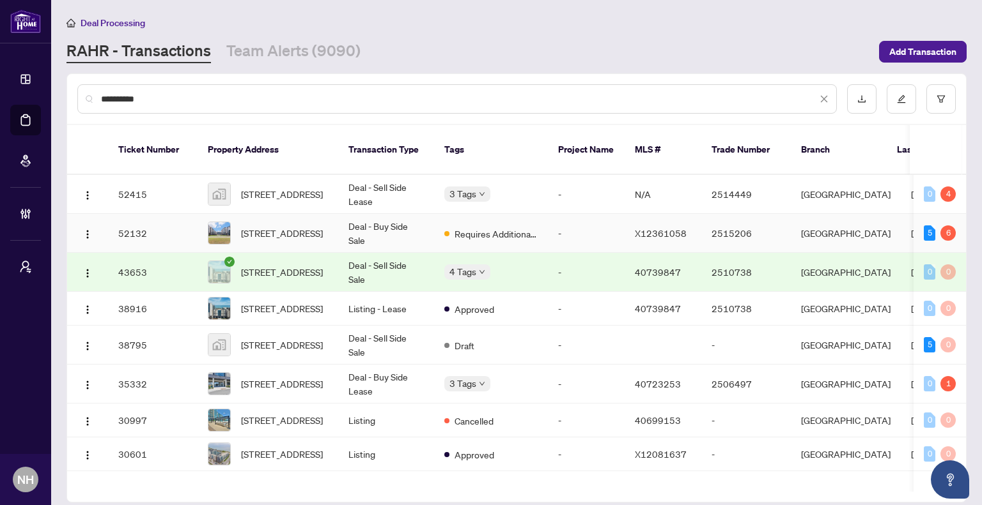
type input "**********"
click at [295, 226] on span "513-16 Concord Pl, Grimsby, Ontario L3M 0J1, Canada" at bounding box center [282, 233] width 82 height 14
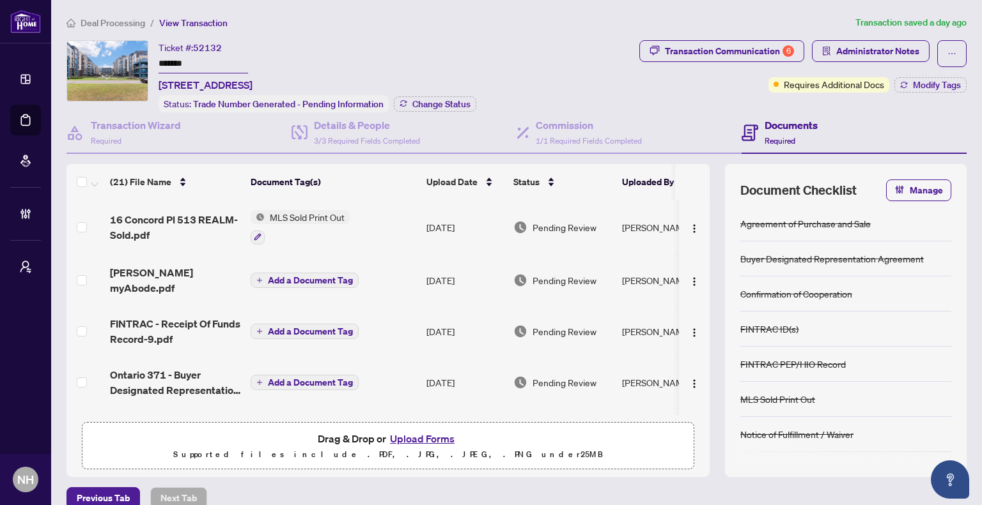
drag, startPoint x: 206, startPoint y: 63, endPoint x: 150, endPoint y: 61, distance: 55.7
click at [150, 61] on div "Ticket #: 52132 ******* 513-16 Concord Pl, Grimsby, Ontario L3M 0J1, Canada Sta…" at bounding box center [349, 76] width 567 height 72
click at [133, 22] on span "Deal Processing" at bounding box center [113, 23] width 65 height 12
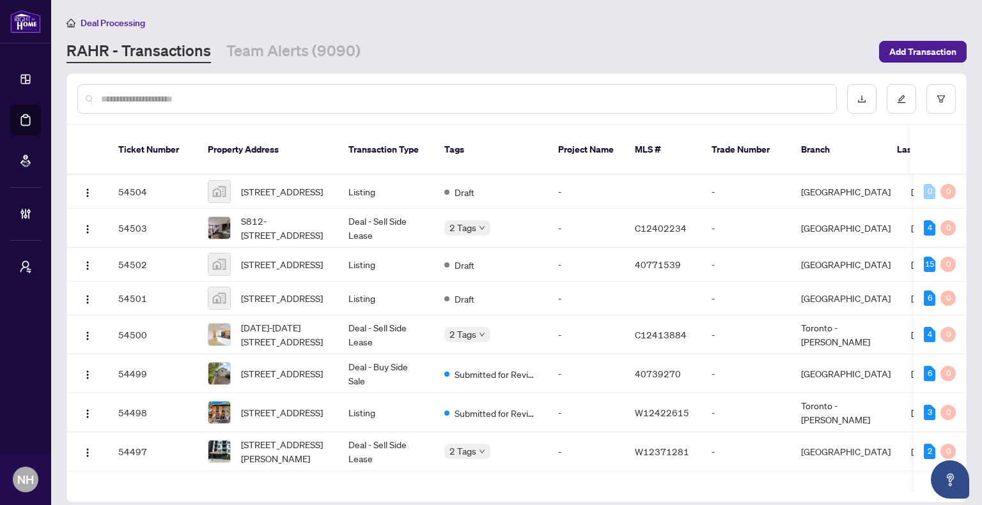
click at [254, 102] on input "text" at bounding box center [463, 99] width 725 height 14
paste input "**********"
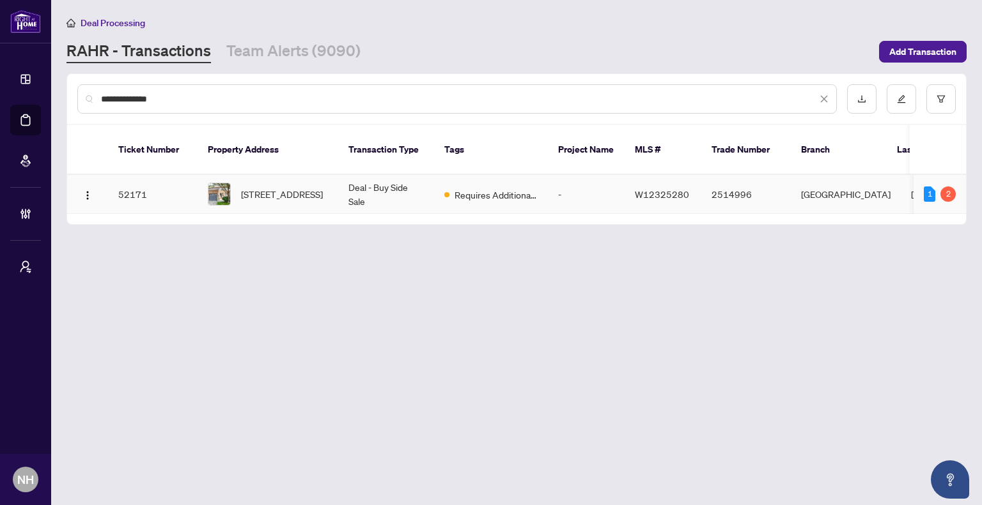
type input "**********"
click at [253, 187] on span "5-1015 Galesway Blvd, Mississauga, Ontario L5V 3B2, Canada" at bounding box center [282, 194] width 82 height 14
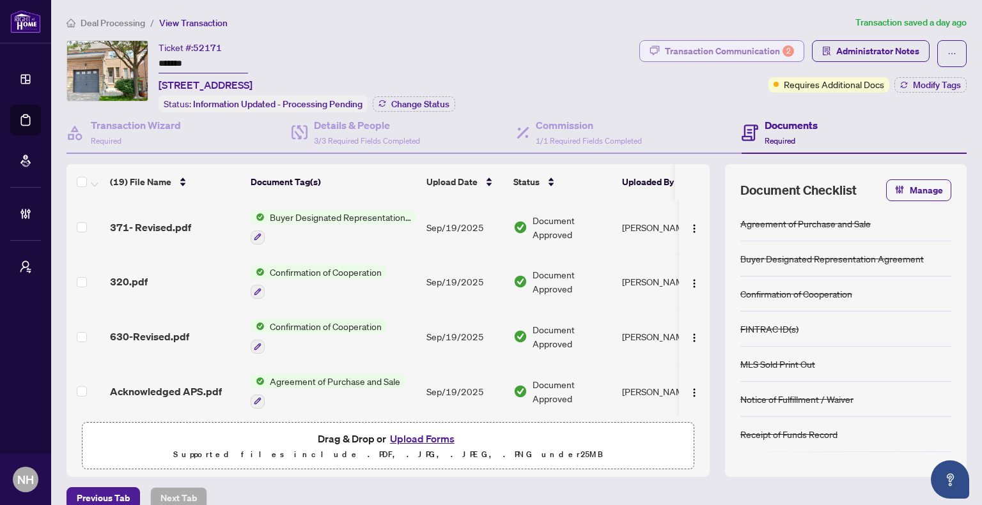
click at [665, 49] on div "Transaction Communication 2" at bounding box center [729, 51] width 129 height 20
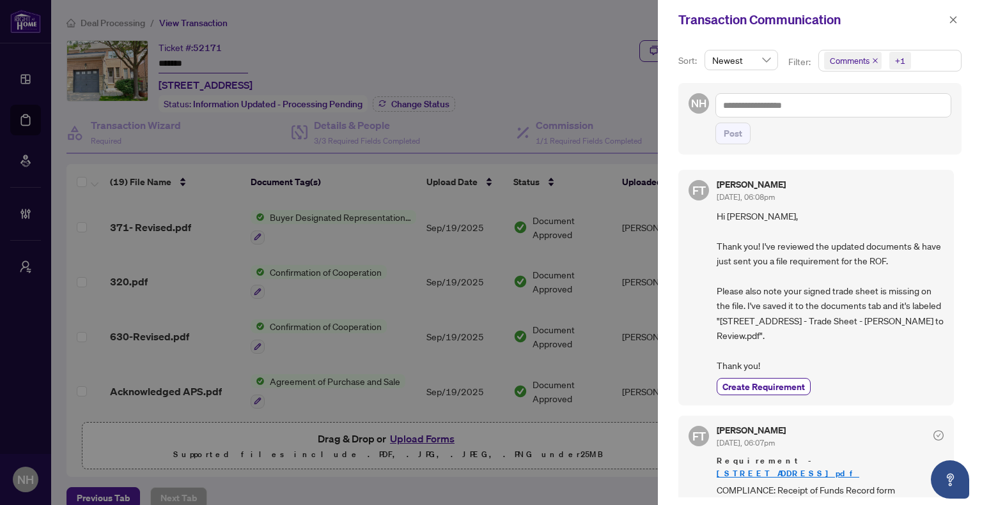
click at [871, 56] on span "Comments" at bounding box center [853, 61] width 58 height 18
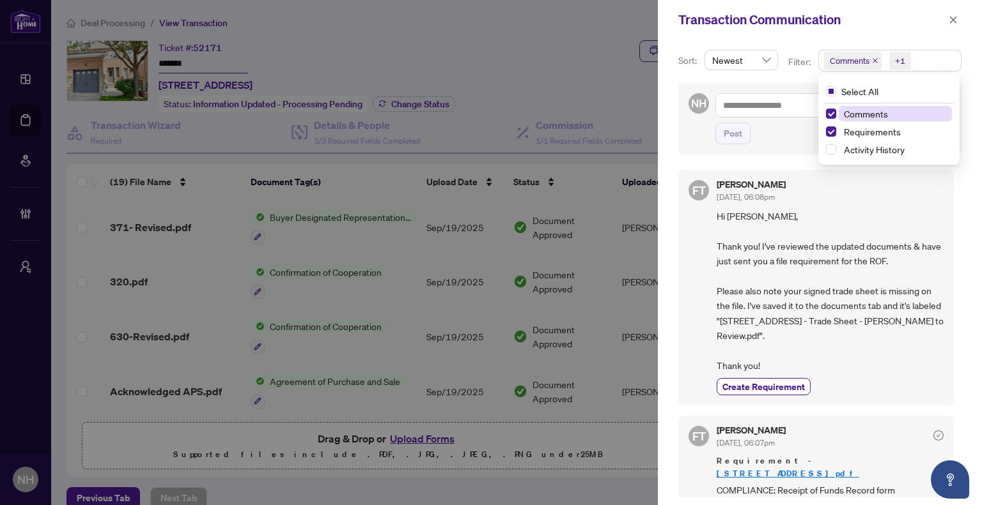
click at [872, 61] on icon "close" at bounding box center [875, 61] width 6 height 6
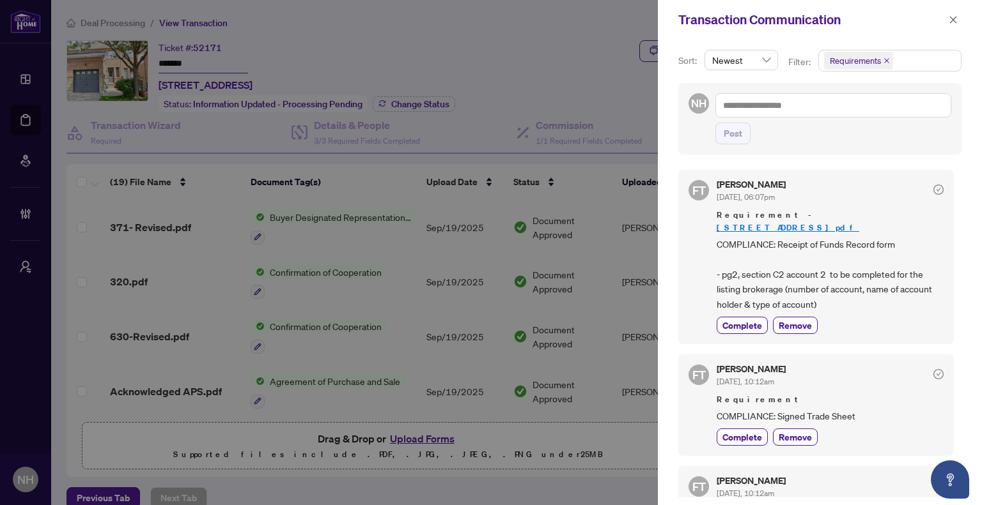
click at [916, 22] on div "Transaction Communication" at bounding box center [811, 19] width 266 height 19
click at [953, 23] on icon "close" at bounding box center [952, 19] width 9 height 9
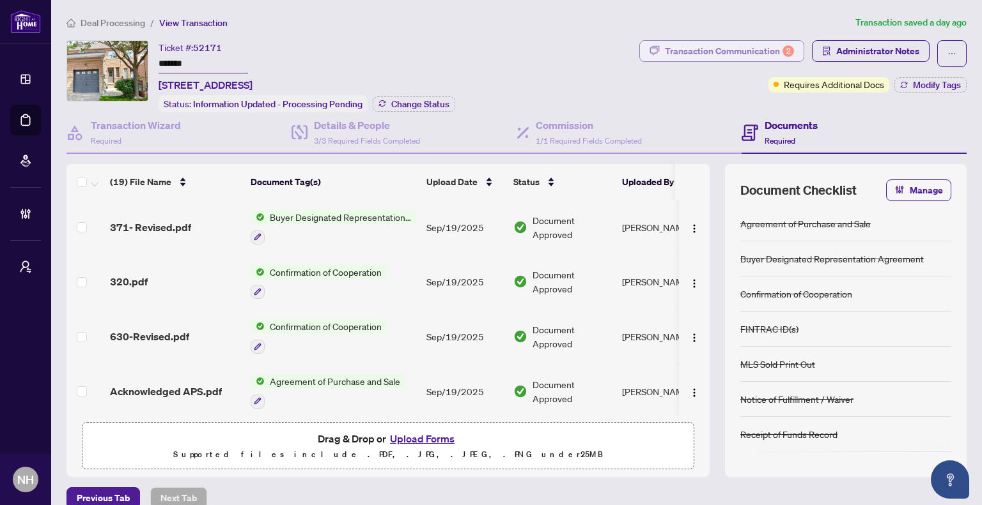
click at [681, 51] on div "Transaction Communication 2" at bounding box center [729, 51] width 129 height 20
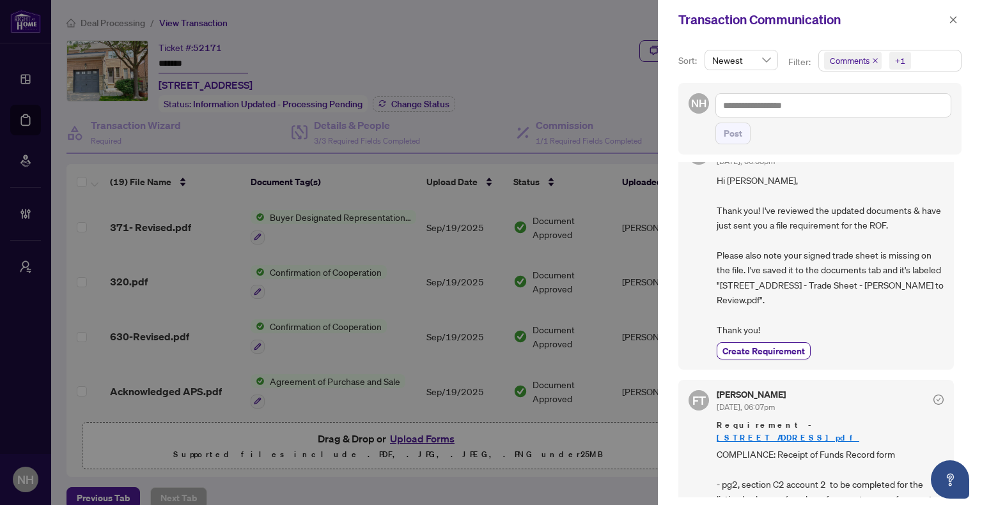
scroll to position [64, 0]
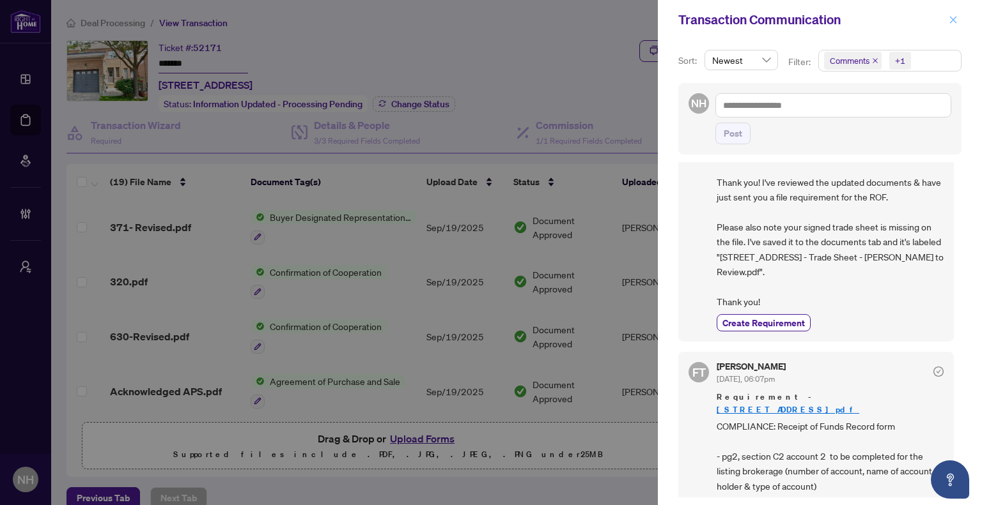
click at [948, 20] on icon "close" at bounding box center [952, 19] width 9 height 9
